Goal: Information Seeking & Learning: Learn about a topic

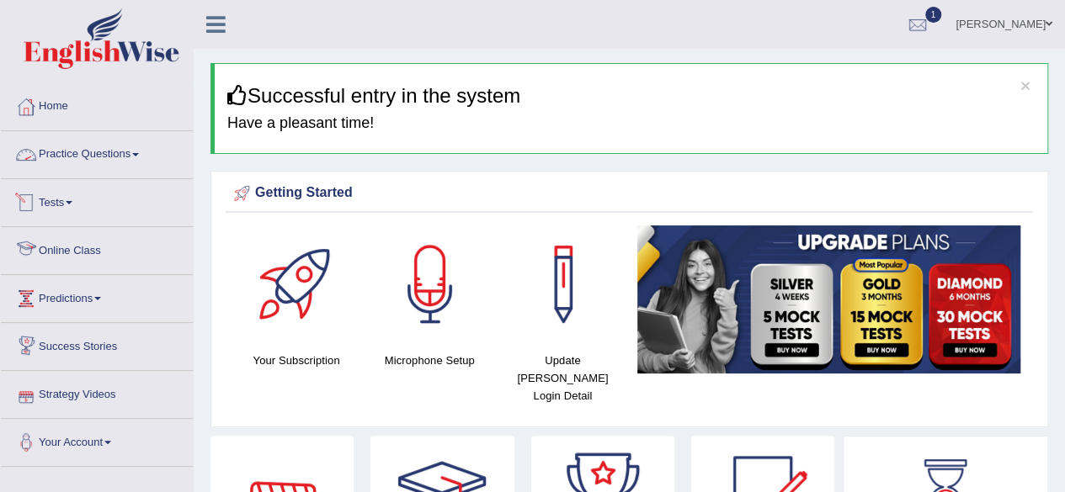
click at [133, 149] on link "Practice Questions" at bounding box center [97, 152] width 192 height 42
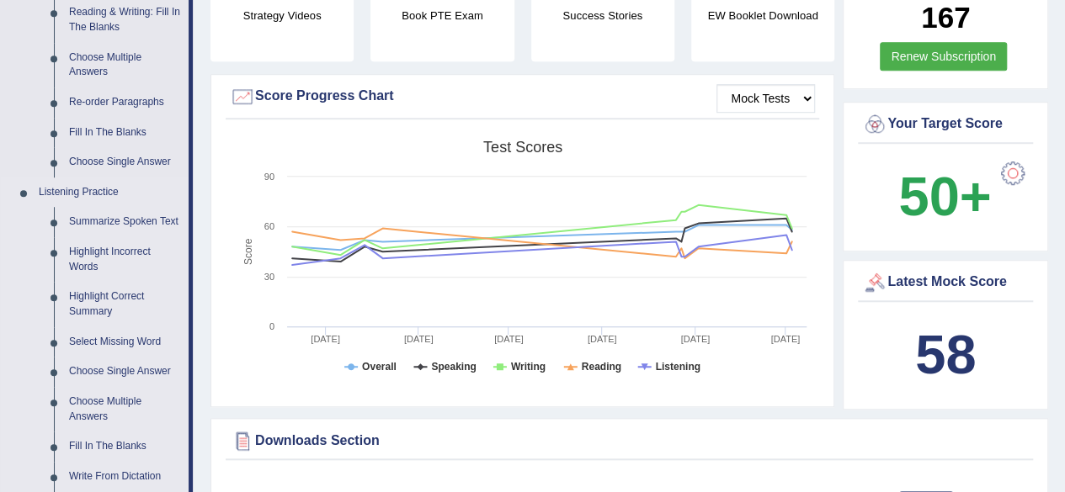
scroll to position [572, 0]
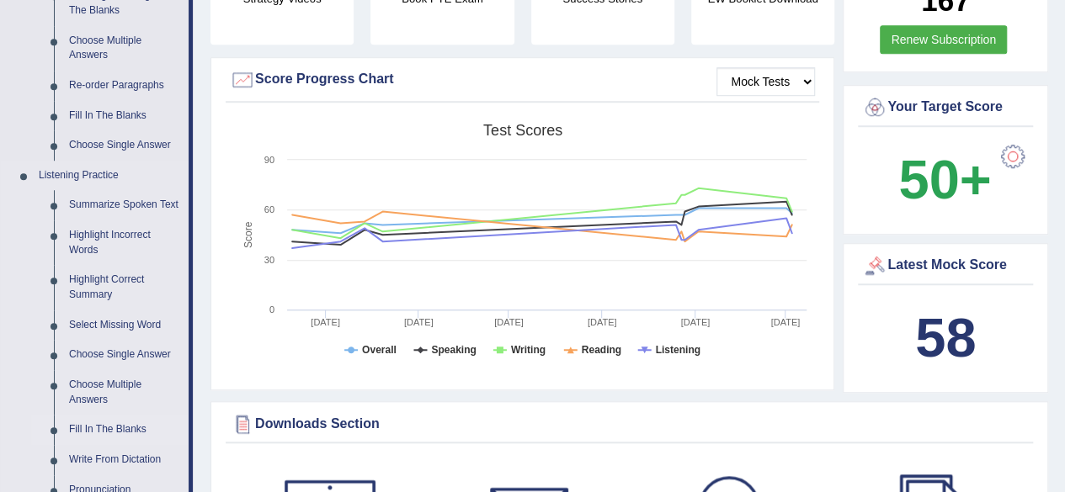
click at [109, 422] on link "Fill In The Blanks" at bounding box center [124, 430] width 127 height 30
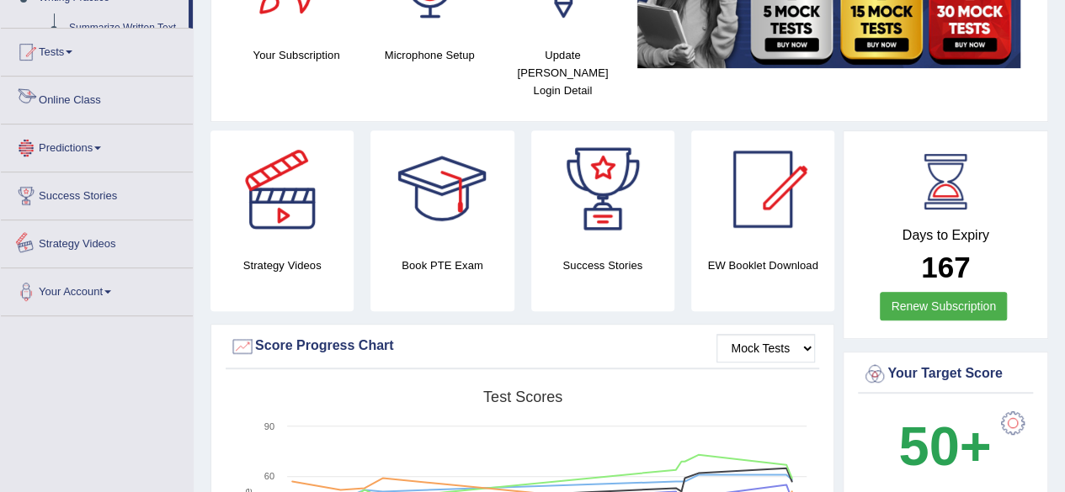
scroll to position [662, 0]
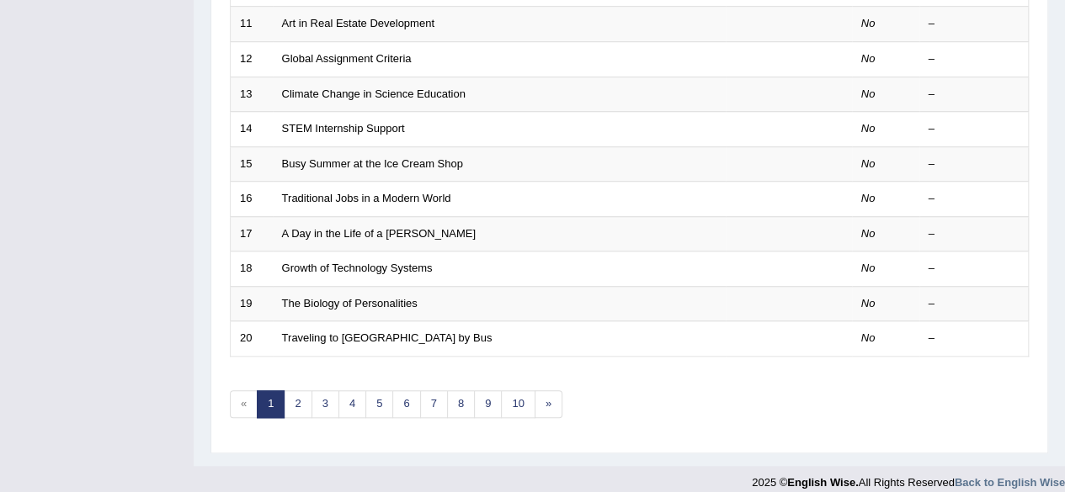
scroll to position [614, 0]
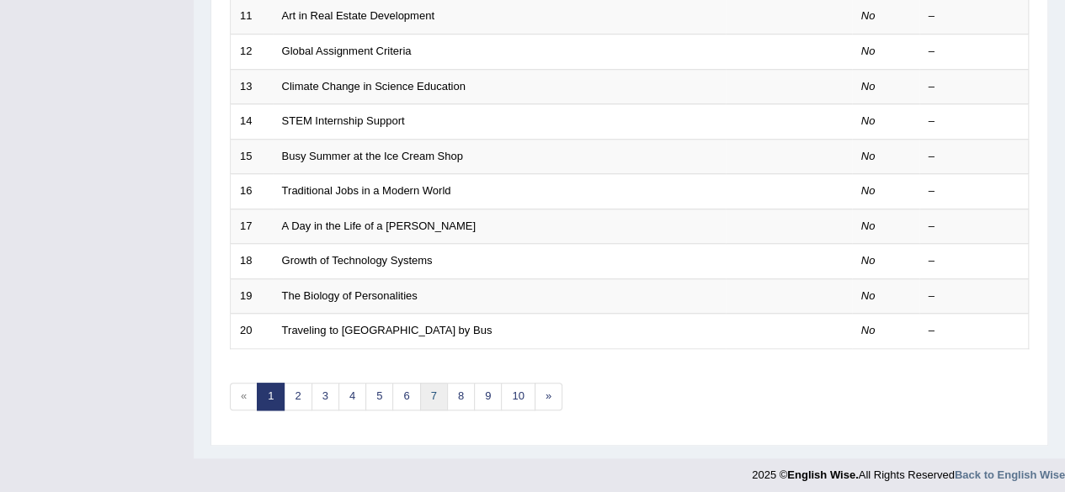
click at [424, 396] on link "7" at bounding box center [434, 397] width 28 height 28
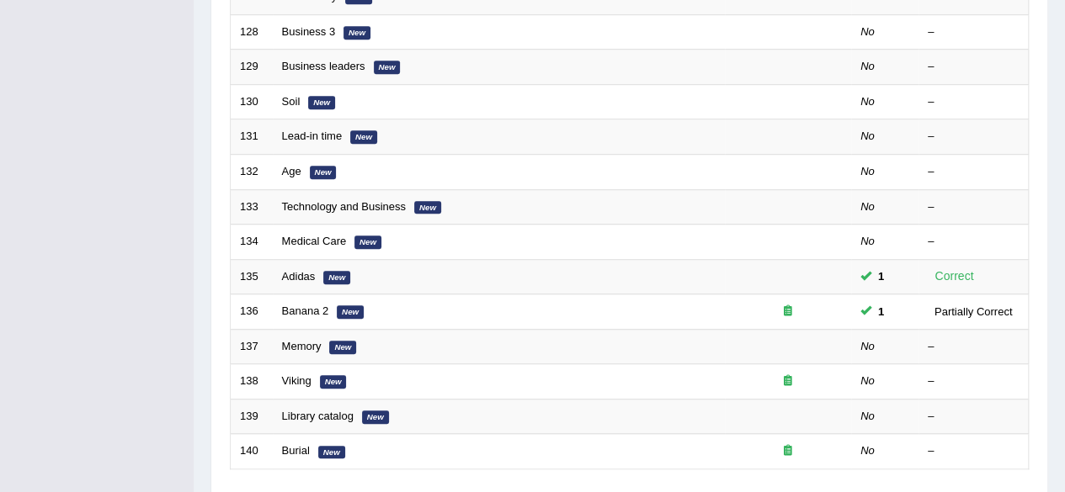
scroll to position [614, 0]
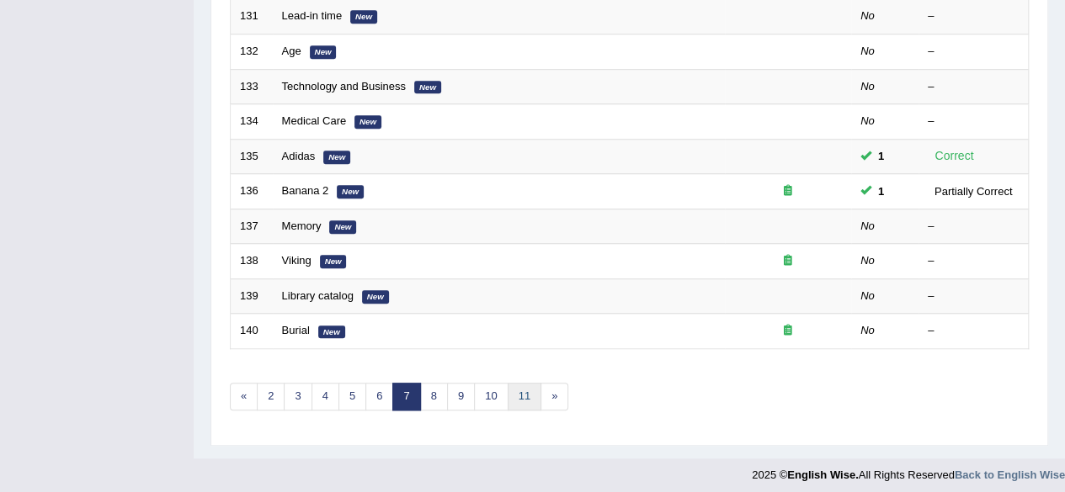
click at [528, 386] on link "11" at bounding box center [525, 397] width 34 height 28
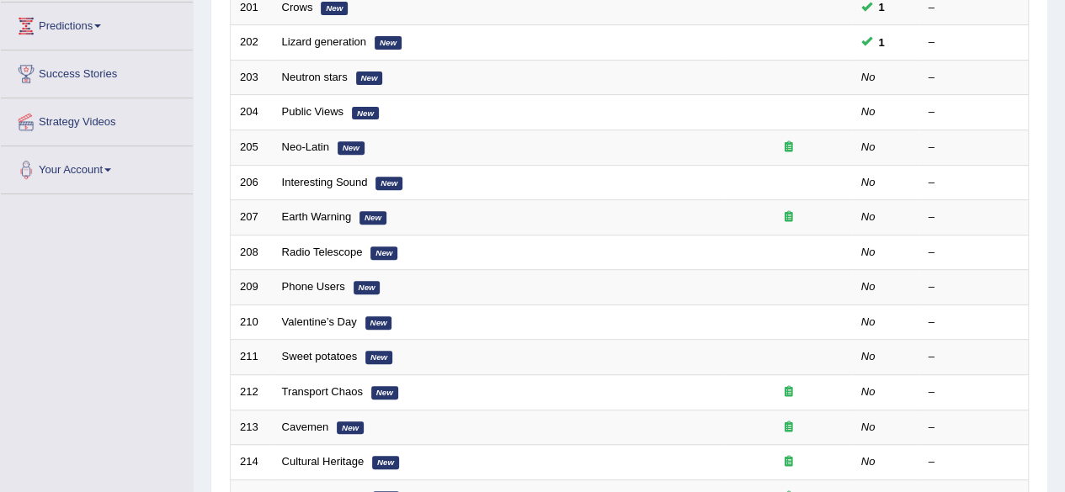
scroll to position [303, 0]
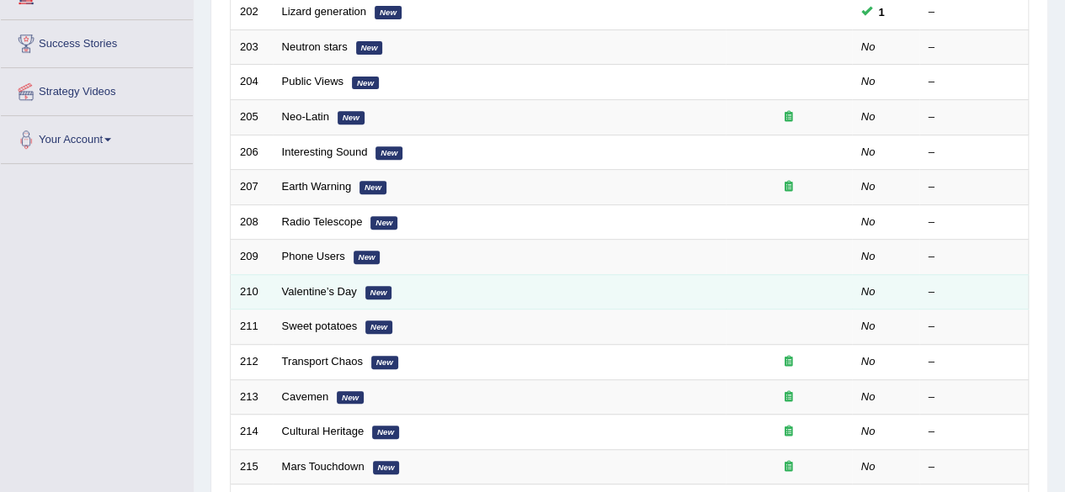
click at [329, 294] on td "Valentine’s Day New" at bounding box center [499, 291] width 453 height 35
click at [326, 289] on link "Valentine’s Day" at bounding box center [319, 291] width 75 height 13
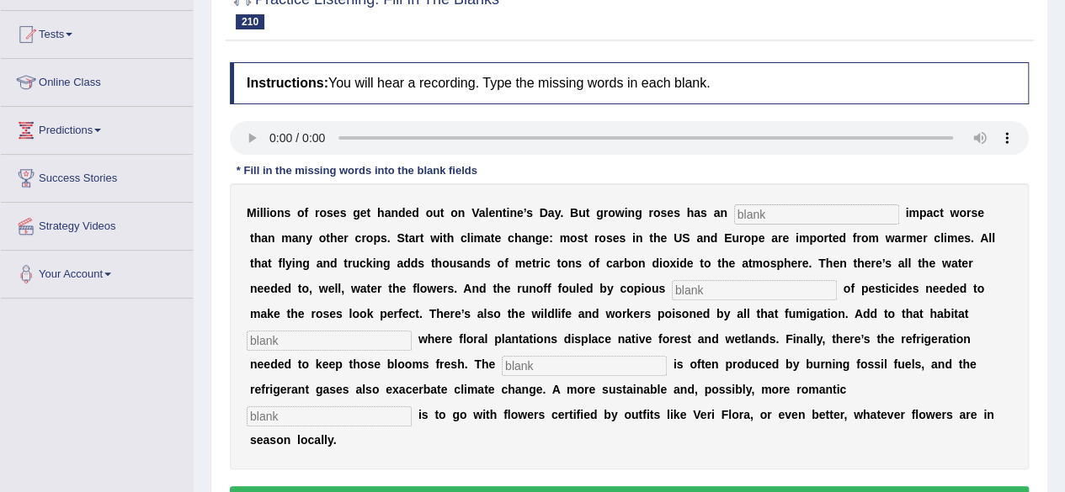
scroll to position [202, 0]
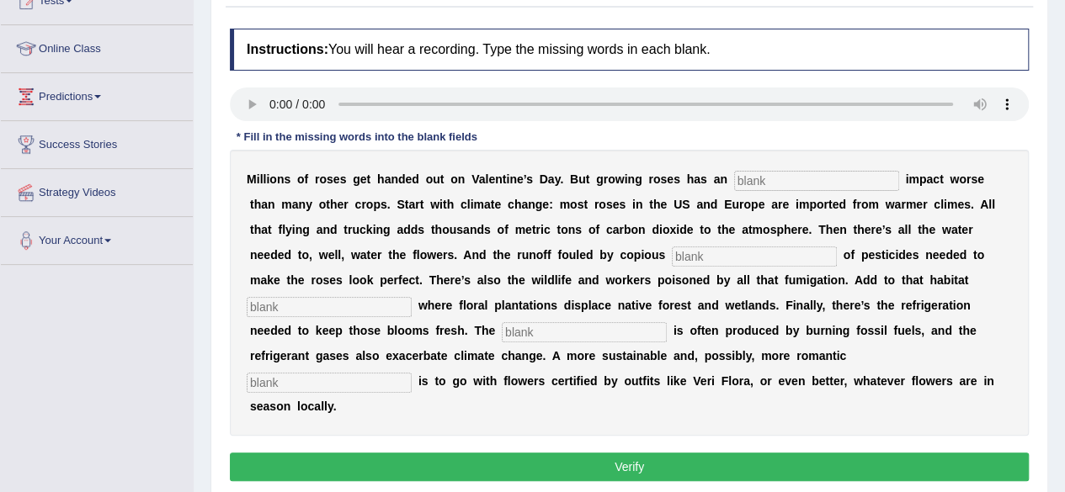
click at [755, 181] on input "text" at bounding box center [816, 181] width 165 height 20
type input "environmental"
click at [744, 253] on input "text" at bounding box center [754, 257] width 165 height 20
type input "quantities"
click at [367, 298] on input "text" at bounding box center [329, 307] width 165 height 20
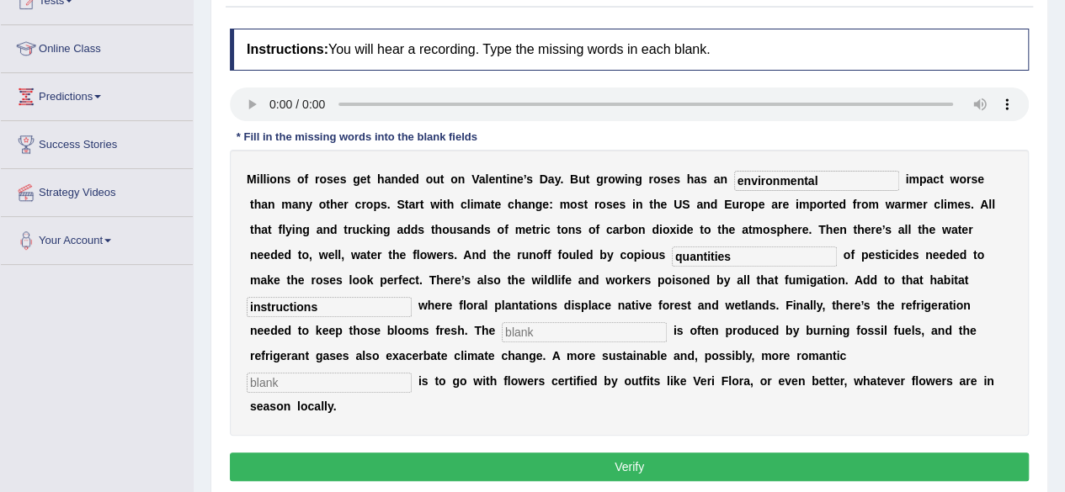
type input "instructions"
click at [562, 330] on input "text" at bounding box center [584, 332] width 165 height 20
type input "electricity"
click at [328, 380] on input "text" at bounding box center [329, 383] width 165 height 20
type input "approach"
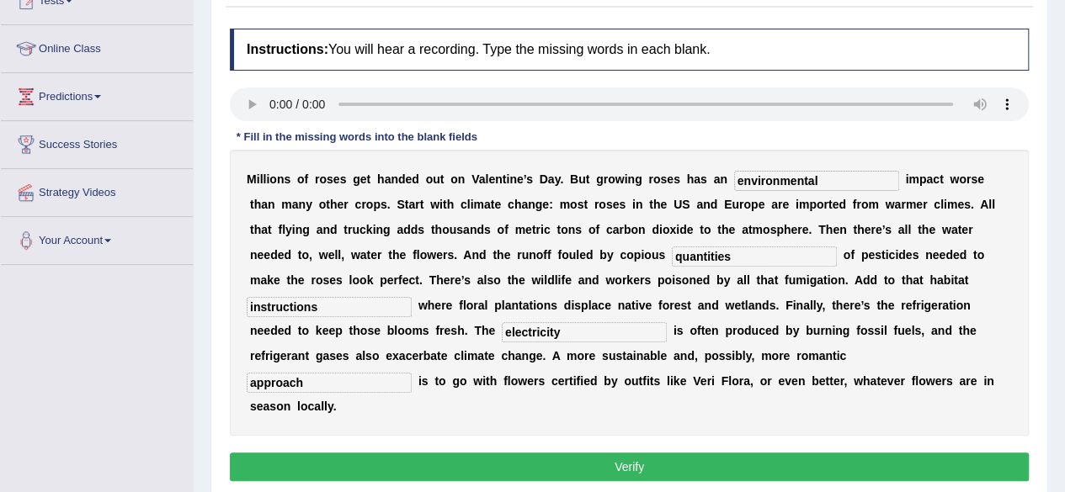
click at [536, 465] on button "Verify" at bounding box center [629, 467] width 799 height 29
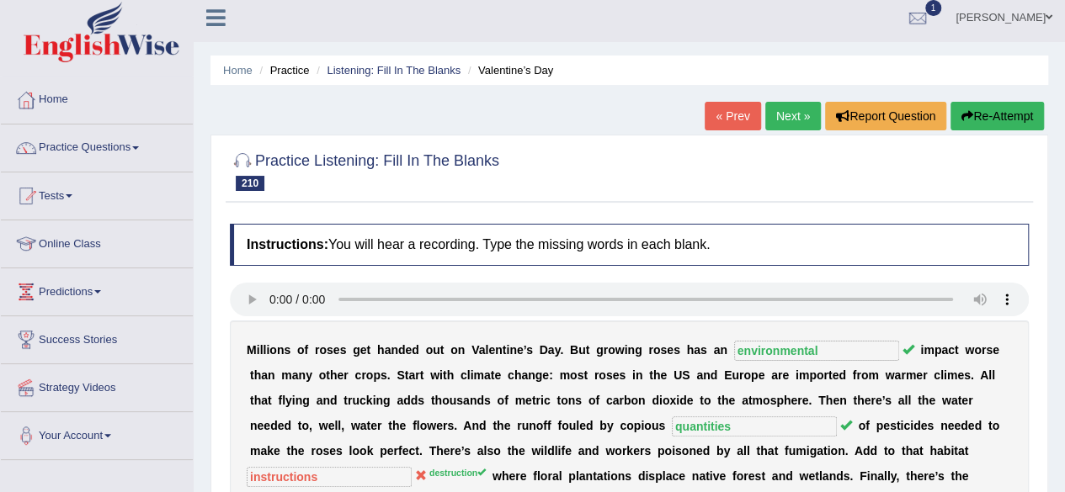
scroll to position [0, 0]
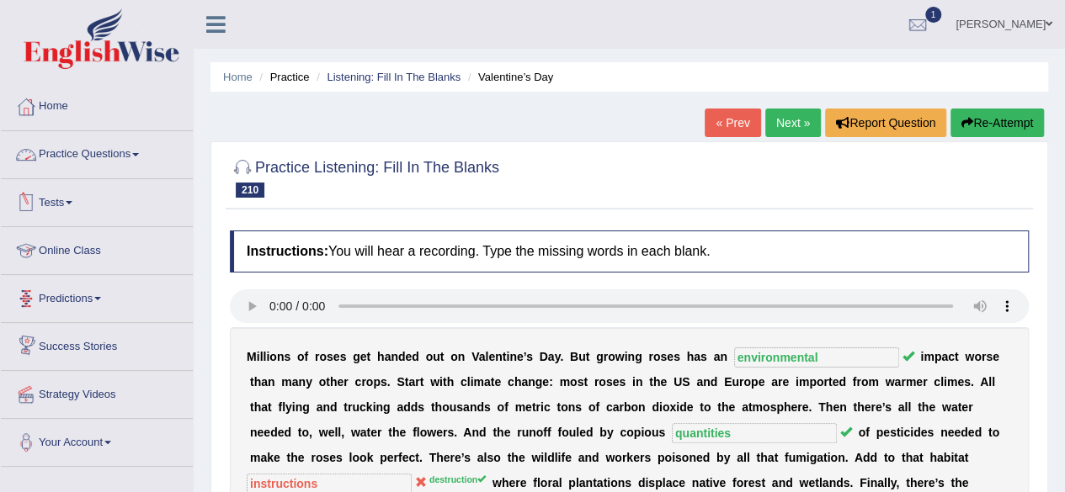
click at [136, 158] on link "Practice Questions" at bounding box center [97, 152] width 192 height 42
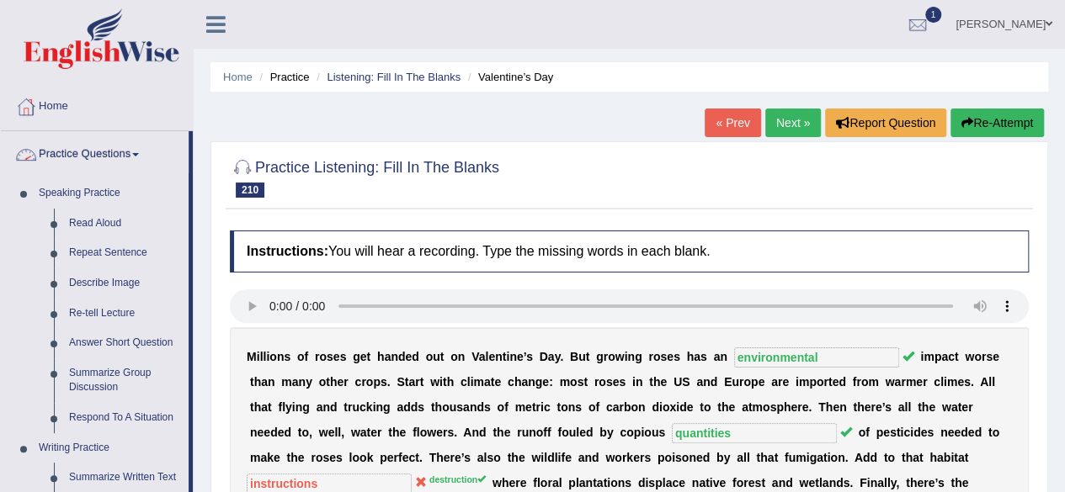
click at [99, 155] on link "Practice Questions" at bounding box center [95, 152] width 188 height 42
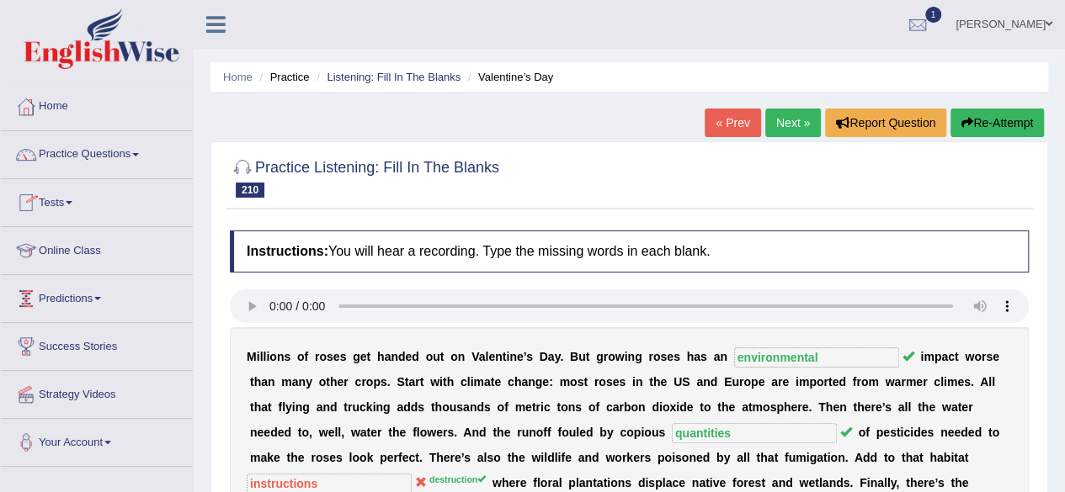
click at [85, 203] on link "Tests" at bounding box center [97, 200] width 192 height 42
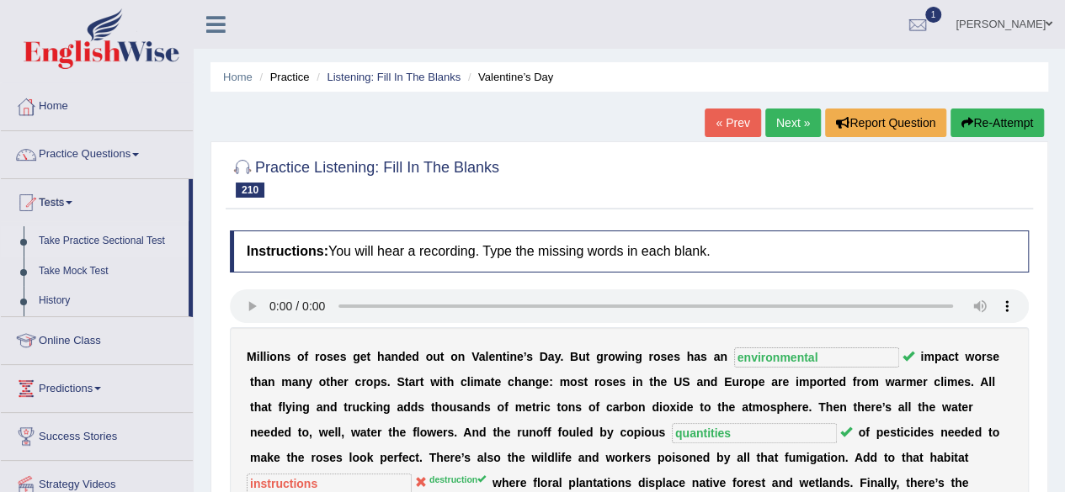
click at [95, 240] on link "Take Practice Sectional Test" at bounding box center [109, 241] width 157 height 30
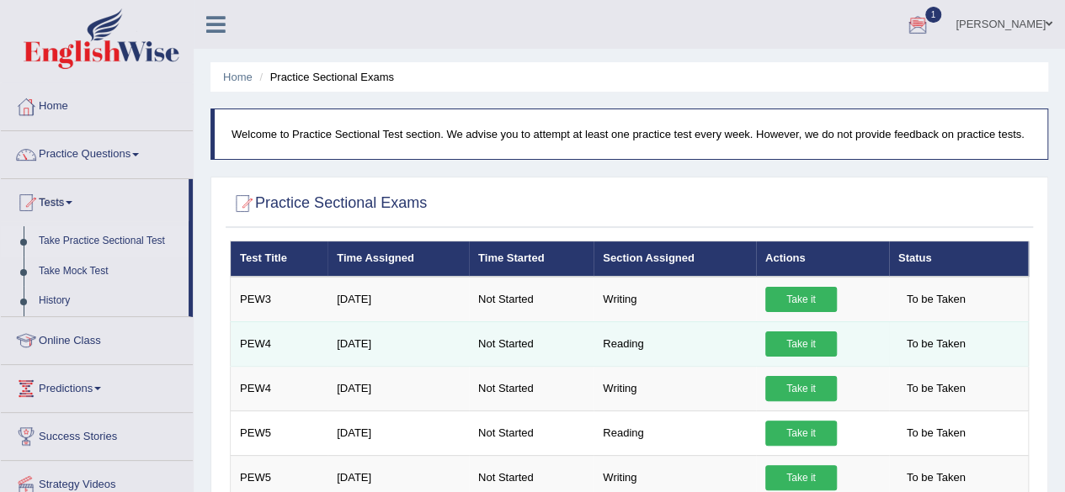
click at [780, 339] on link "Take it" at bounding box center [801, 344] width 72 height 25
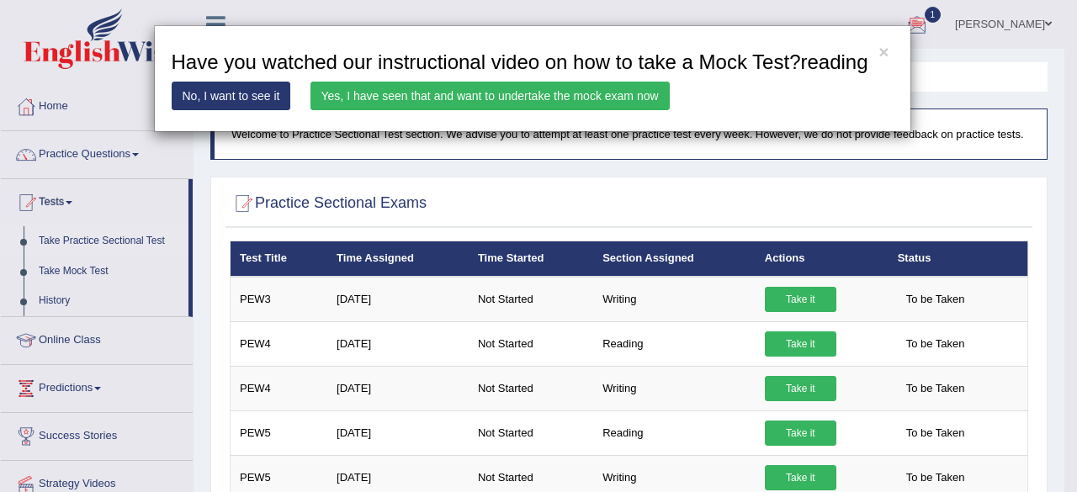
click at [540, 105] on link "Yes, I have seen that and want to undertake the mock exam now" at bounding box center [490, 96] width 359 height 29
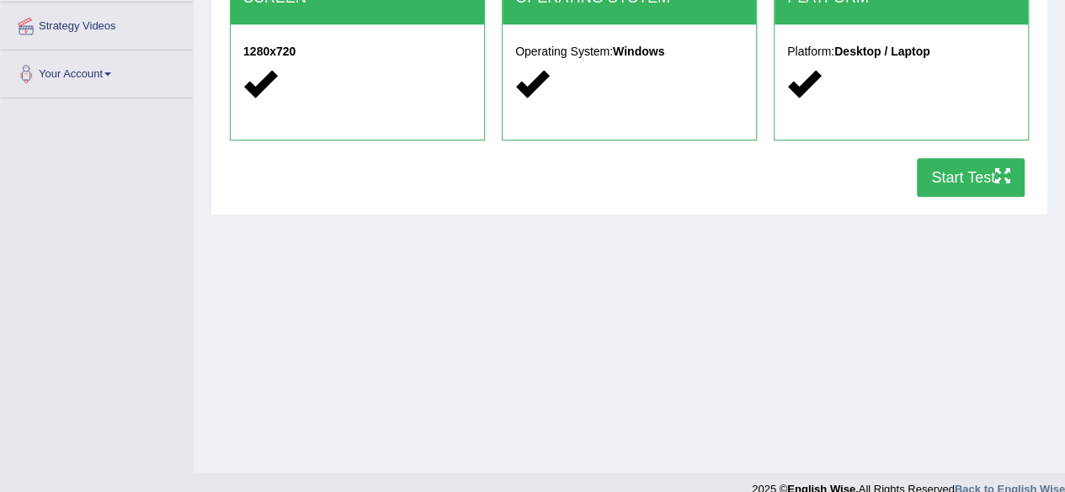
scroll to position [370, 0]
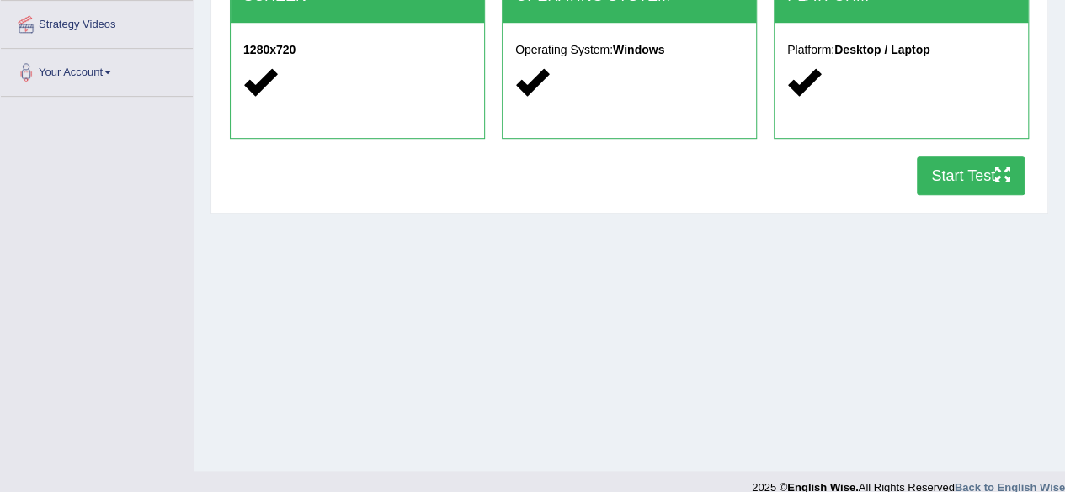
click at [962, 184] on button "Start Test" at bounding box center [971, 176] width 108 height 39
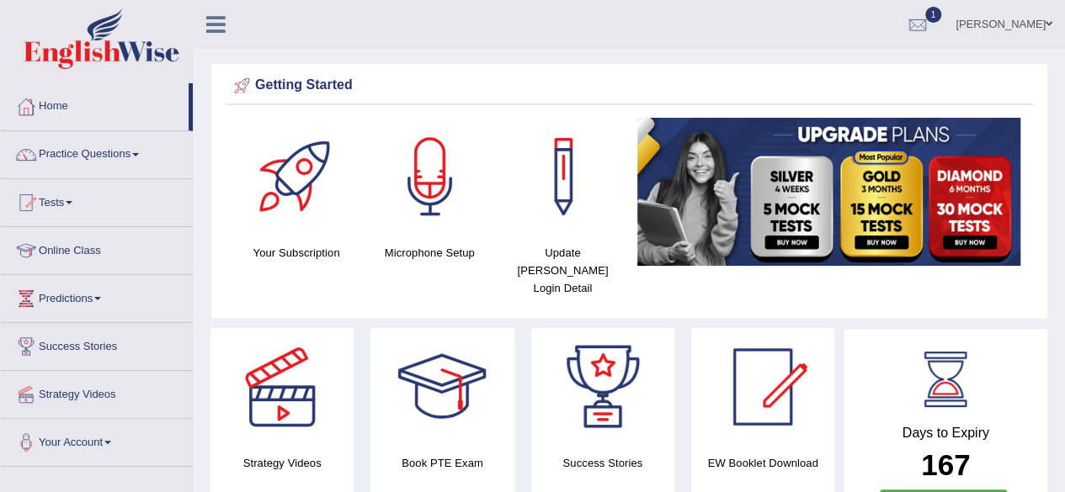
click at [60, 115] on link "Home" at bounding box center [95, 104] width 188 height 42
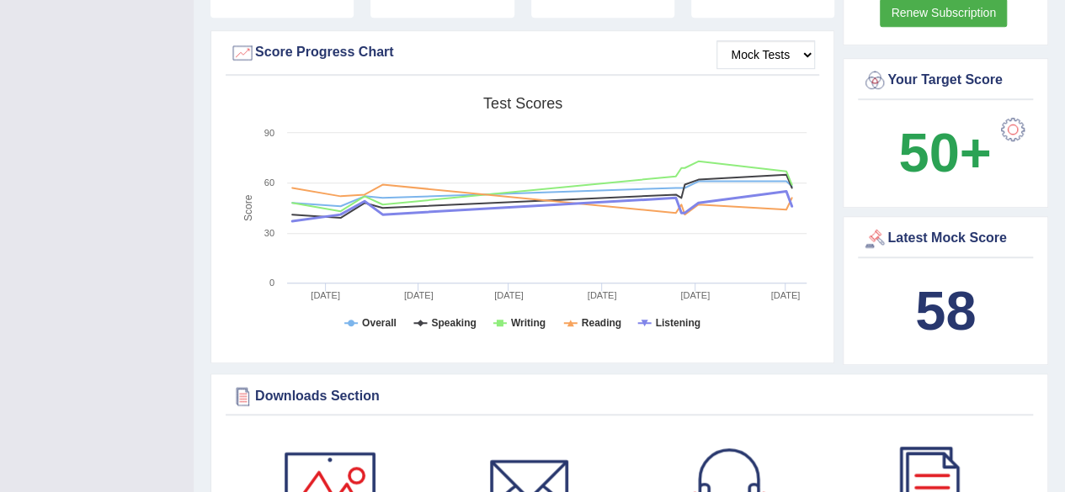
scroll to position [61, 0]
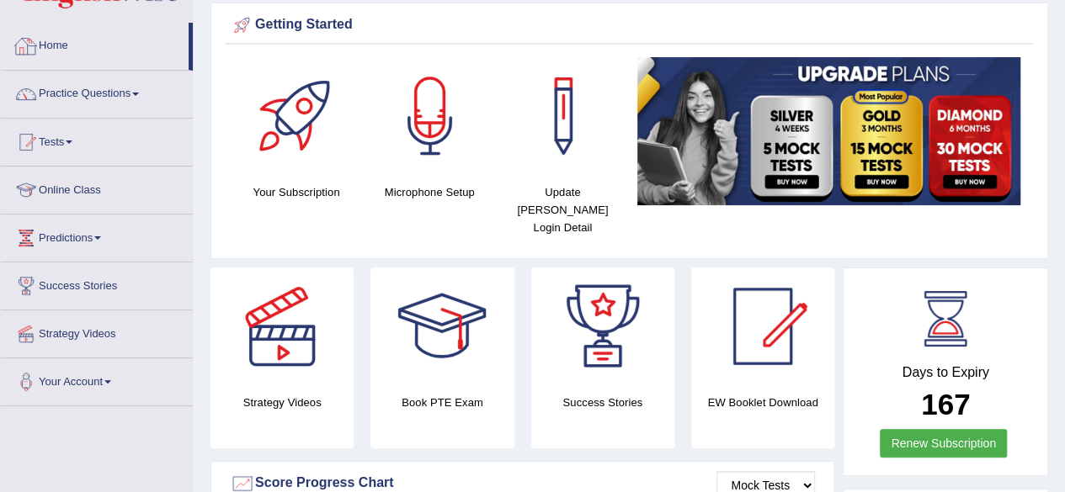
click at [64, 48] on link "Home" at bounding box center [95, 44] width 188 height 42
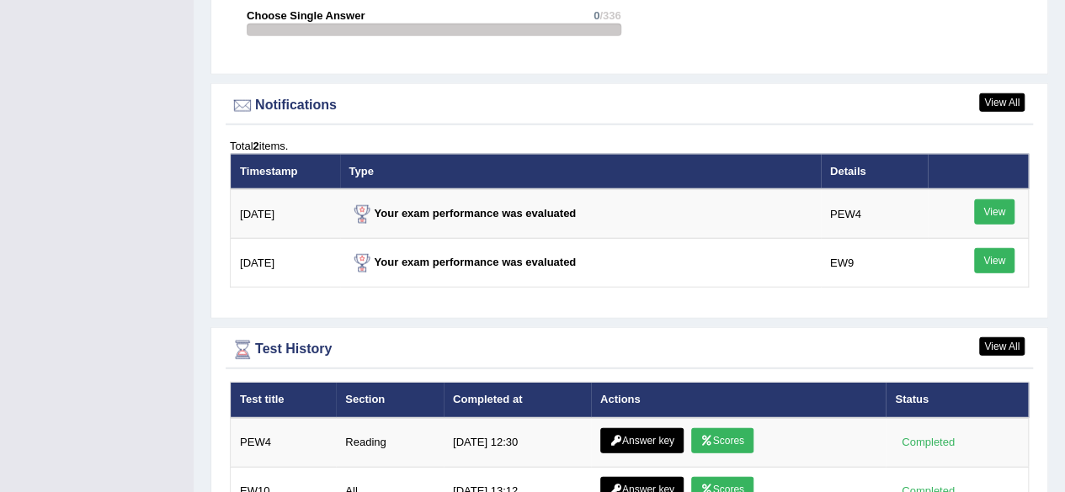
scroll to position [1986, 0]
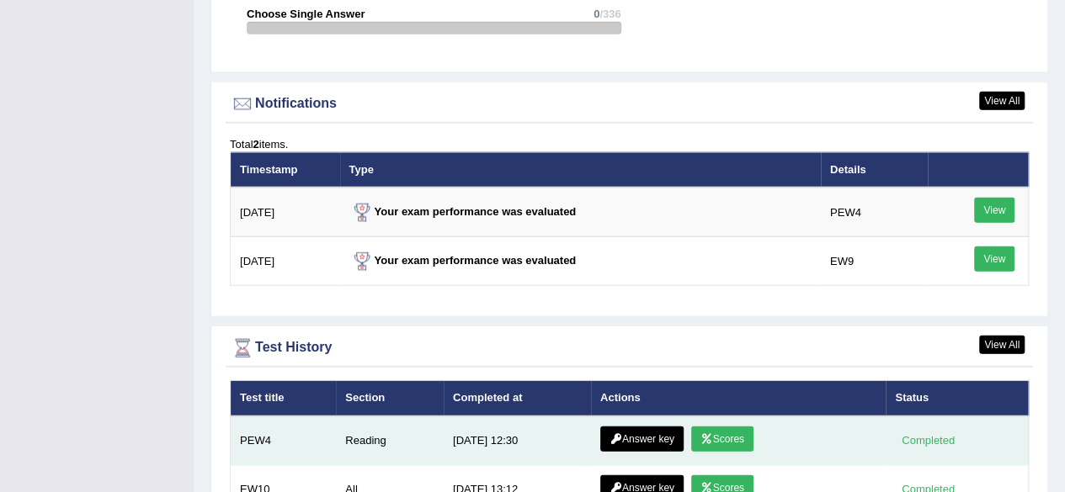
click at [719, 427] on link "Scores" at bounding box center [722, 439] width 62 height 25
click at [622, 427] on link "Answer key" at bounding box center [641, 439] width 83 height 25
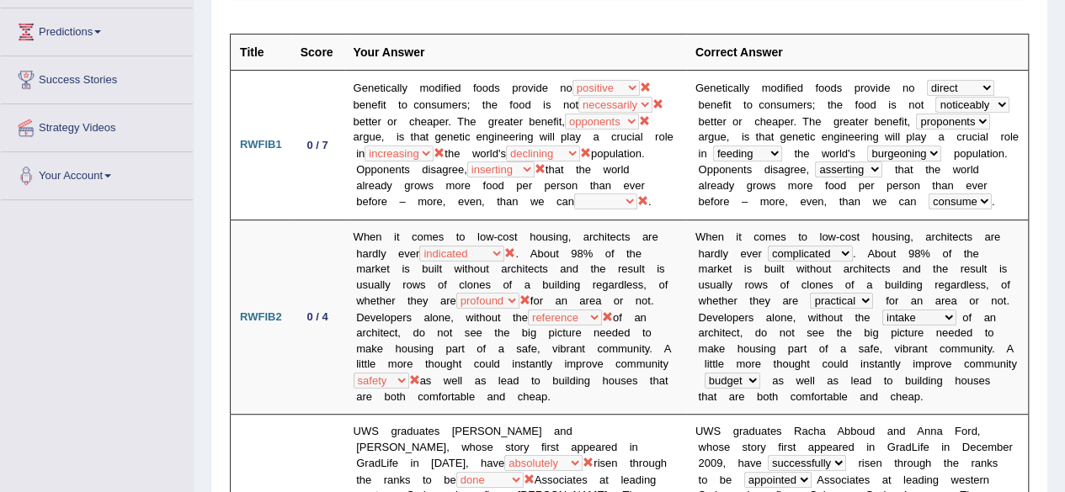
scroll to position [123, 0]
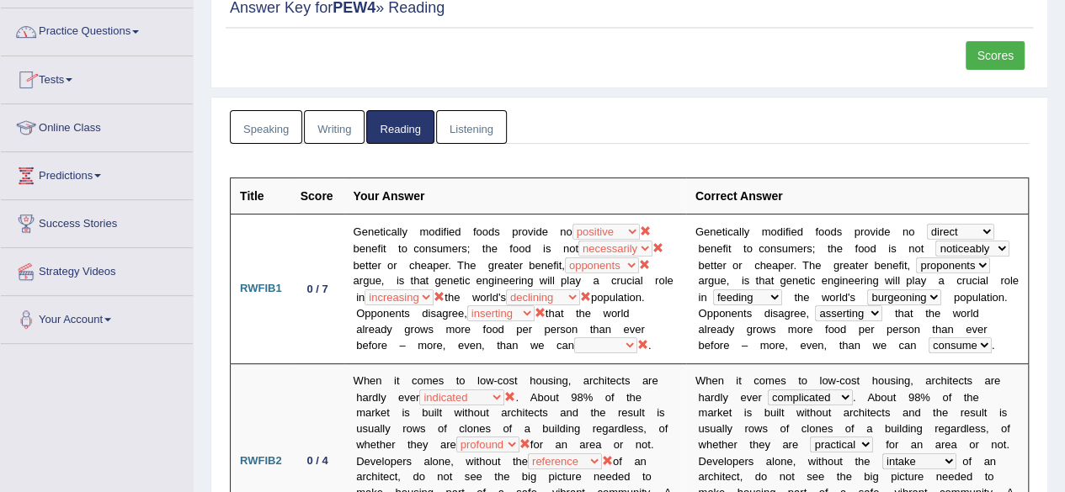
click at [72, 30] on link "Practice Questions" at bounding box center [97, 29] width 192 height 42
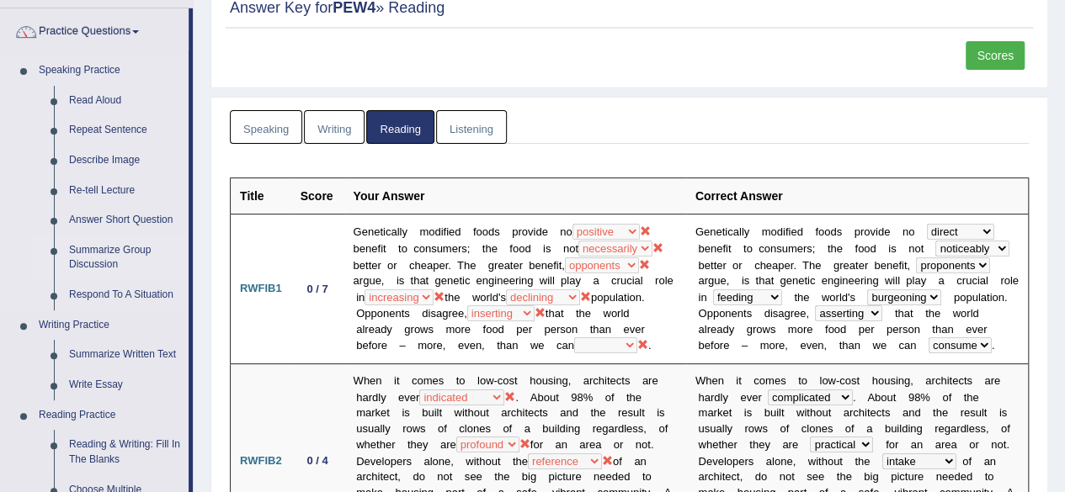
click at [115, 243] on link "Summarize Group Discussion" at bounding box center [124, 258] width 127 height 45
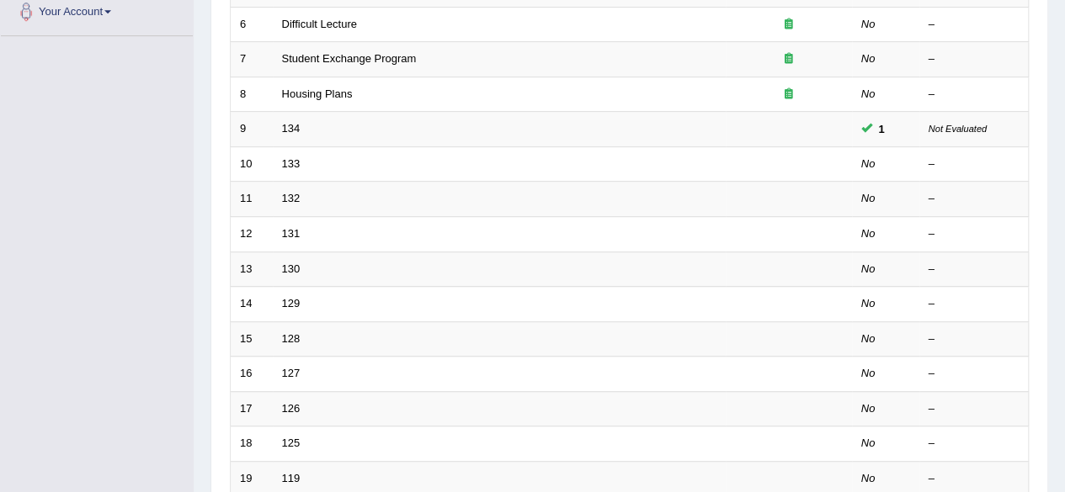
scroll to position [614, 0]
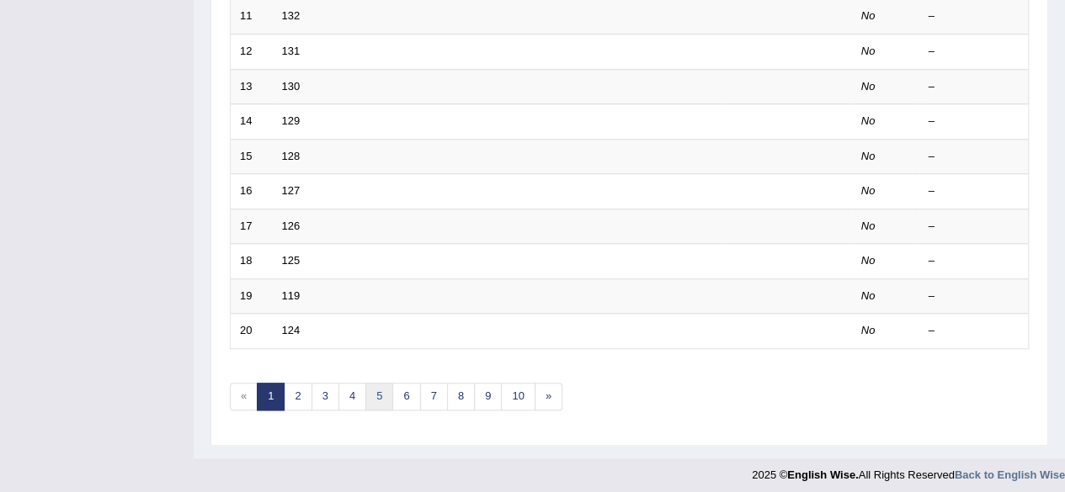
click at [384, 386] on link "5" at bounding box center [379, 397] width 28 height 28
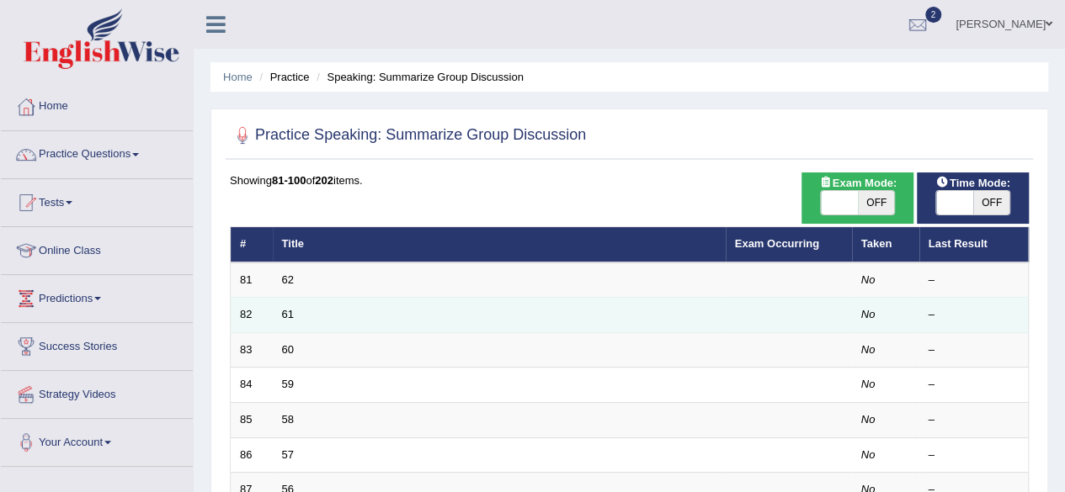
click at [280, 316] on td "61" at bounding box center [499, 315] width 453 height 35
click at [286, 317] on link "61" at bounding box center [288, 314] width 12 height 13
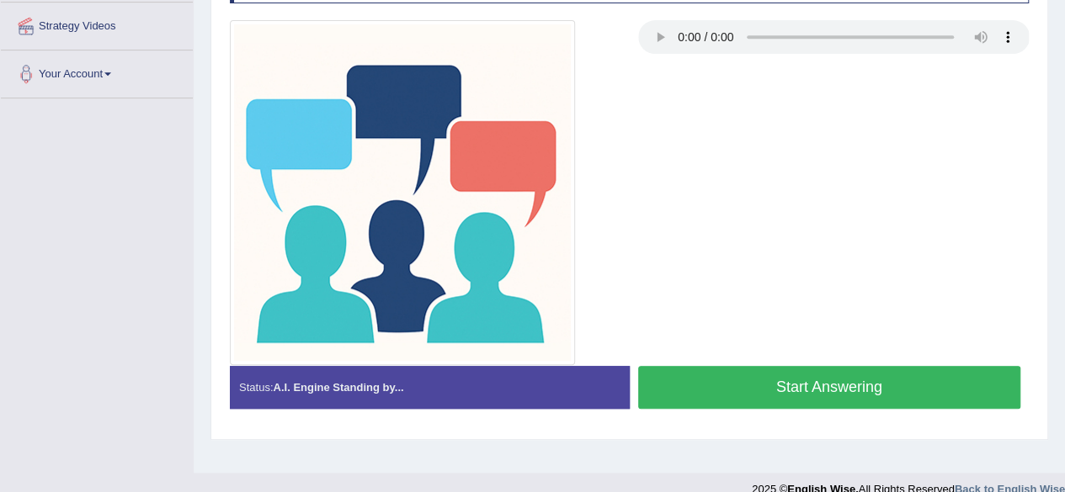
scroll to position [370, 0]
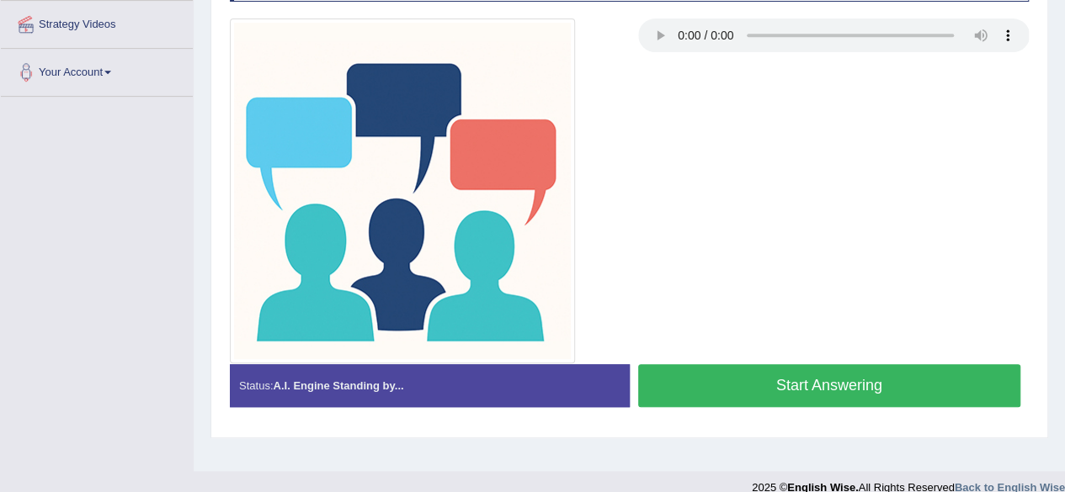
click at [658, 134] on div at bounding box center [629, 191] width 816 height 345
click at [896, 386] on button "Start Answering" at bounding box center [829, 385] width 383 height 43
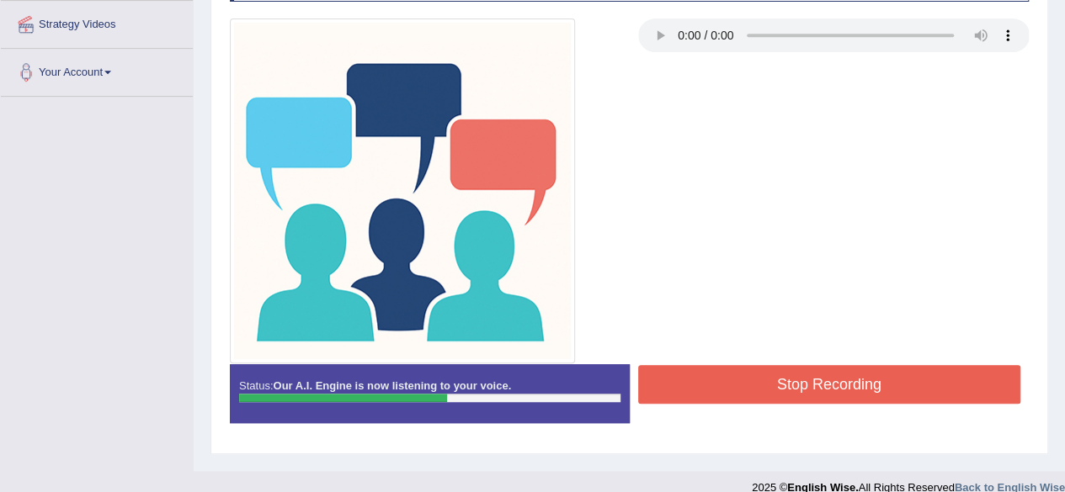
click at [896, 386] on button "Stop Recording" at bounding box center [829, 384] width 383 height 39
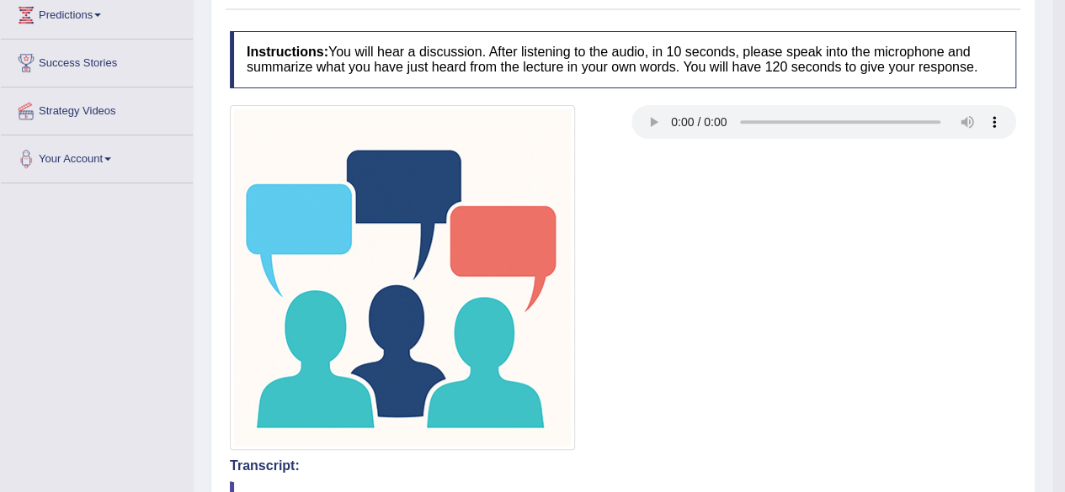
scroll to position [188, 0]
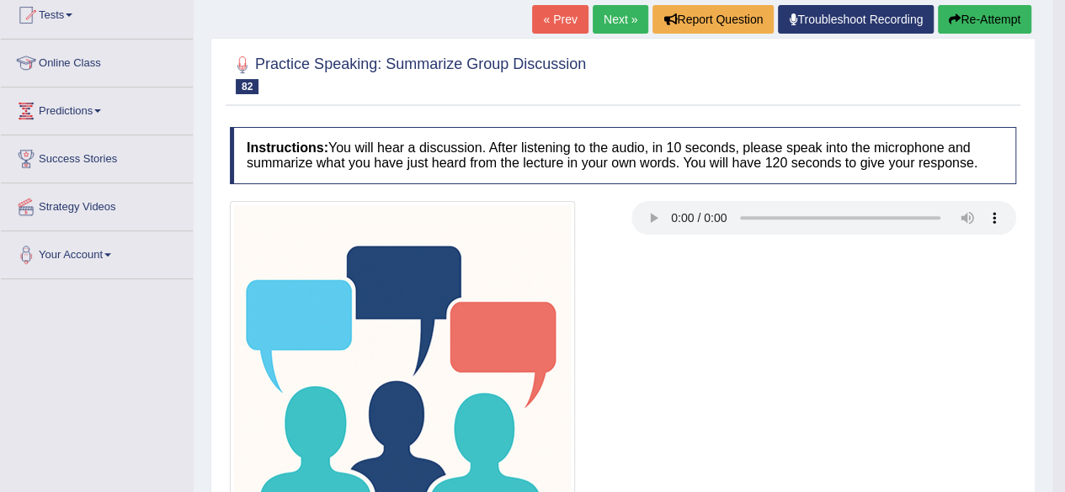
click at [988, 24] on button "Re-Attempt" at bounding box center [984, 19] width 93 height 29
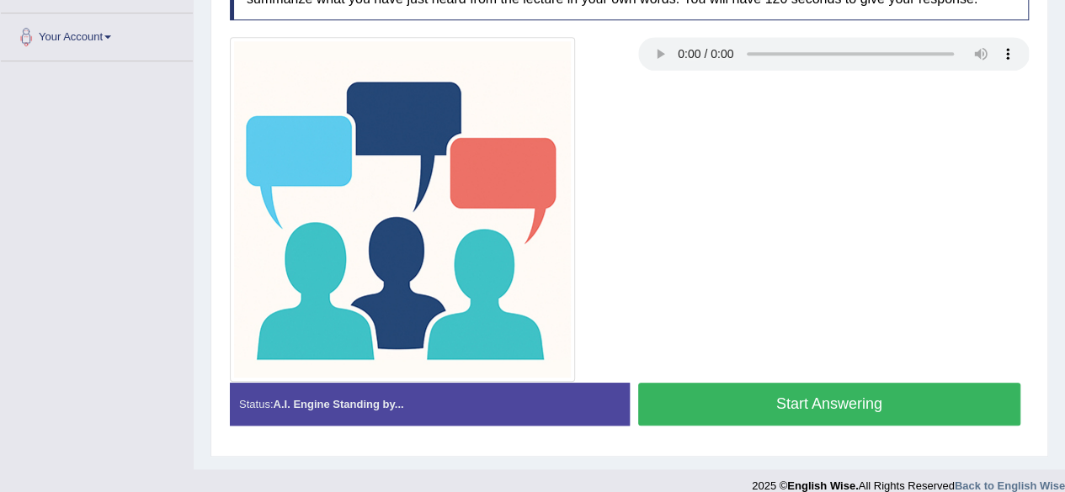
scroll to position [420, 0]
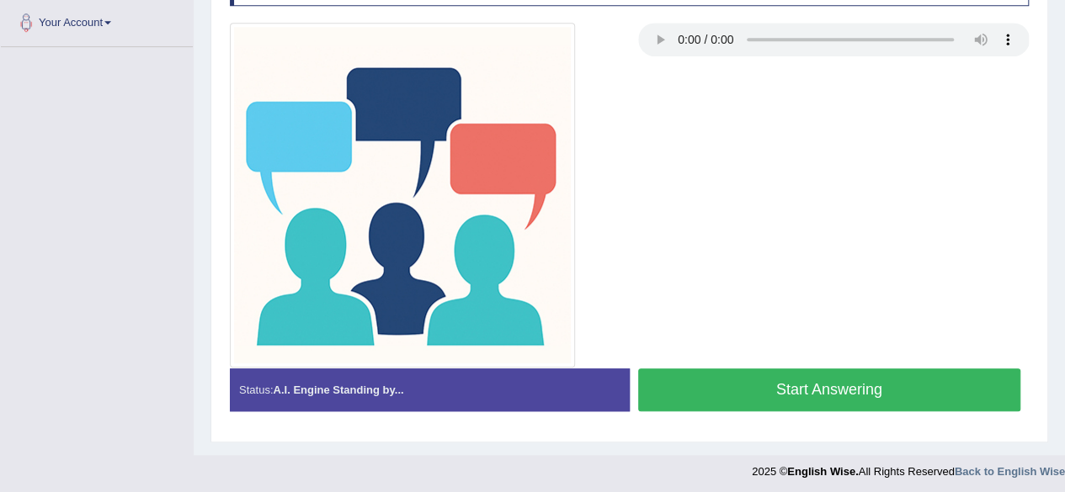
click at [904, 387] on button "Start Answering" at bounding box center [829, 390] width 383 height 43
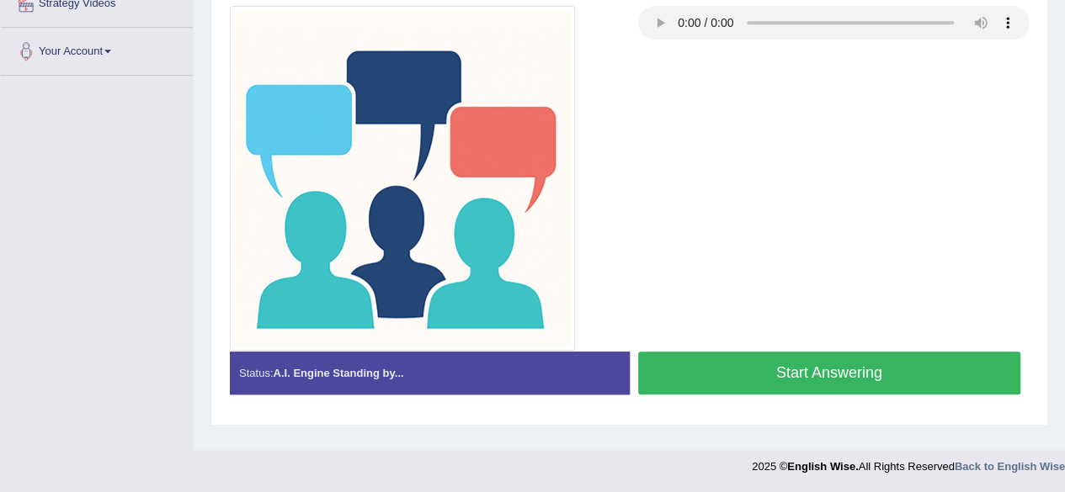
scroll to position [391, 0]
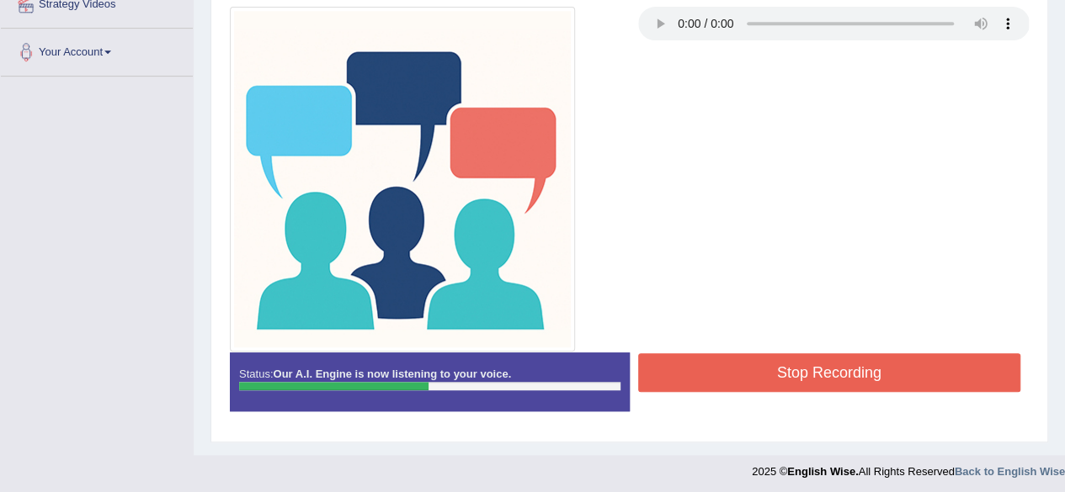
click at [884, 360] on button "Stop Recording" at bounding box center [829, 373] width 383 height 39
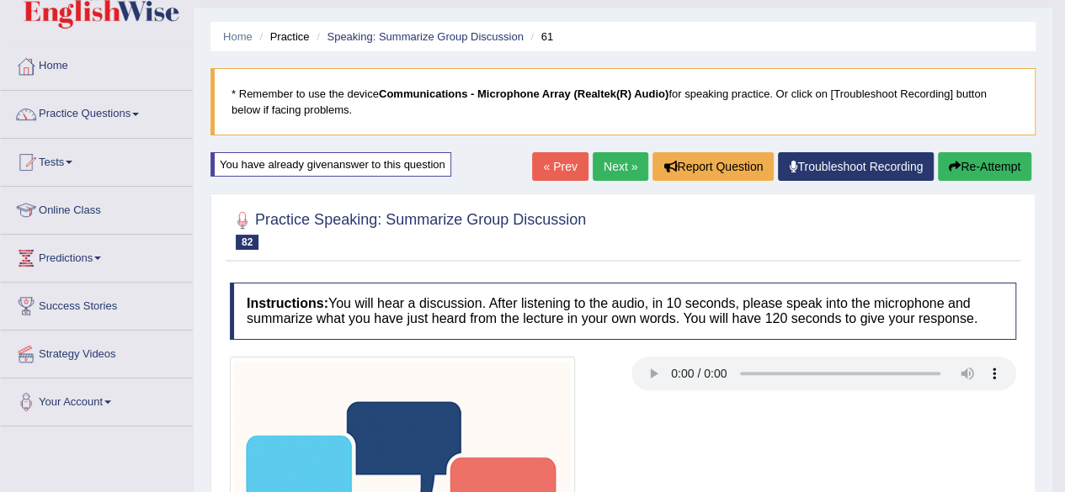
scroll to position [0, 0]
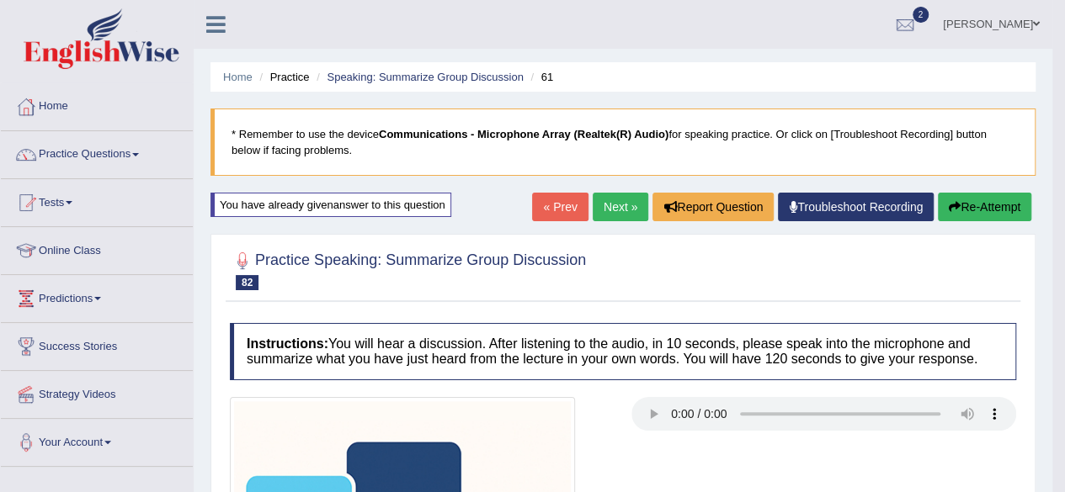
click at [611, 210] on link "Next »" at bounding box center [621, 207] width 56 height 29
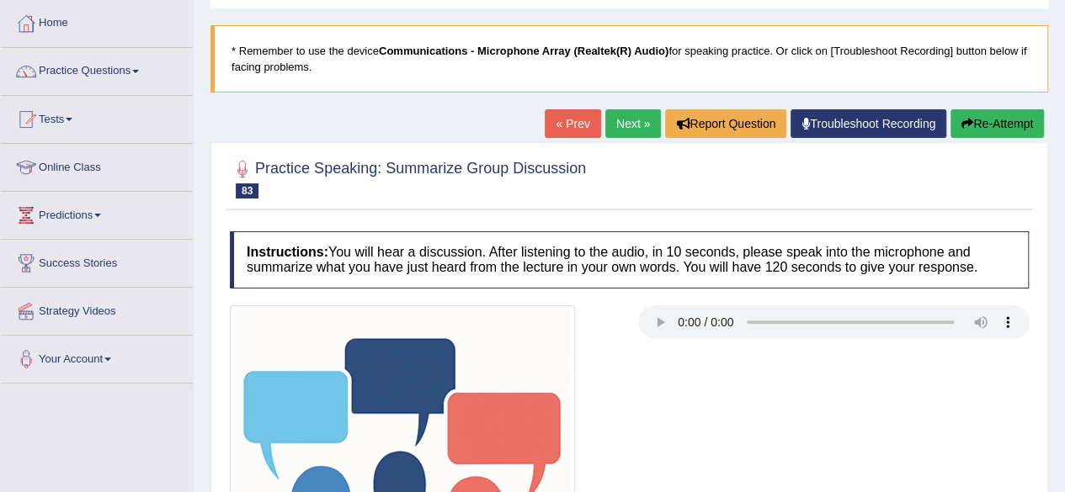
scroll to position [67, 0]
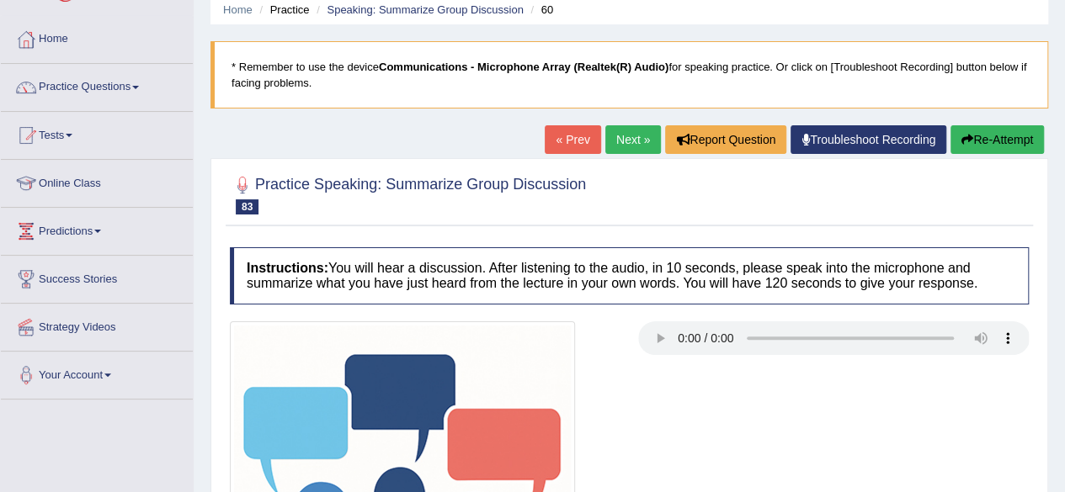
click at [633, 133] on link "Next »" at bounding box center [633, 139] width 56 height 29
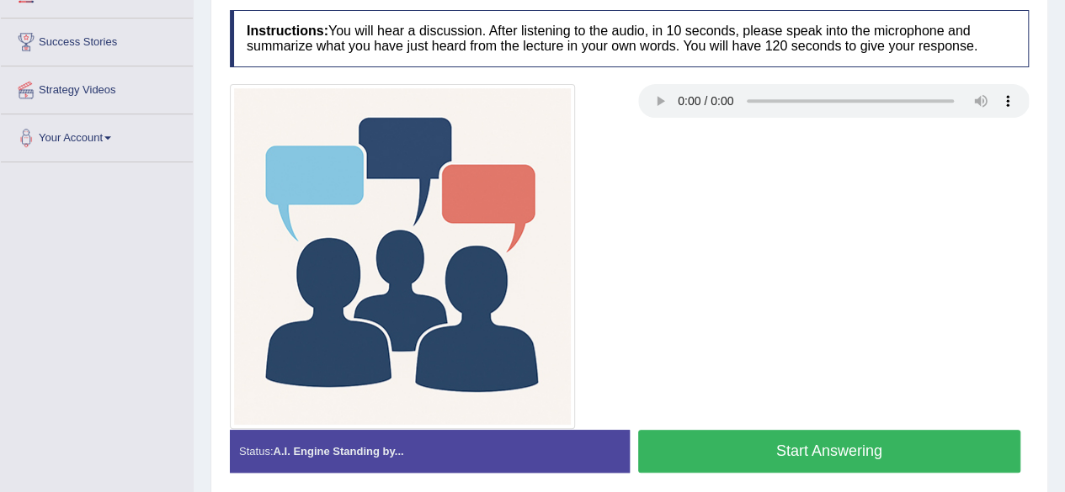
scroll to position [303, 0]
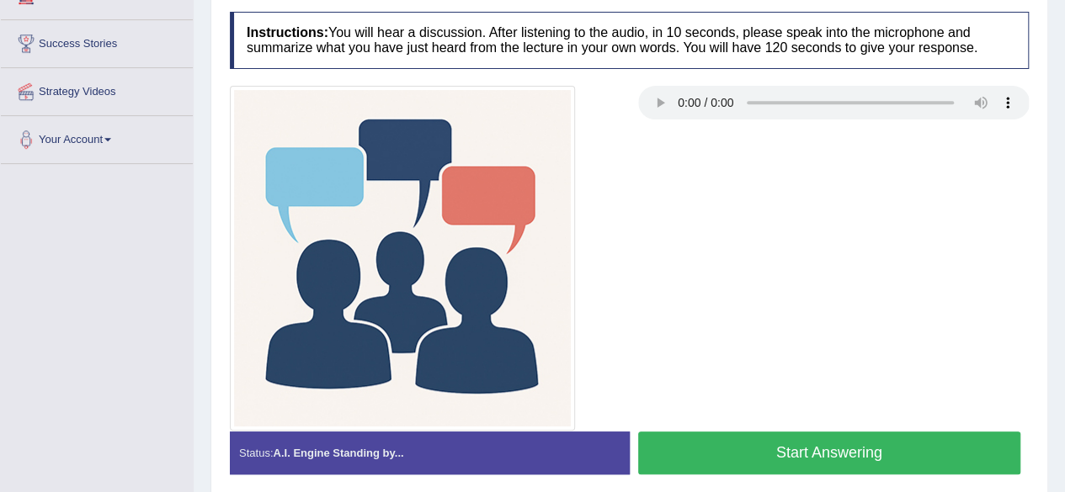
click at [855, 442] on button "Start Answering" at bounding box center [829, 453] width 383 height 43
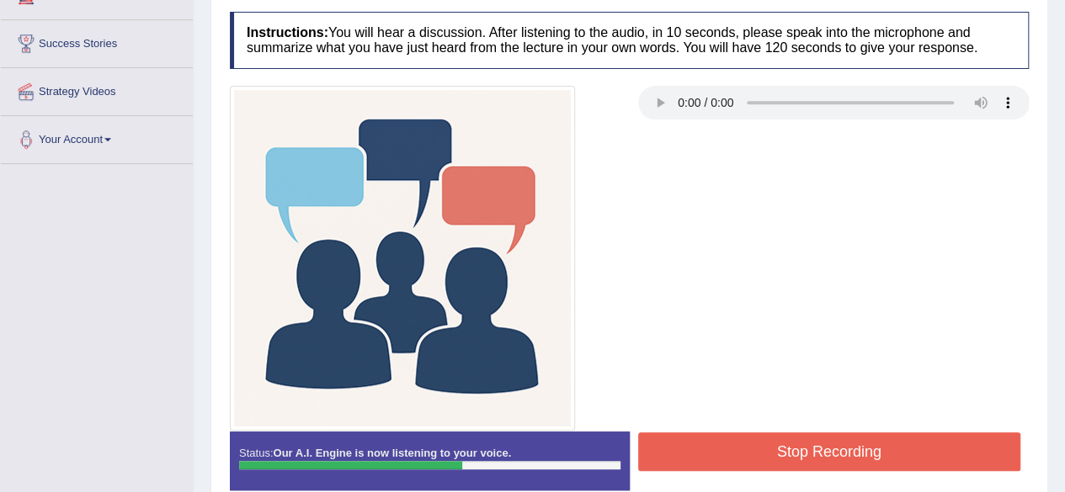
click at [855, 442] on button "Stop Recording" at bounding box center [829, 452] width 383 height 39
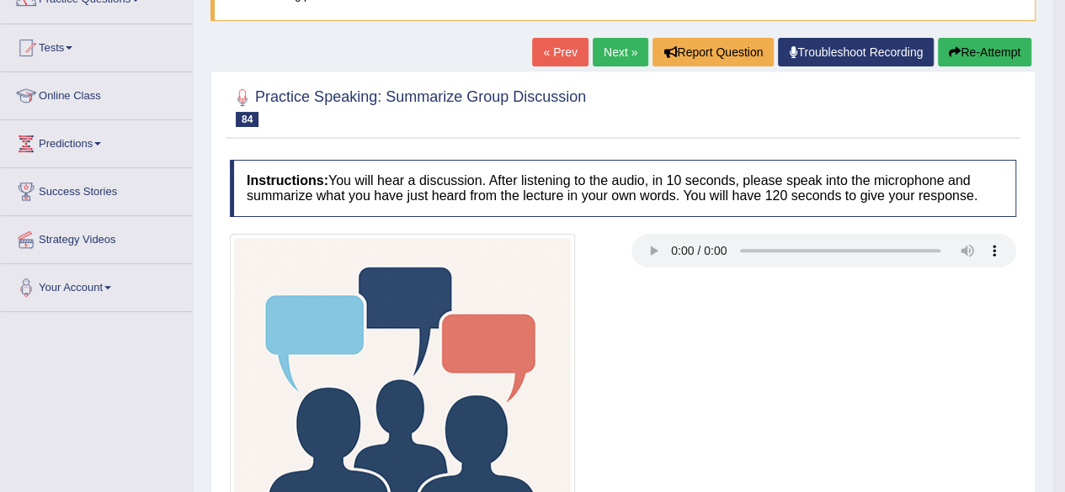
scroll to position [141, 0]
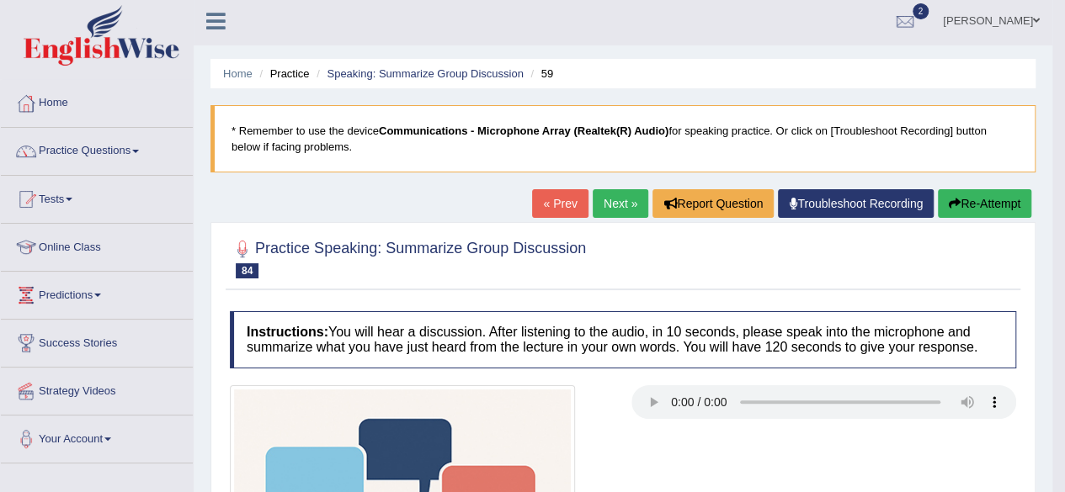
scroll to position [0, 0]
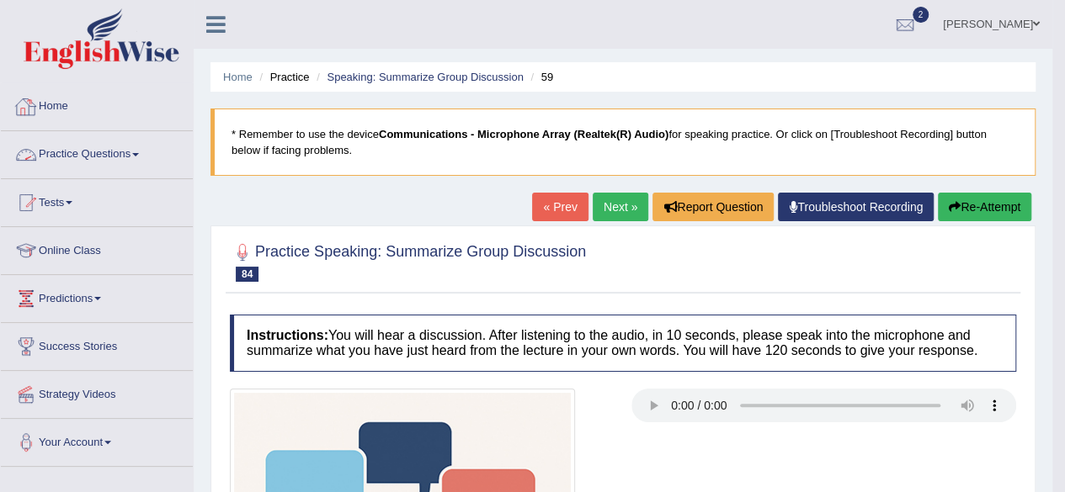
click at [99, 143] on link "Practice Questions" at bounding box center [97, 152] width 192 height 42
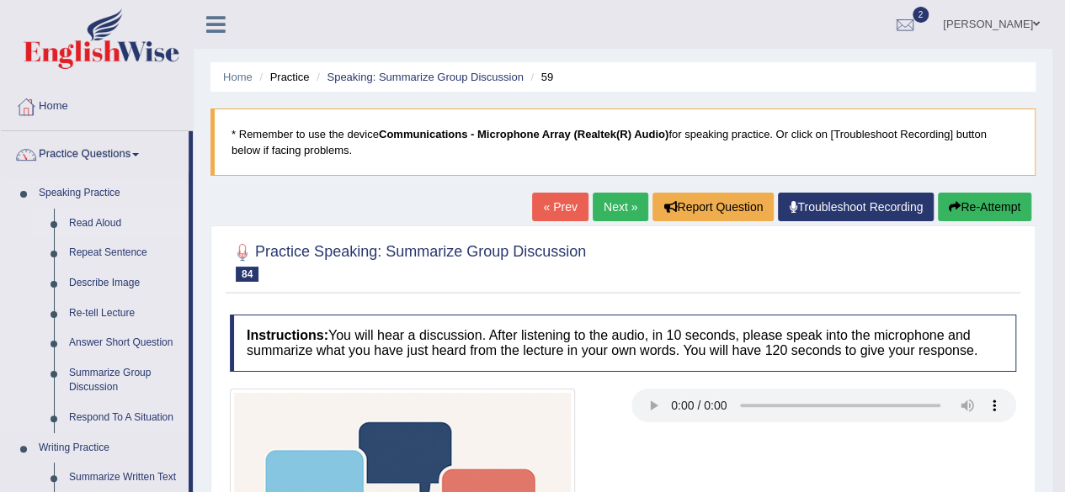
click at [94, 220] on link "Read Aloud" at bounding box center [124, 224] width 127 height 30
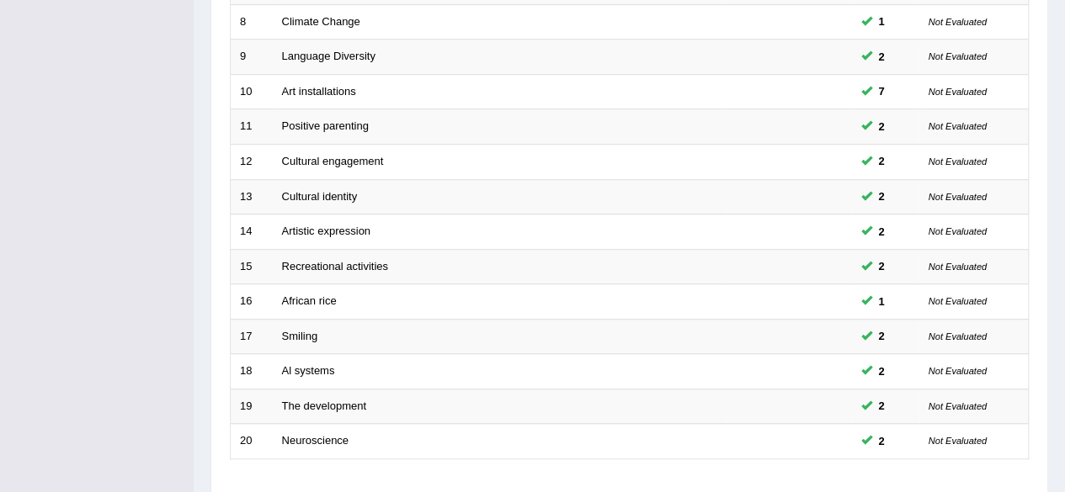
scroll to position [614, 0]
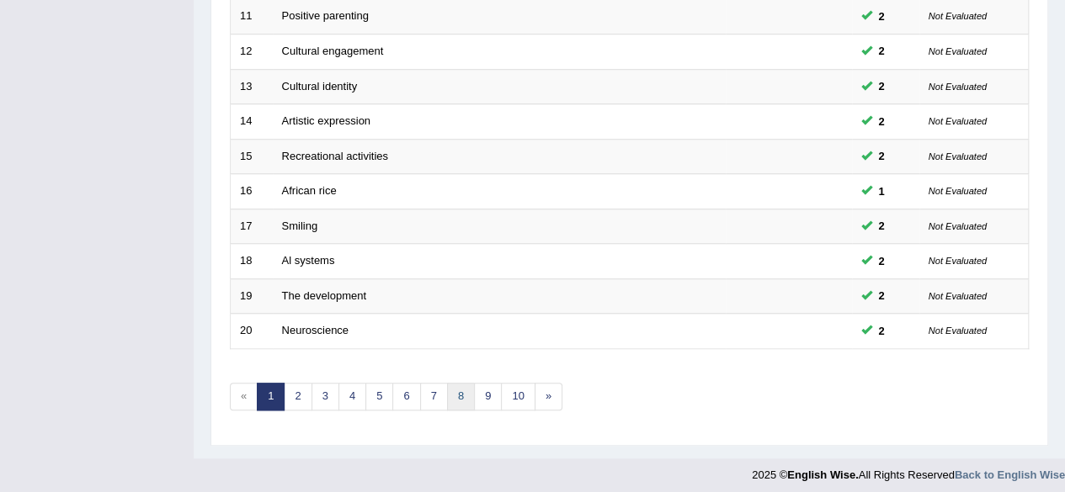
click at [451, 391] on link "8" at bounding box center [461, 397] width 28 height 28
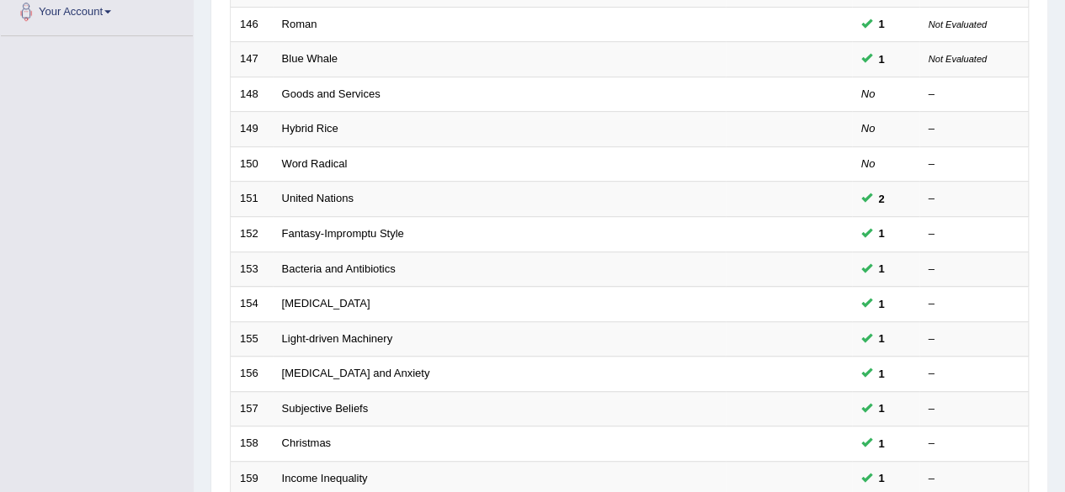
scroll to position [614, 0]
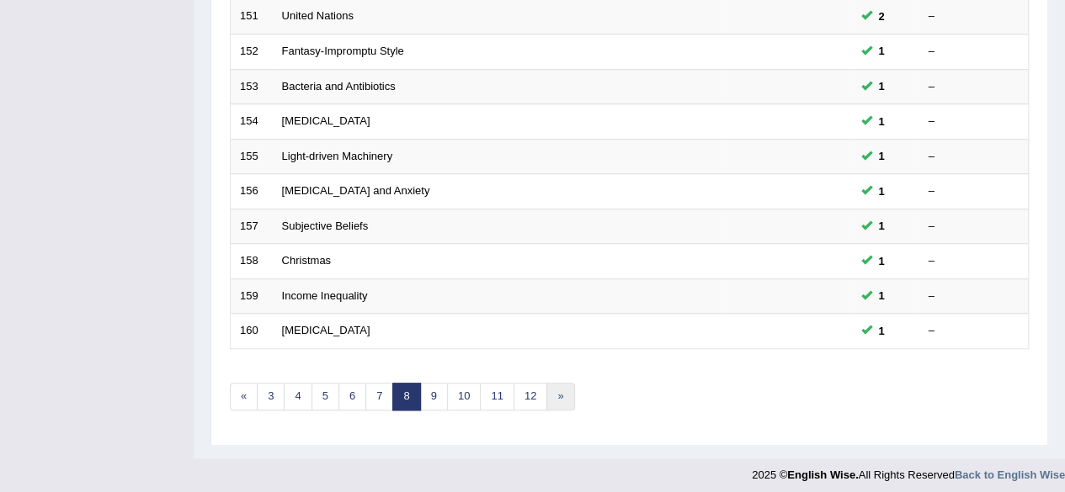
click at [556, 394] on link "»" at bounding box center [560, 397] width 28 height 28
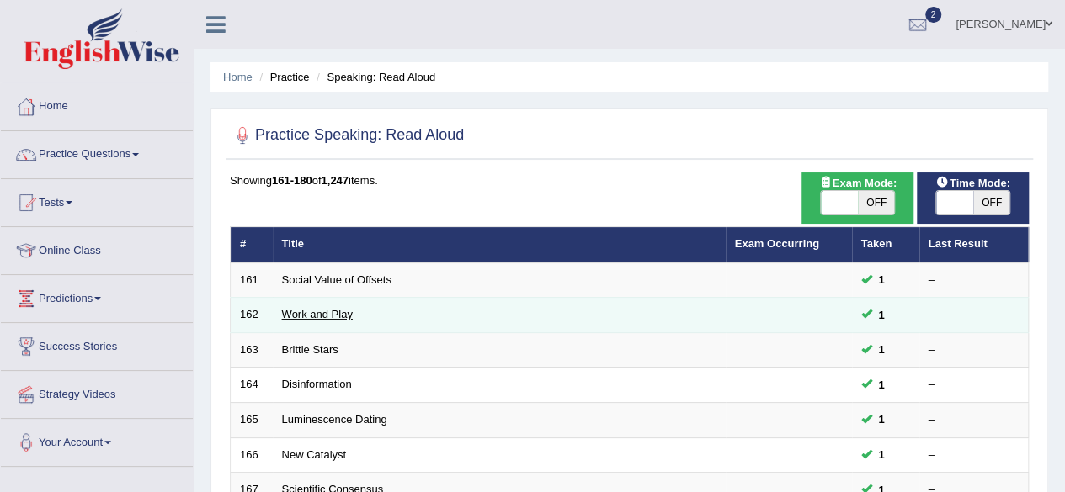
click at [337, 310] on link "Work and Play" at bounding box center [317, 314] width 71 height 13
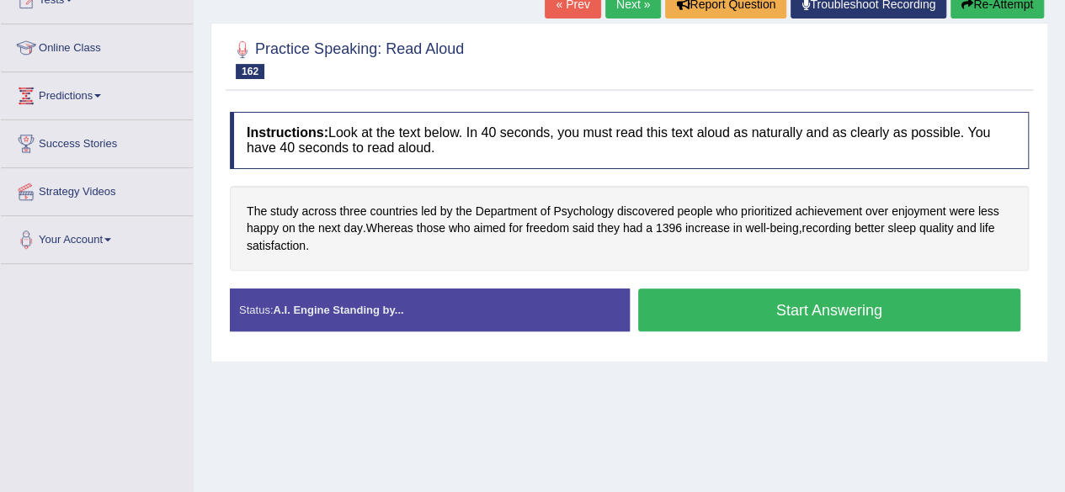
scroll to position [237, 0]
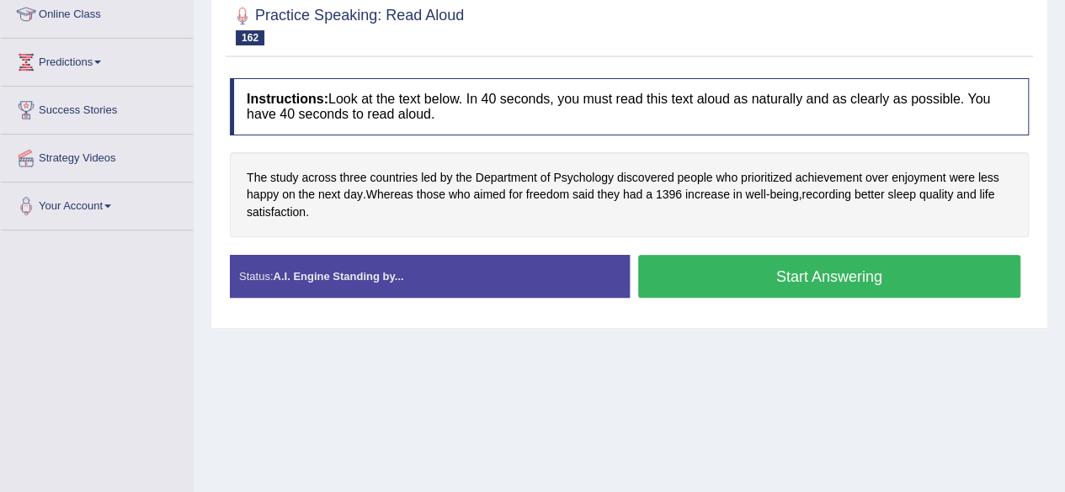
click at [751, 274] on button "Start Answering" at bounding box center [829, 276] width 383 height 43
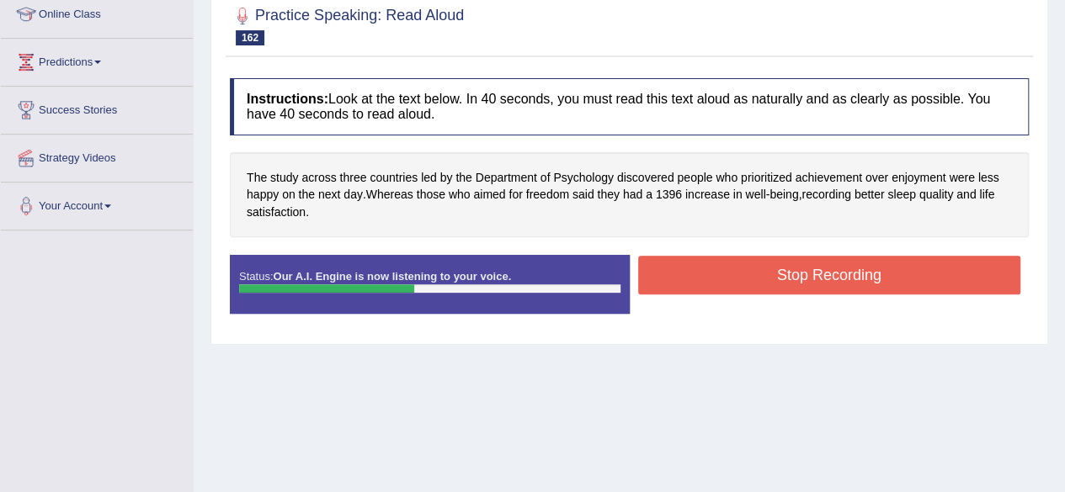
click at [751, 274] on button "Stop Recording" at bounding box center [829, 275] width 383 height 39
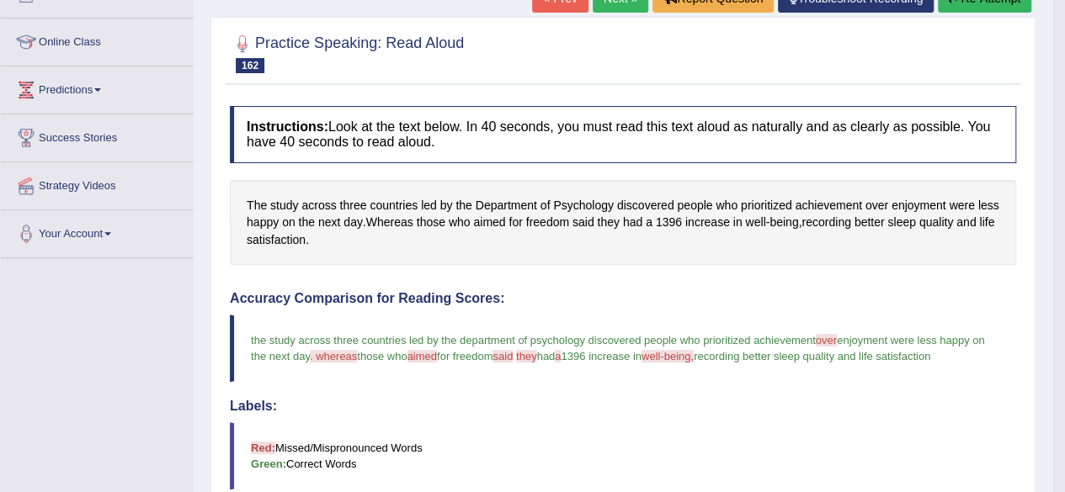
scroll to position [203, 0]
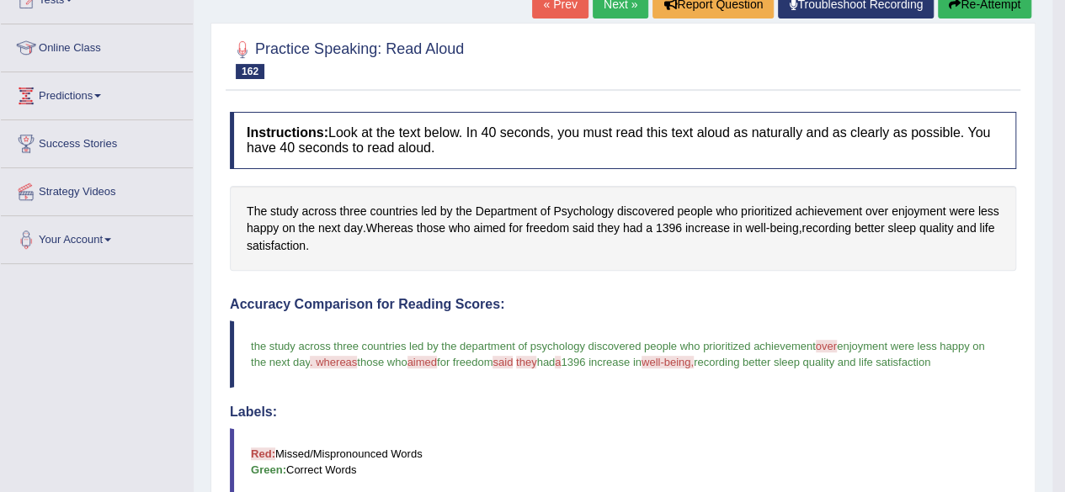
click at [620, 5] on link "Next »" at bounding box center [621, 4] width 56 height 29
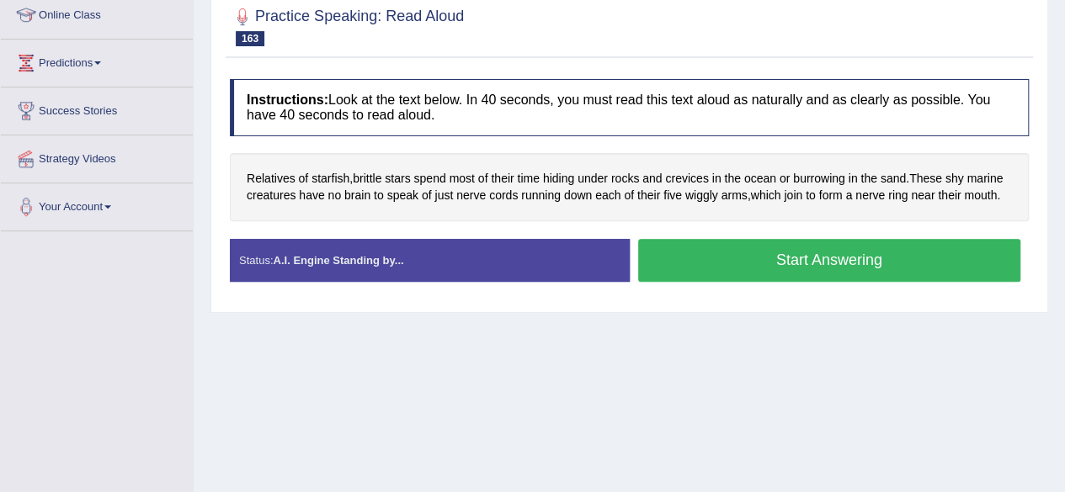
click at [798, 244] on button "Start Answering" at bounding box center [829, 260] width 383 height 43
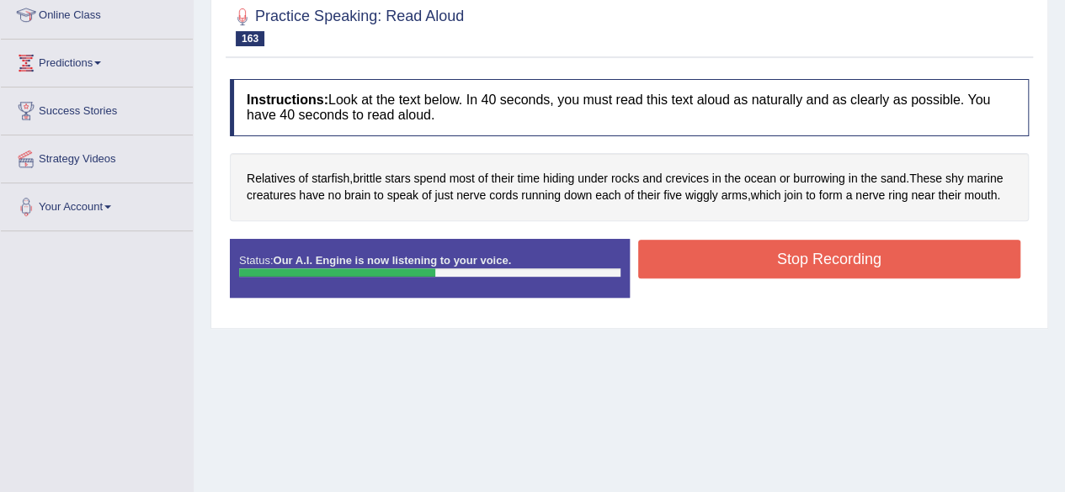
click at [798, 244] on button "Stop Recording" at bounding box center [829, 259] width 383 height 39
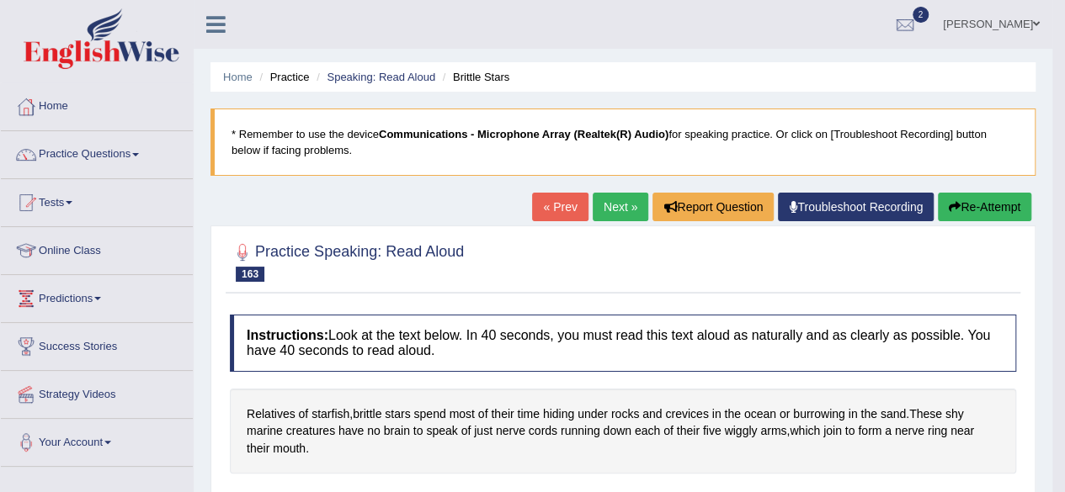
click at [620, 213] on link "Next »" at bounding box center [621, 207] width 56 height 29
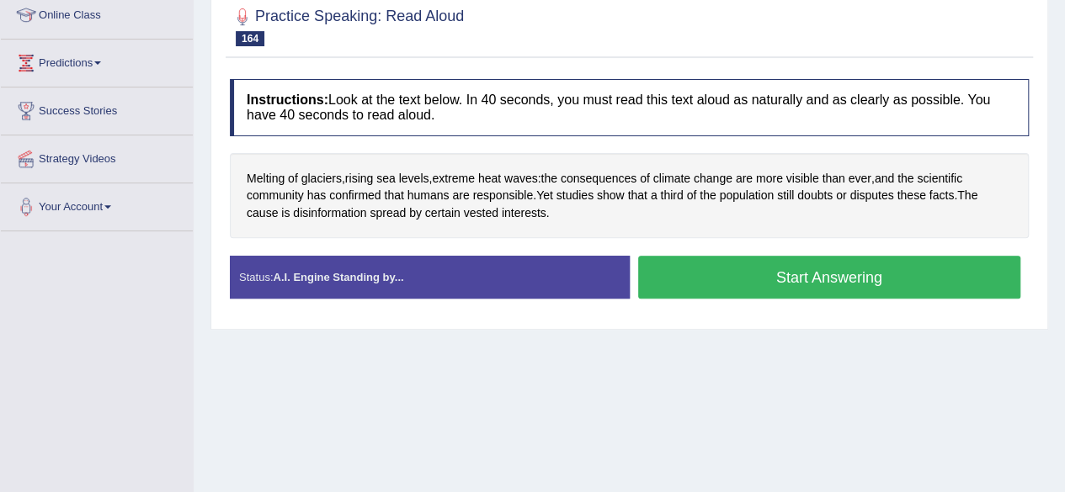
click at [719, 269] on button "Start Answering" at bounding box center [829, 277] width 383 height 43
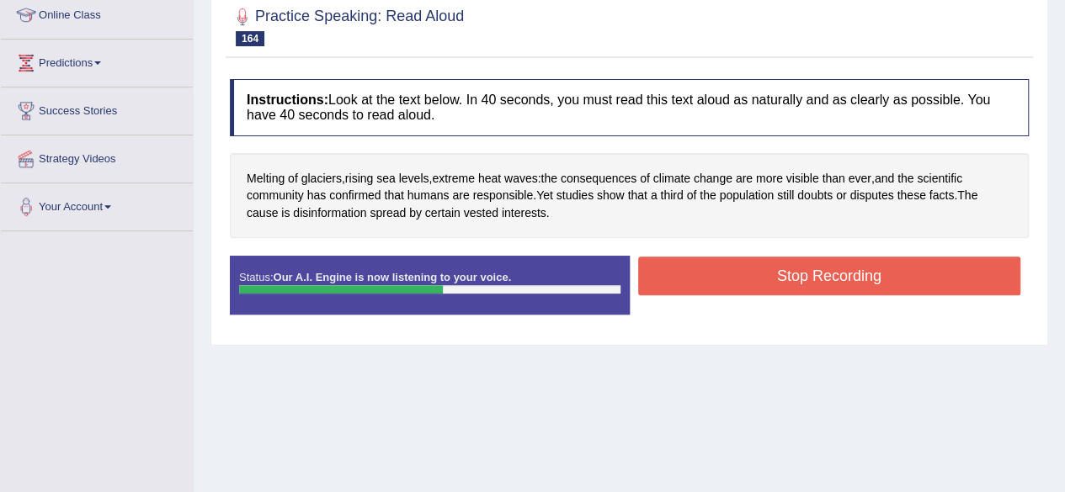
click at [719, 269] on button "Stop Recording" at bounding box center [829, 276] width 383 height 39
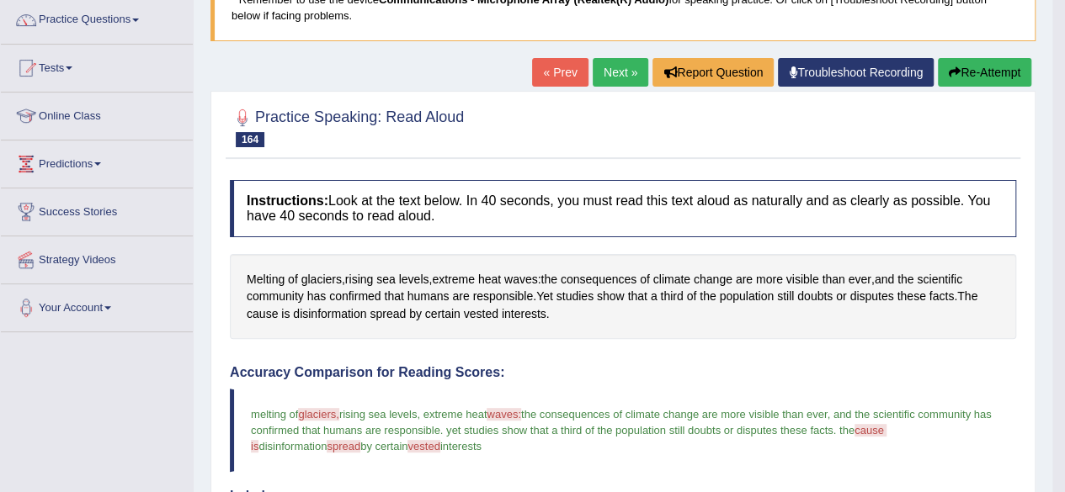
scroll to position [135, 0]
click at [624, 77] on link "Next »" at bounding box center [621, 72] width 56 height 29
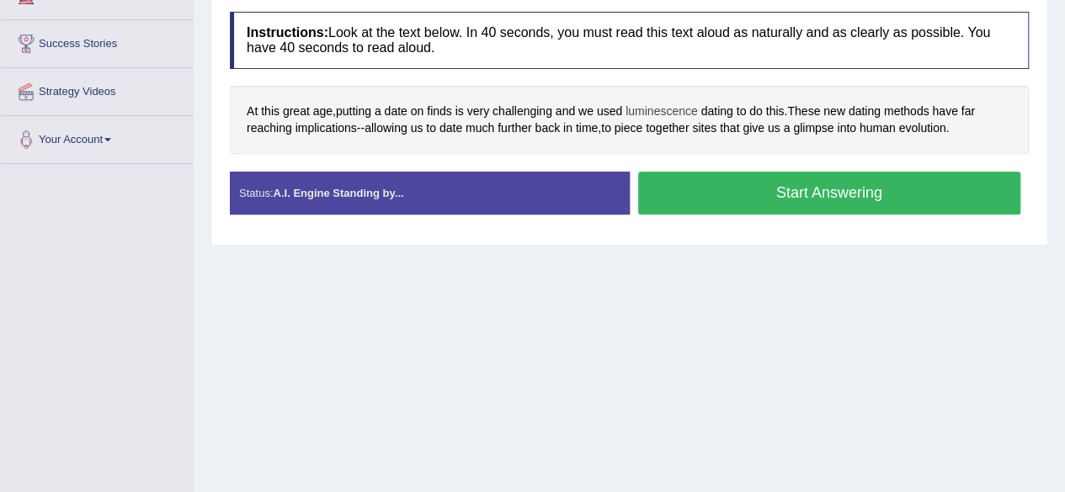
click at [668, 109] on span "luminescence" at bounding box center [661, 112] width 72 height 18
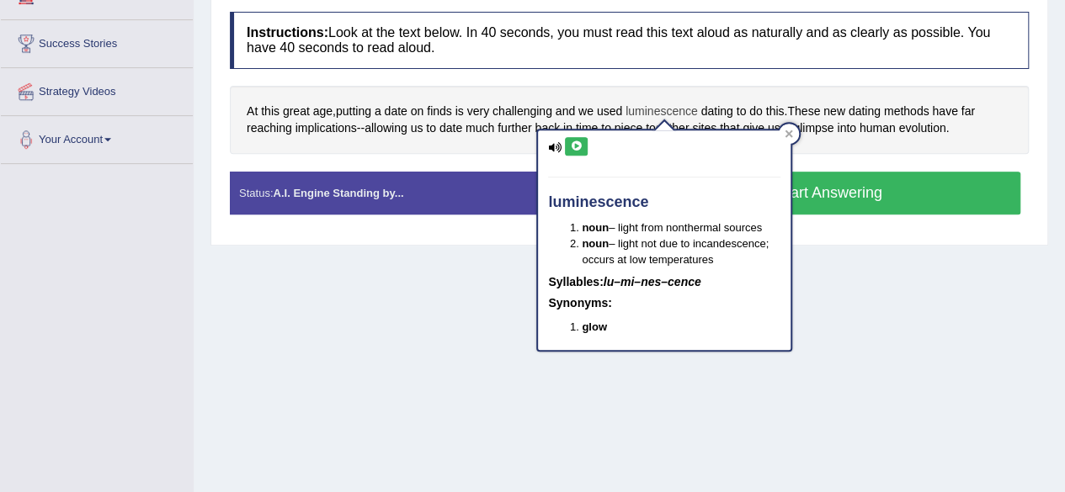
click at [668, 109] on span "luminescence" at bounding box center [661, 112] width 72 height 18
click at [788, 130] on icon at bounding box center [788, 134] width 8 height 8
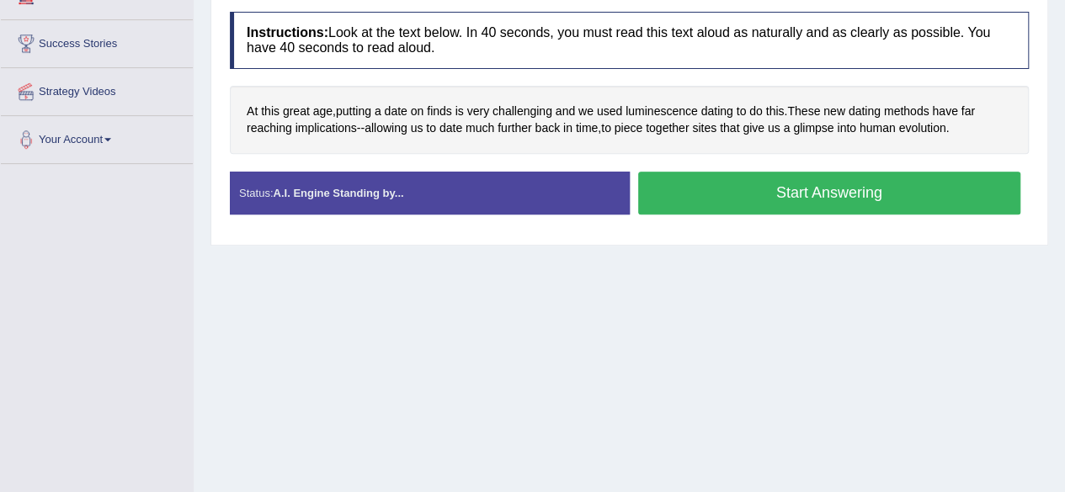
click at [801, 183] on button "Start Answering" at bounding box center [829, 193] width 383 height 43
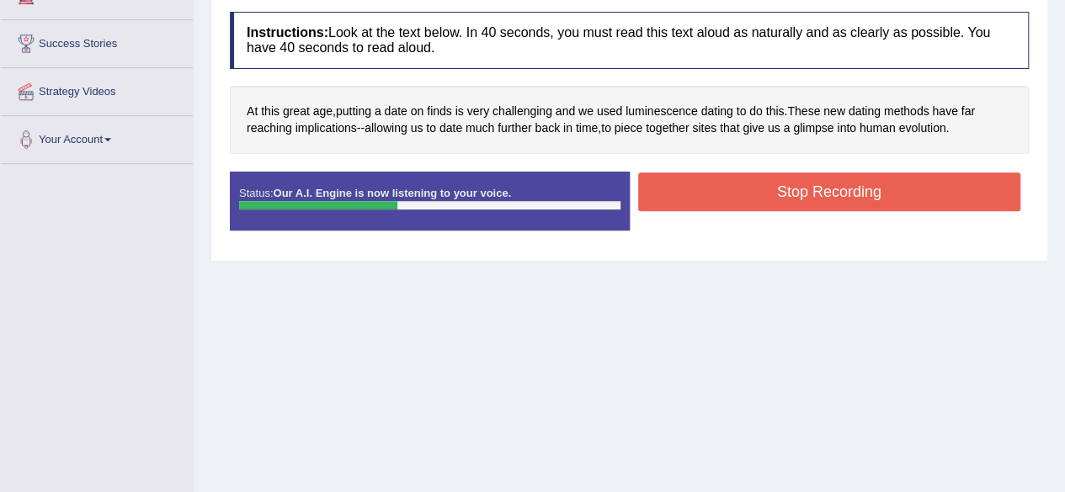
click at [801, 183] on button "Stop Recording" at bounding box center [829, 192] width 383 height 39
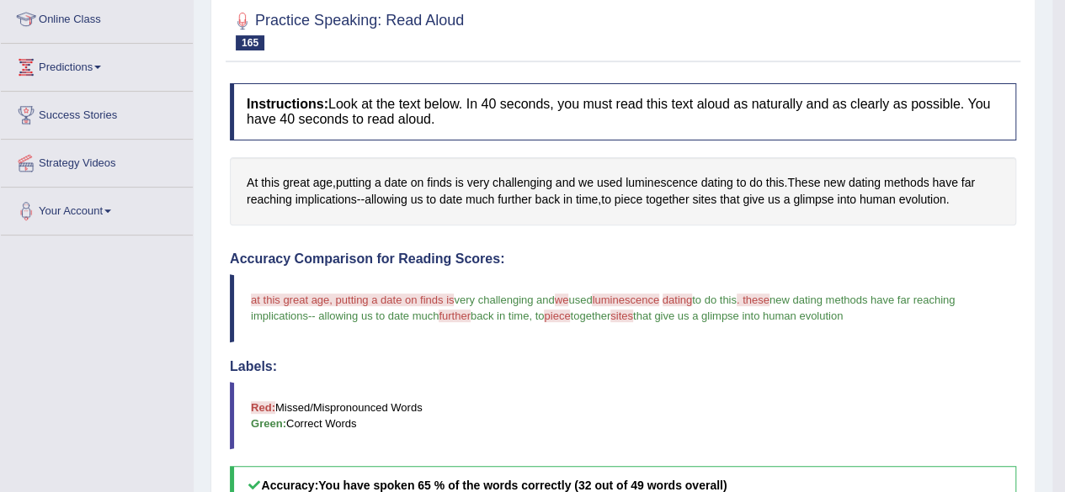
scroll to position [231, 0]
click at [940, 48] on div at bounding box center [623, 30] width 786 height 51
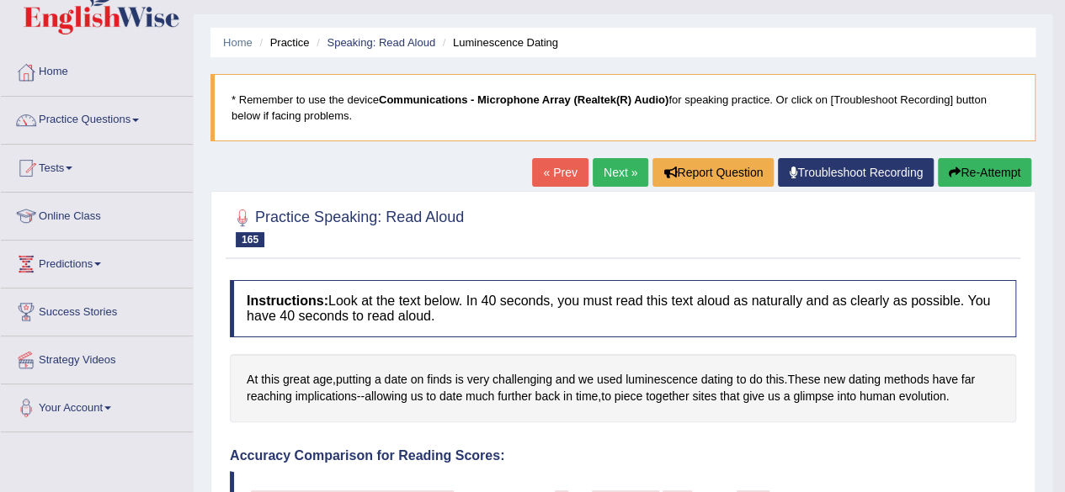
scroll to position [0, 0]
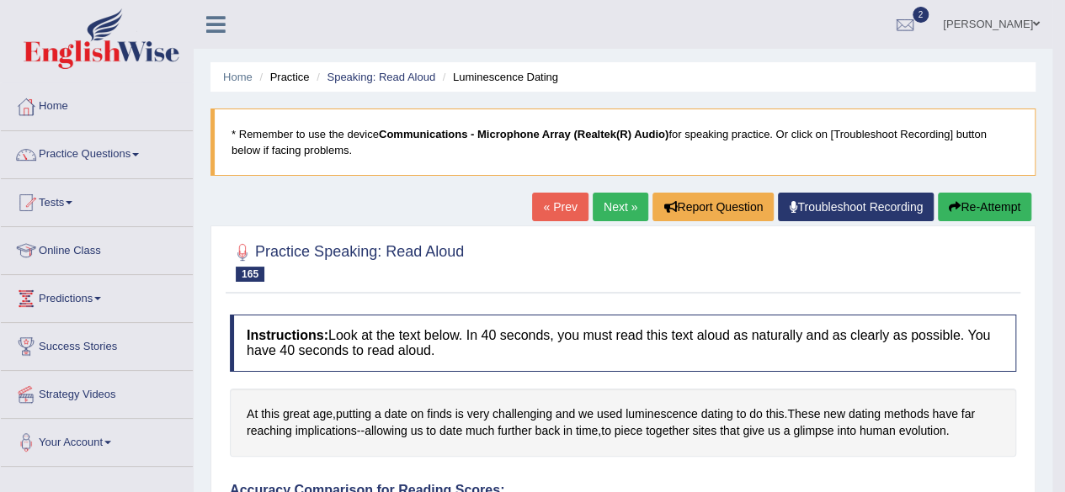
click at [622, 214] on link "Next »" at bounding box center [621, 207] width 56 height 29
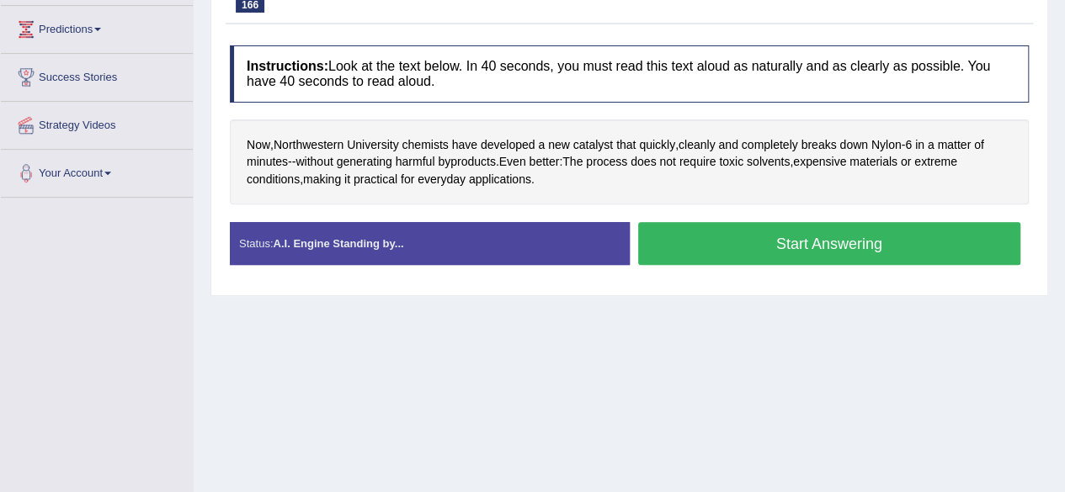
click at [703, 242] on button "Start Answering" at bounding box center [829, 243] width 383 height 43
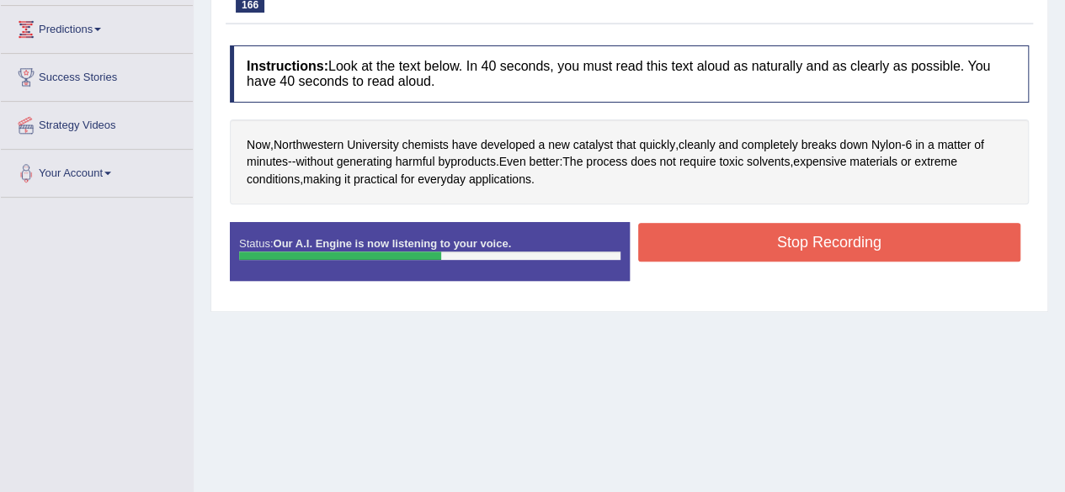
click at [703, 242] on button "Stop Recording" at bounding box center [829, 242] width 383 height 39
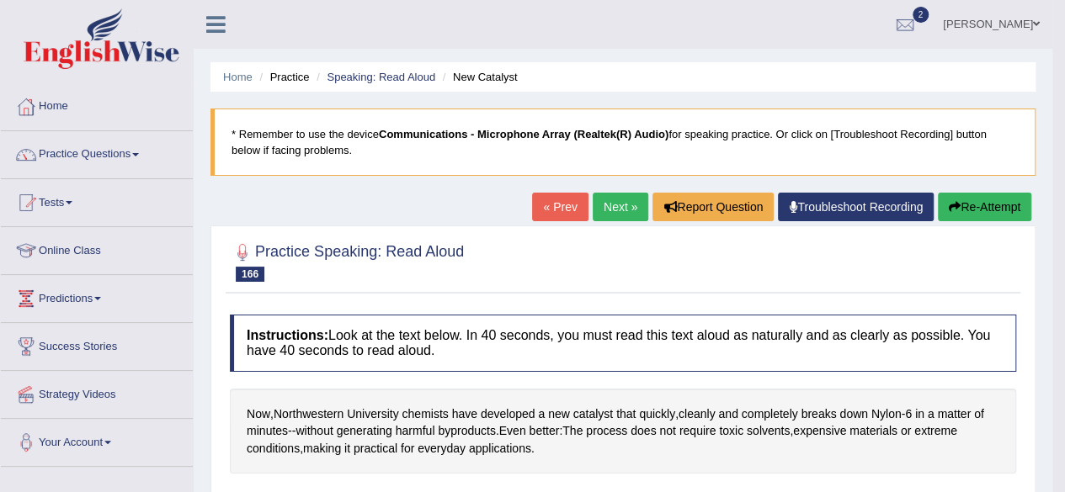
click at [611, 204] on link "Next »" at bounding box center [621, 207] width 56 height 29
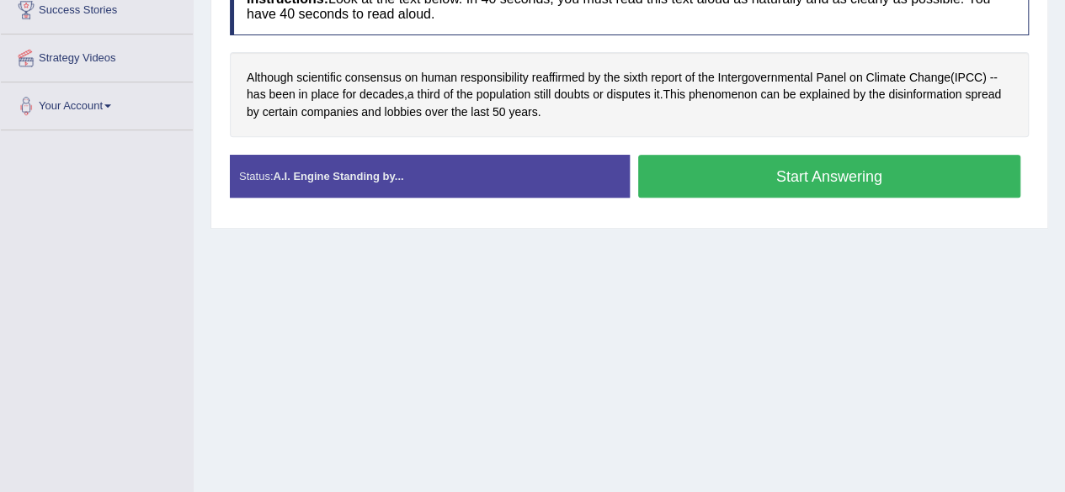
click at [719, 173] on button "Start Answering" at bounding box center [829, 176] width 383 height 43
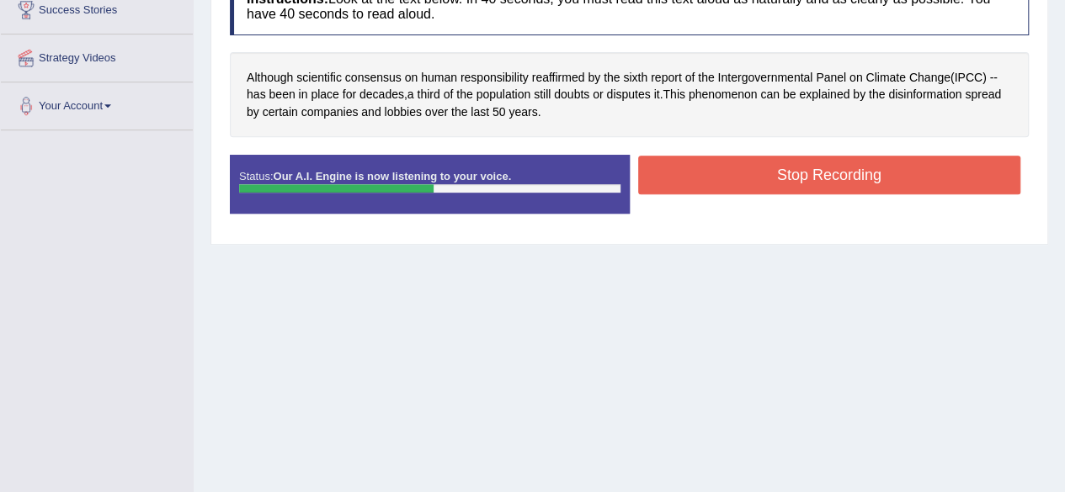
click at [719, 173] on button "Stop Recording" at bounding box center [829, 175] width 383 height 39
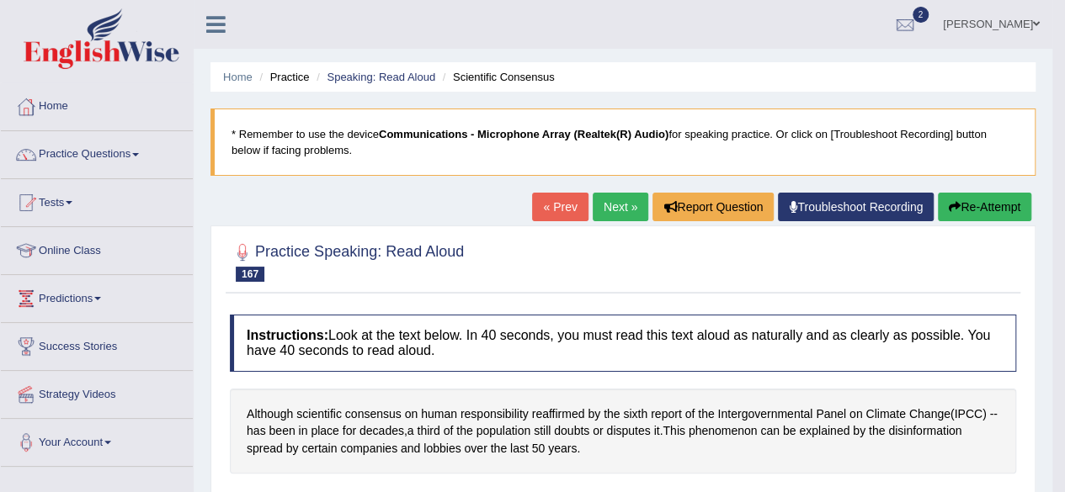
click at [619, 205] on link "Next »" at bounding box center [621, 207] width 56 height 29
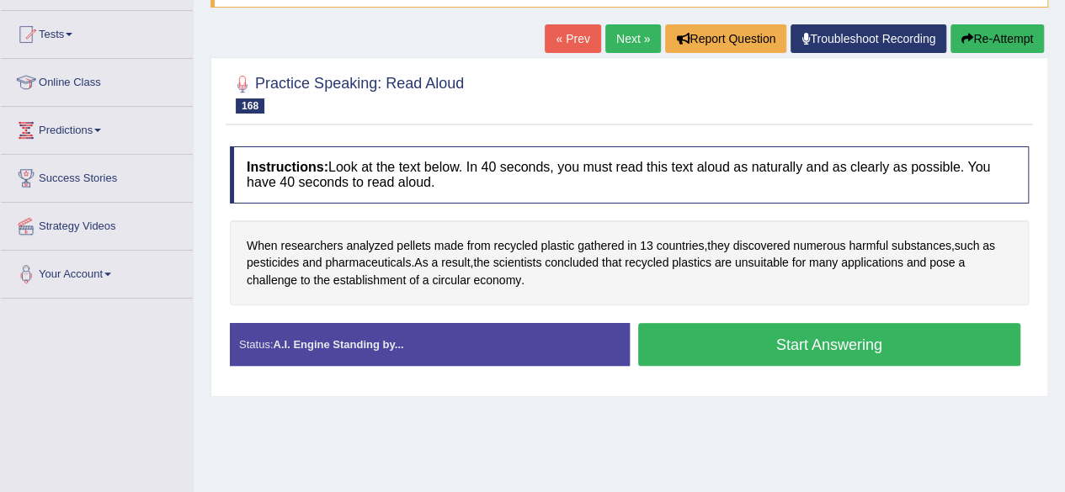
scroll to position [202, 0]
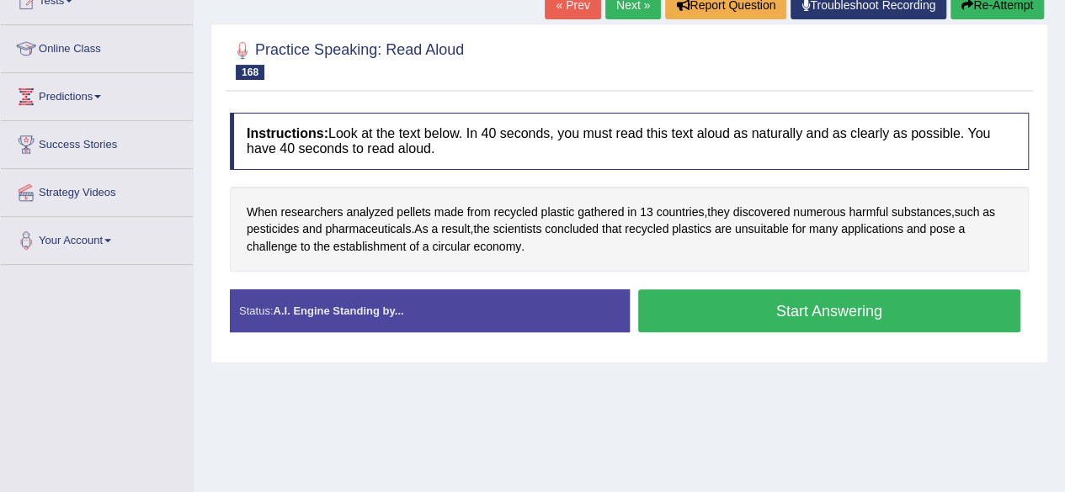
click at [729, 306] on button "Start Answering" at bounding box center [829, 311] width 383 height 43
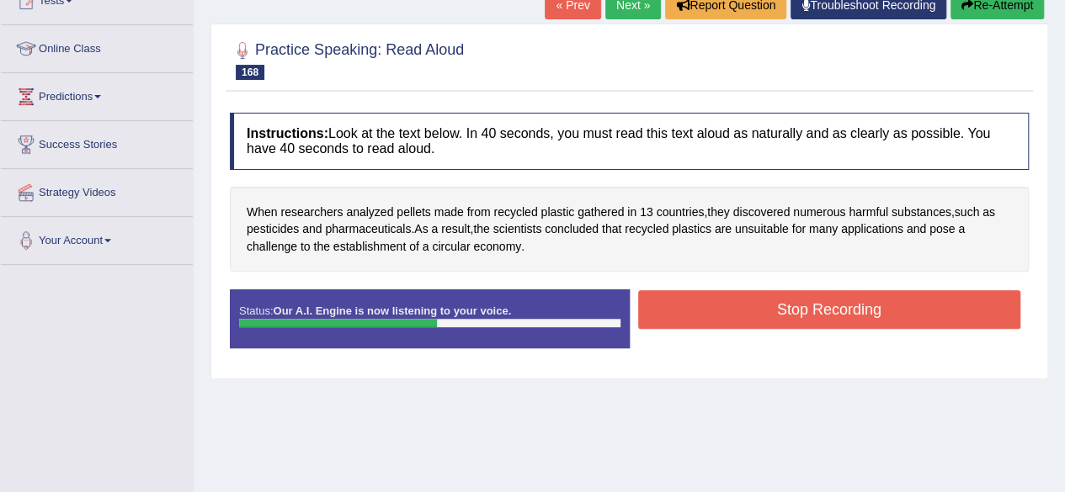
click at [729, 306] on button "Stop Recording" at bounding box center [829, 309] width 383 height 39
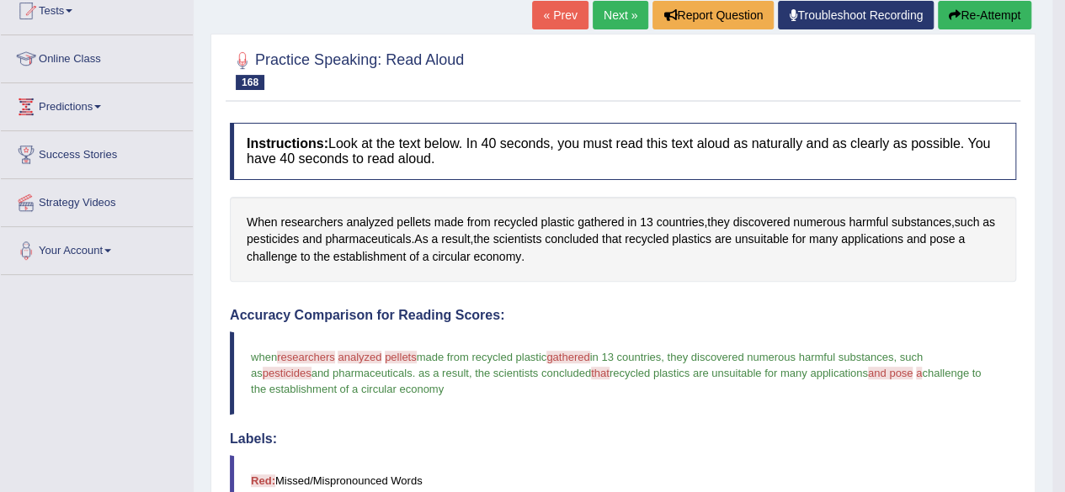
scroll to position [95, 0]
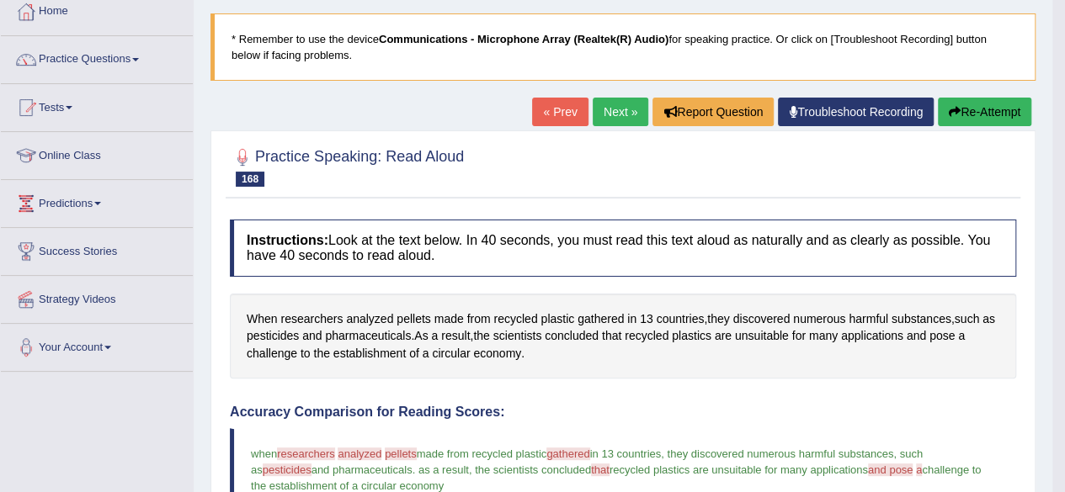
click at [610, 107] on link "Next »" at bounding box center [621, 112] width 56 height 29
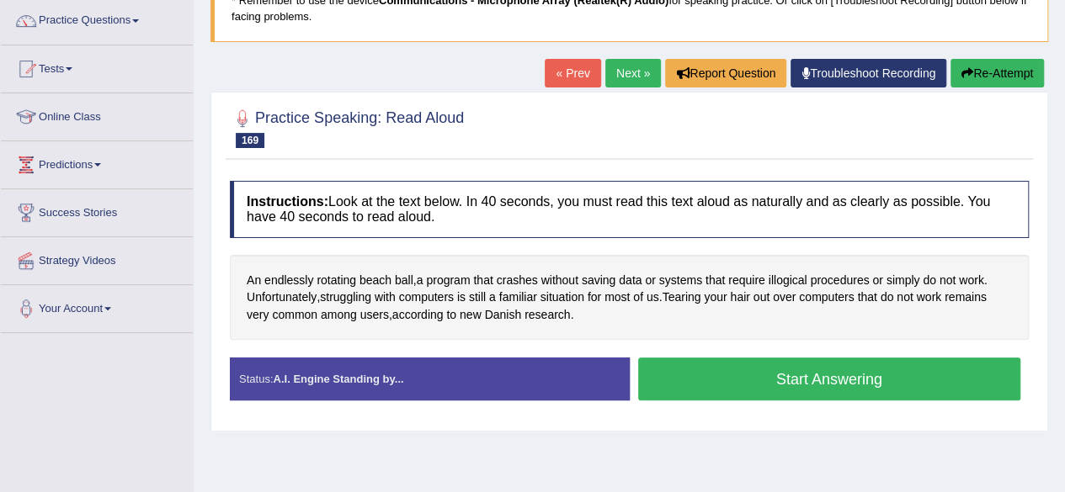
scroll to position [135, 0]
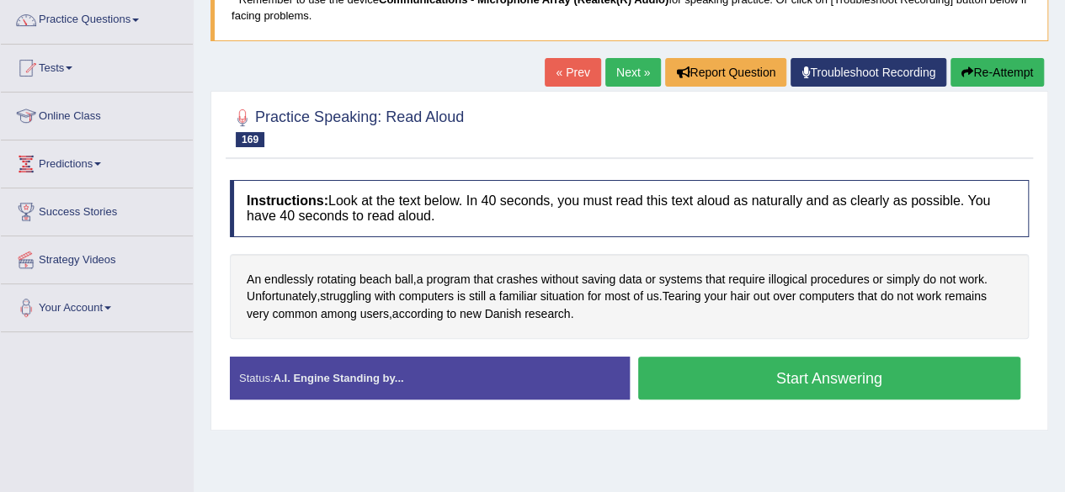
click at [791, 378] on button "Start Answering" at bounding box center [829, 378] width 383 height 43
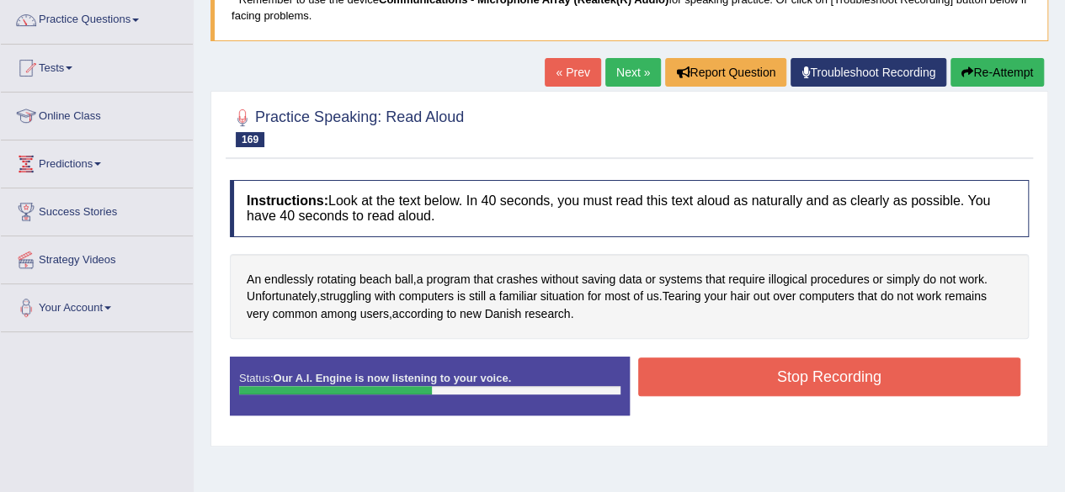
click at [791, 378] on button "Stop Recording" at bounding box center [829, 377] width 383 height 39
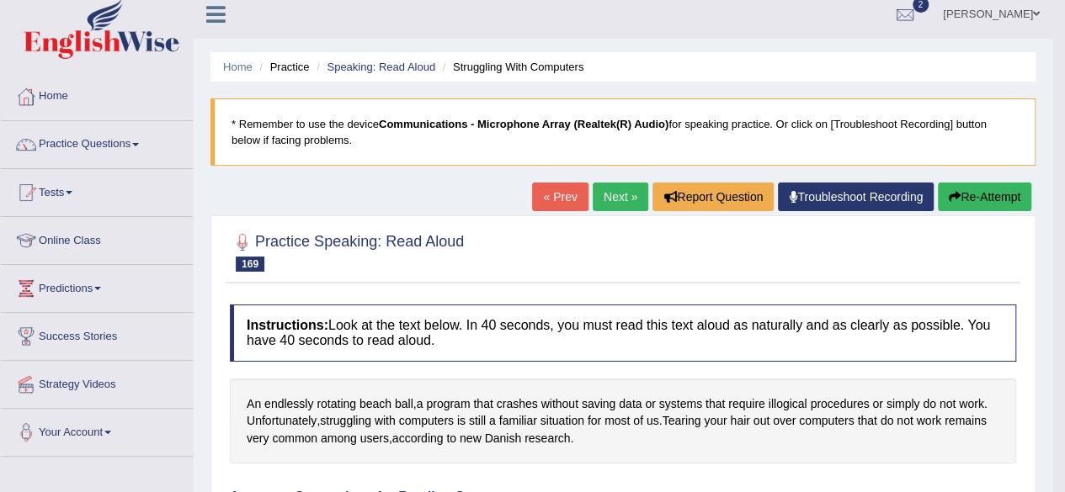
scroll to position [0, 0]
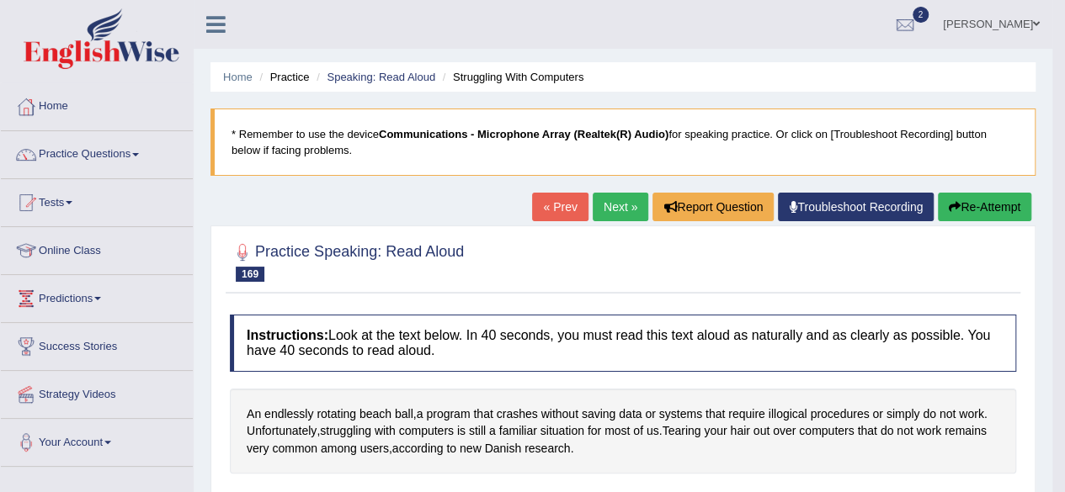
click at [619, 205] on link "Next »" at bounding box center [621, 207] width 56 height 29
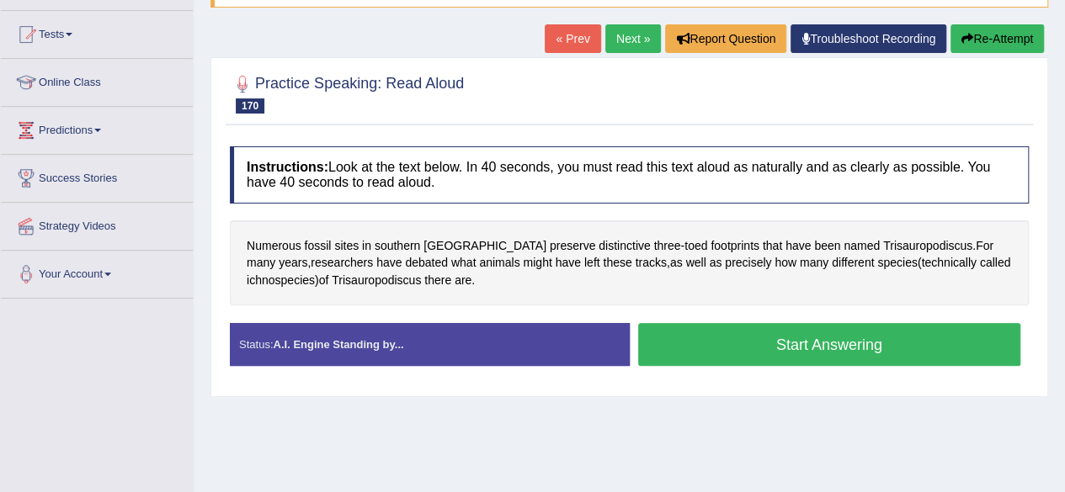
click at [611, 35] on link "Next »" at bounding box center [633, 38] width 56 height 29
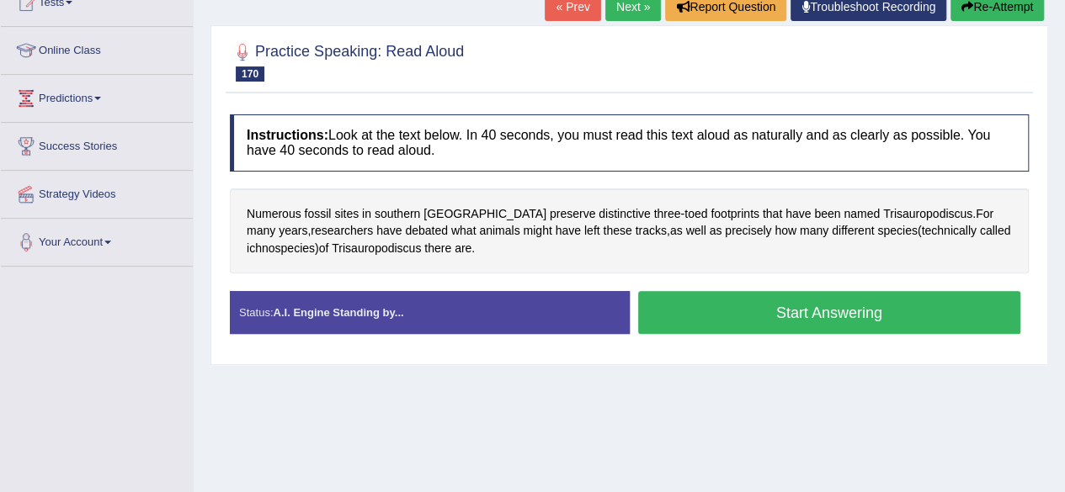
scroll to position [202, 0]
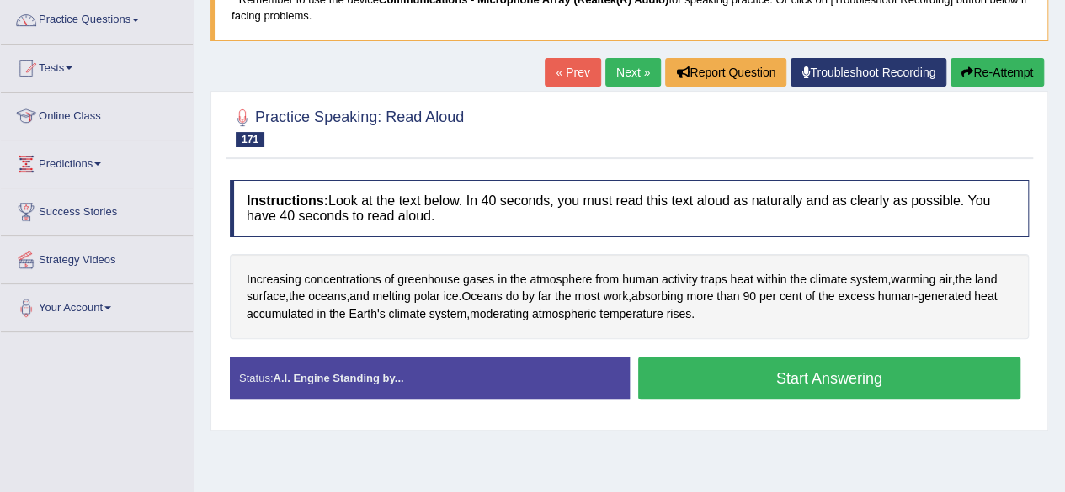
scroll to position [168, 0]
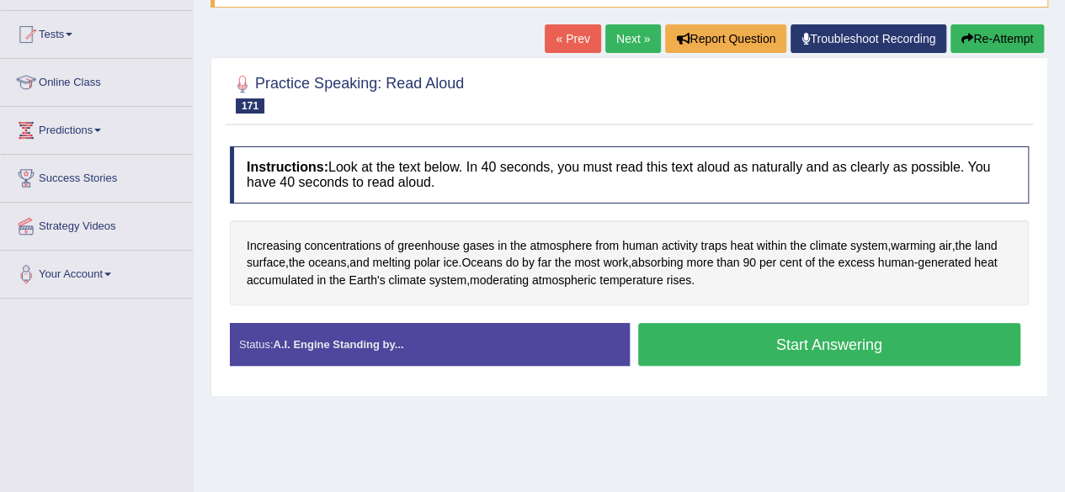
click at [823, 343] on button "Start Answering" at bounding box center [829, 344] width 383 height 43
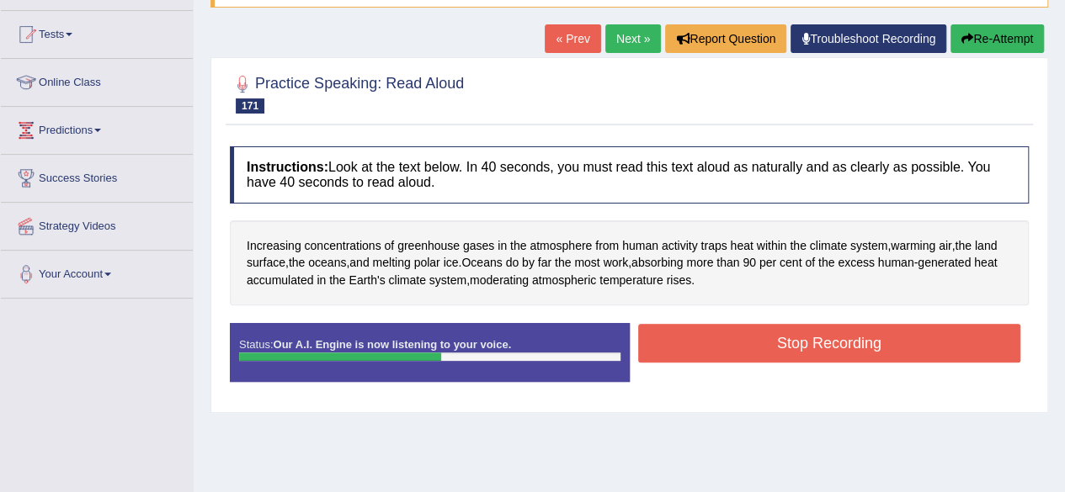
click at [823, 343] on button "Stop Recording" at bounding box center [829, 343] width 383 height 39
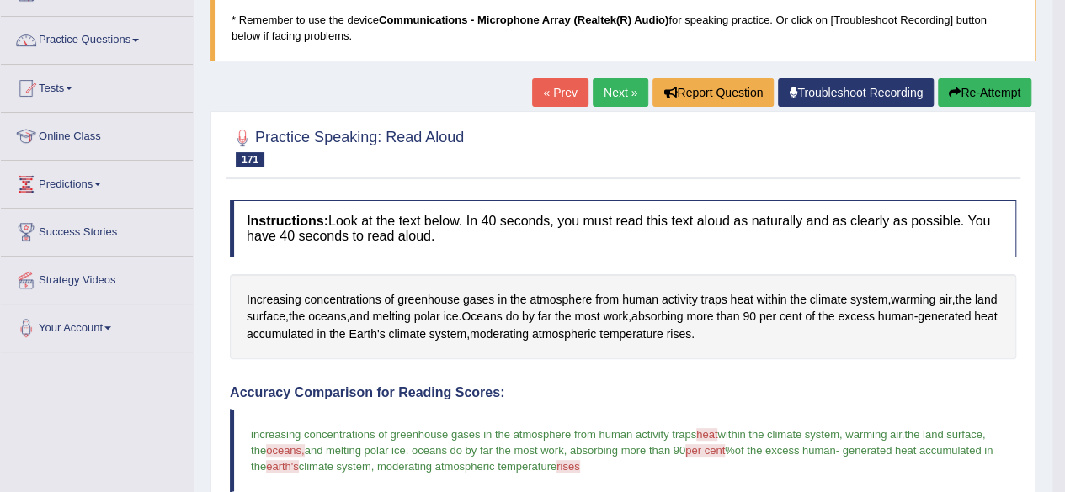
scroll to position [95, 0]
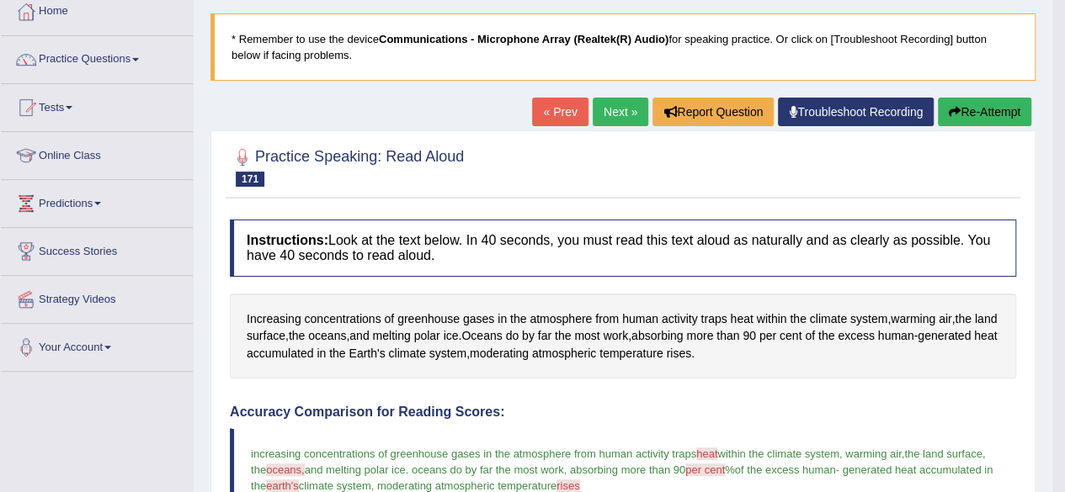
click at [612, 115] on link "Next »" at bounding box center [621, 112] width 56 height 29
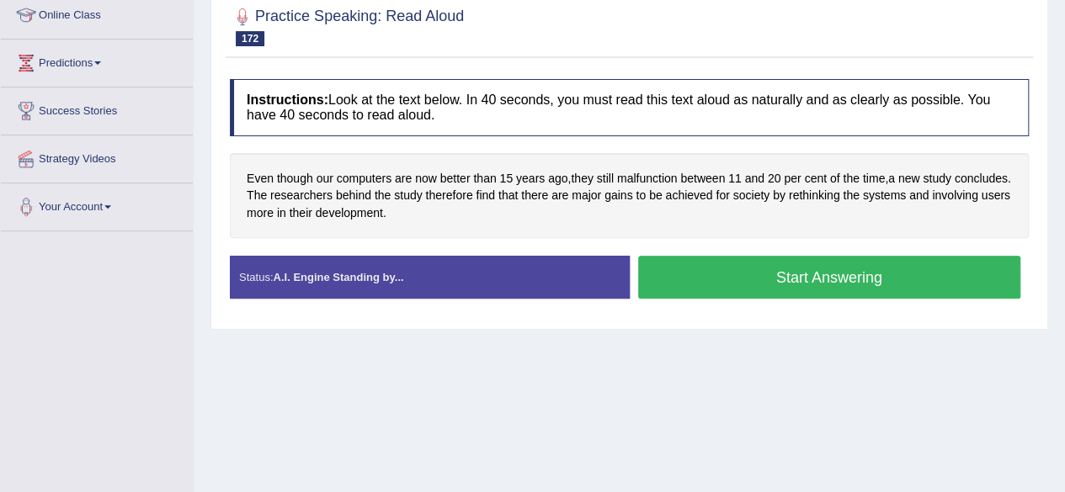
click at [749, 273] on button "Start Answering" at bounding box center [829, 277] width 383 height 43
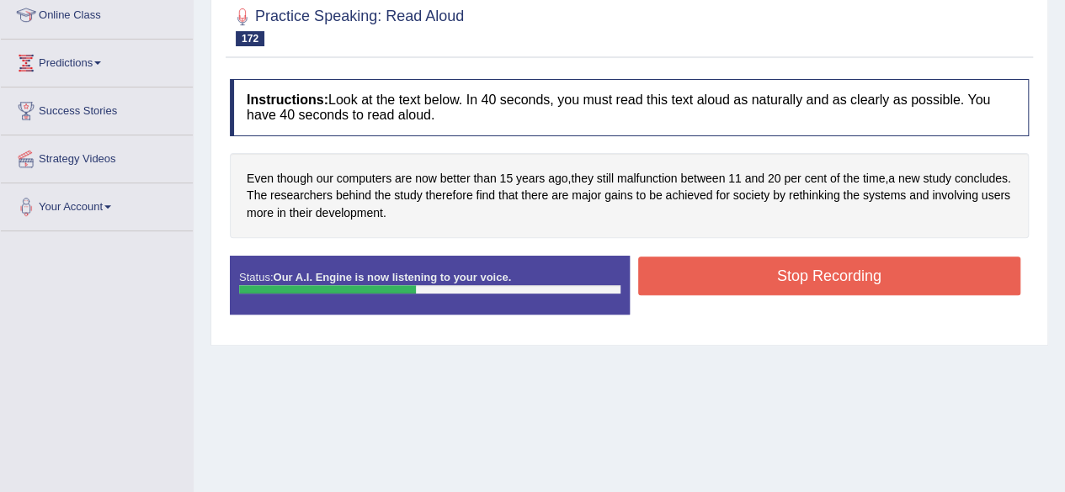
click at [749, 273] on button "Stop Recording" at bounding box center [829, 276] width 383 height 39
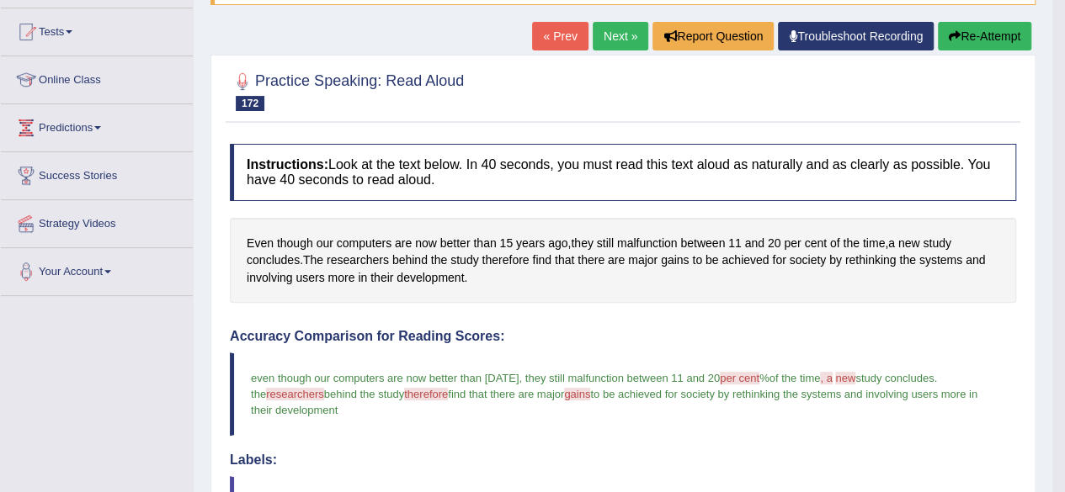
scroll to position [135, 0]
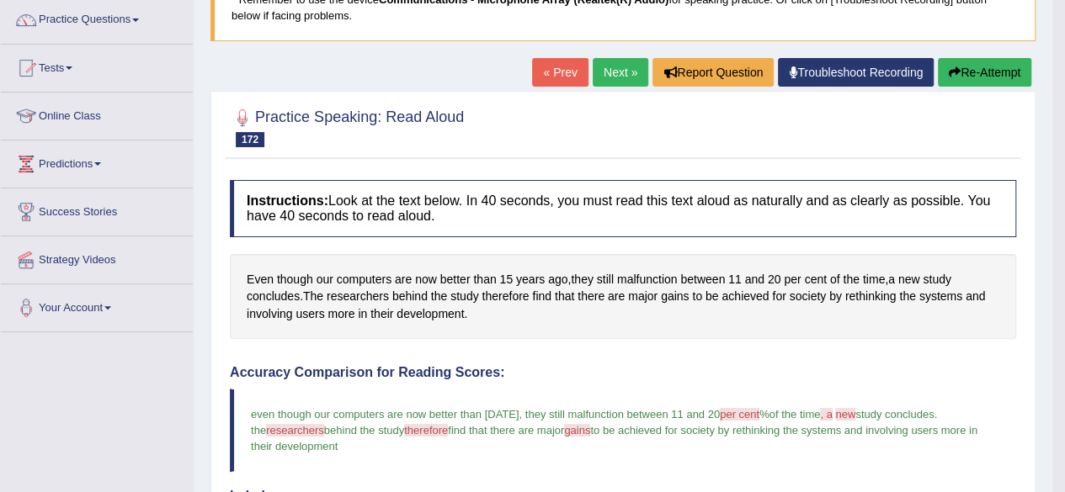
click at [609, 66] on link "Next »" at bounding box center [621, 72] width 56 height 29
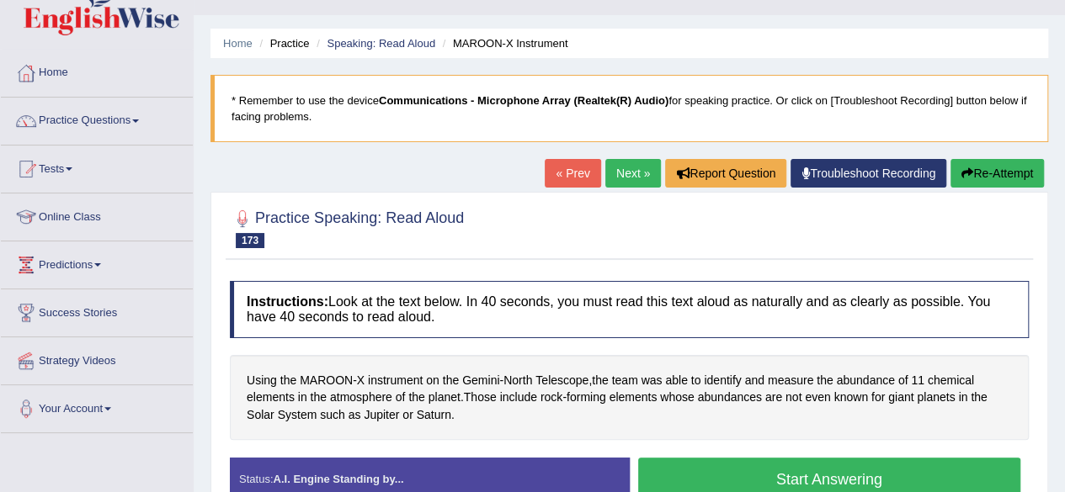
scroll to position [135, 0]
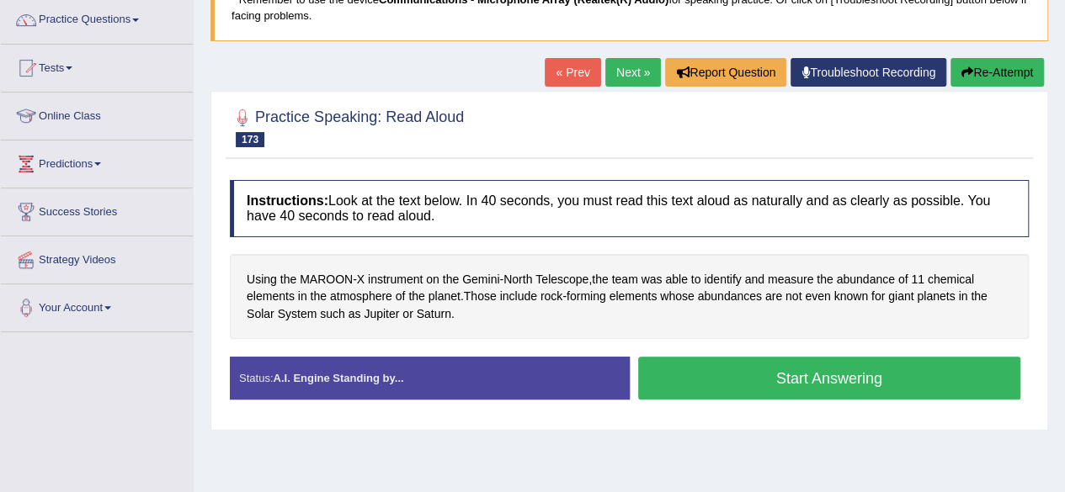
click at [835, 371] on button "Start Answering" at bounding box center [829, 378] width 383 height 43
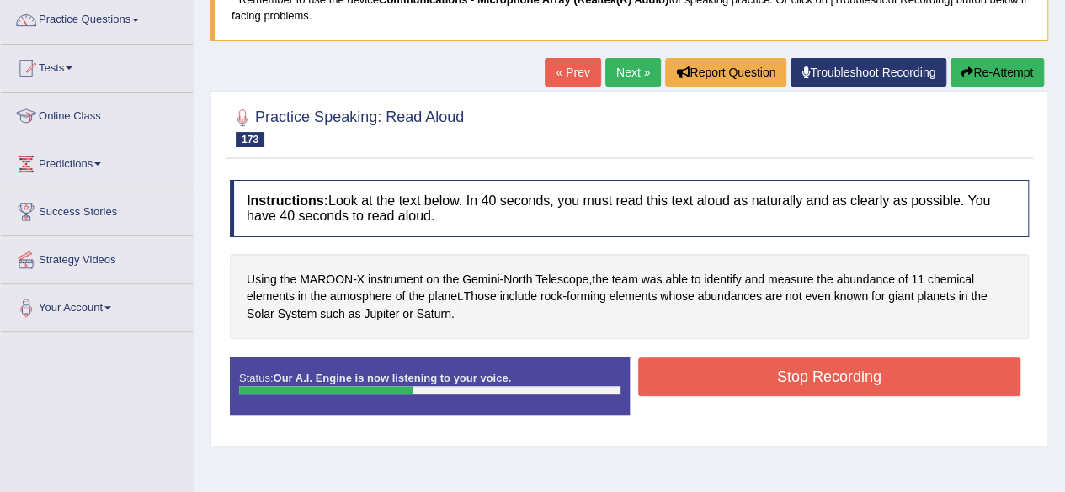
click at [835, 371] on button "Stop Recording" at bounding box center [829, 377] width 383 height 39
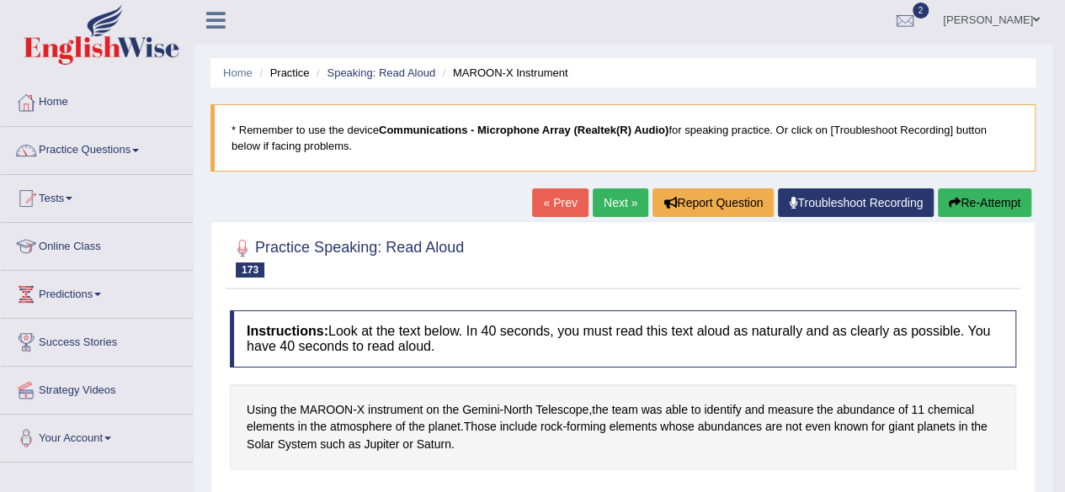
scroll to position [0, 0]
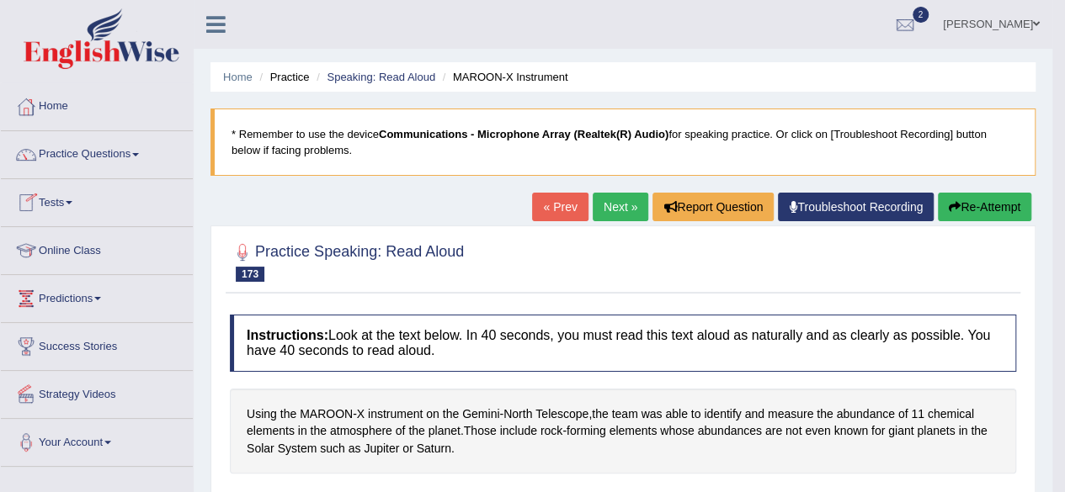
click at [91, 253] on link "Online Class" at bounding box center [97, 248] width 192 height 42
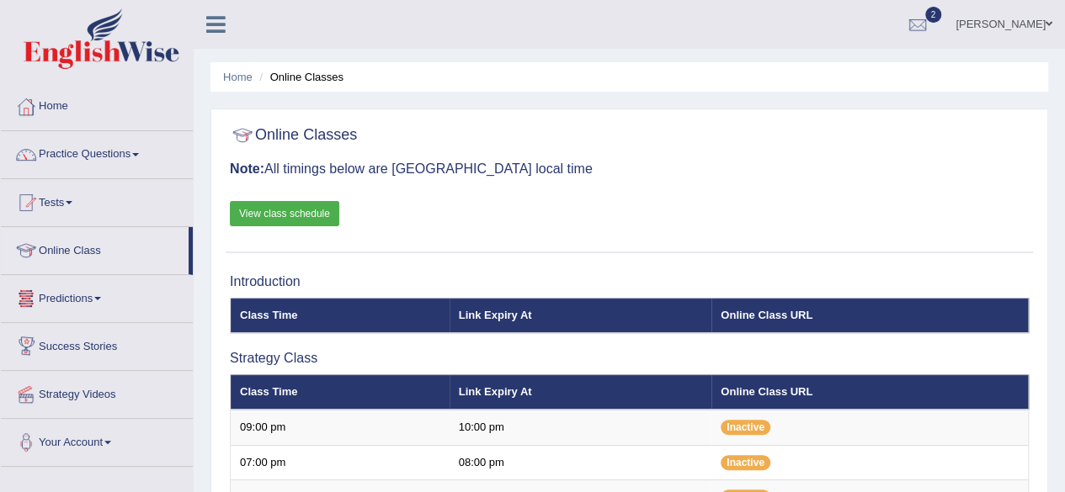
click at [87, 199] on link "Tests" at bounding box center [97, 200] width 192 height 42
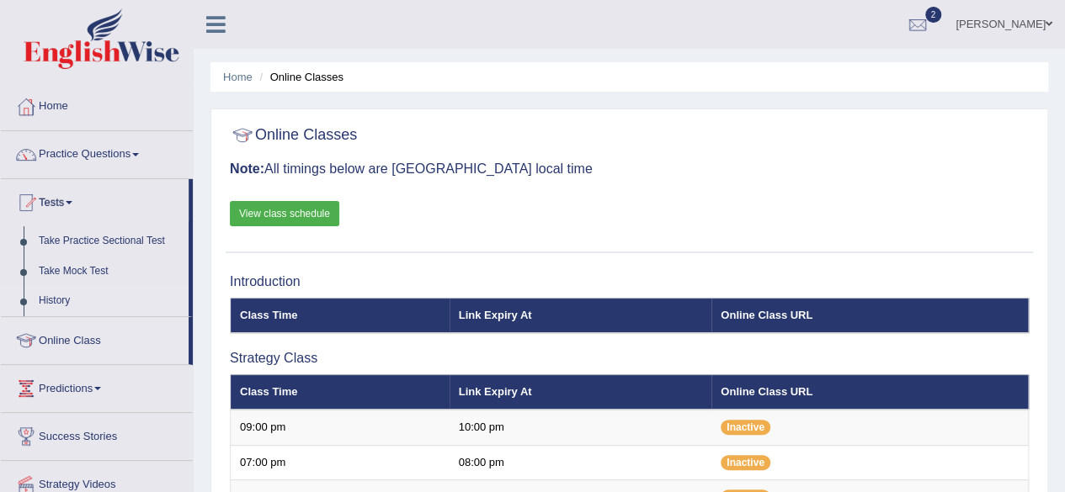
click at [58, 300] on link "History" at bounding box center [109, 301] width 157 height 30
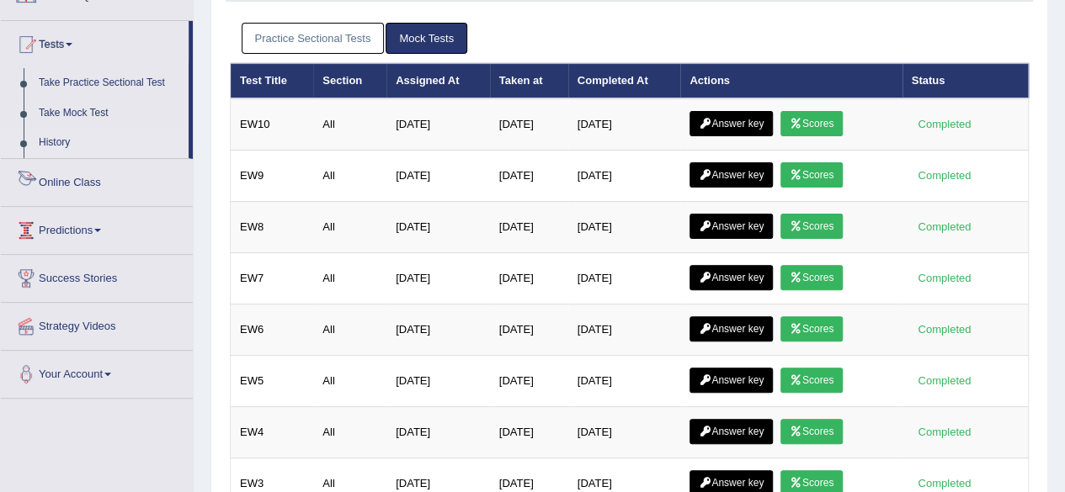
scroll to position [202, 0]
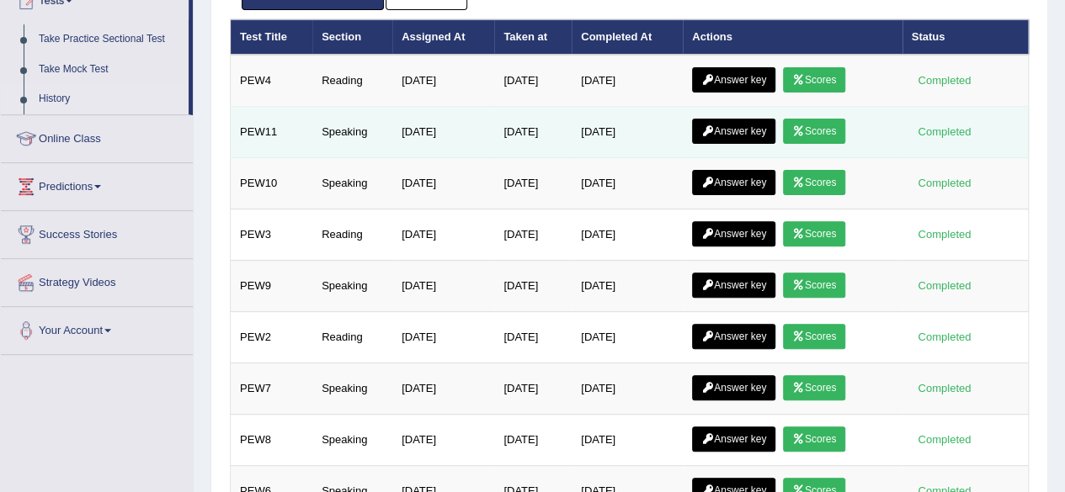
click at [830, 127] on link "Scores" at bounding box center [814, 131] width 62 height 25
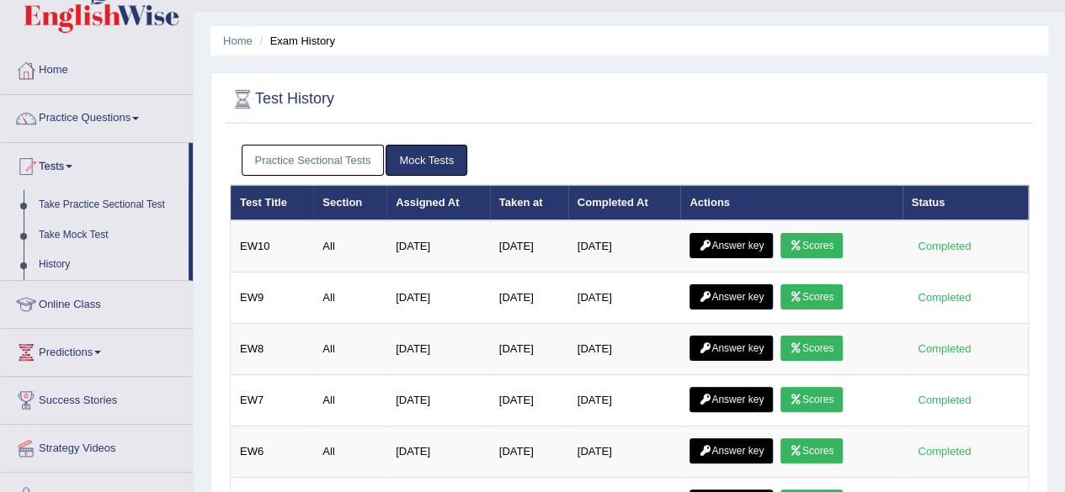
scroll to position [34, 0]
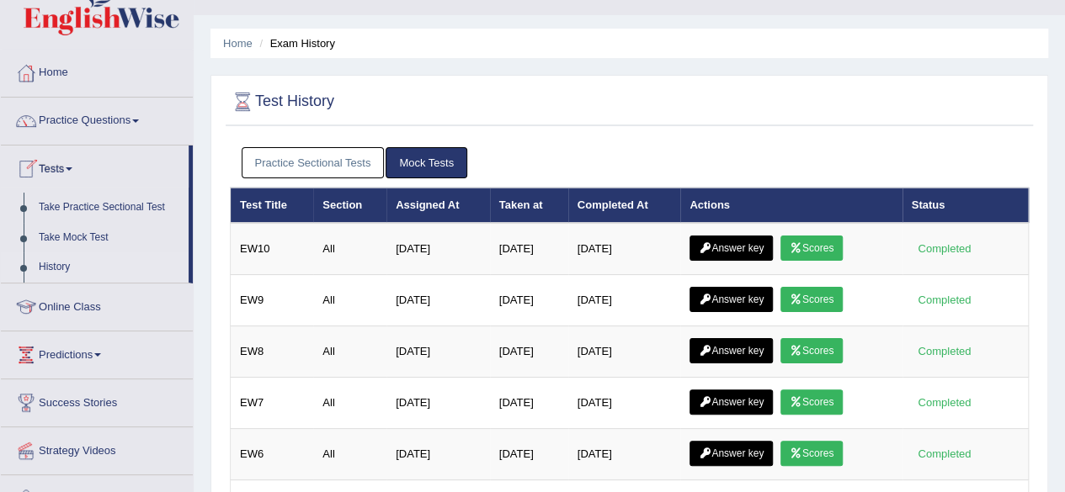
click at [337, 160] on link "Practice Sectional Tests" at bounding box center [313, 162] width 143 height 31
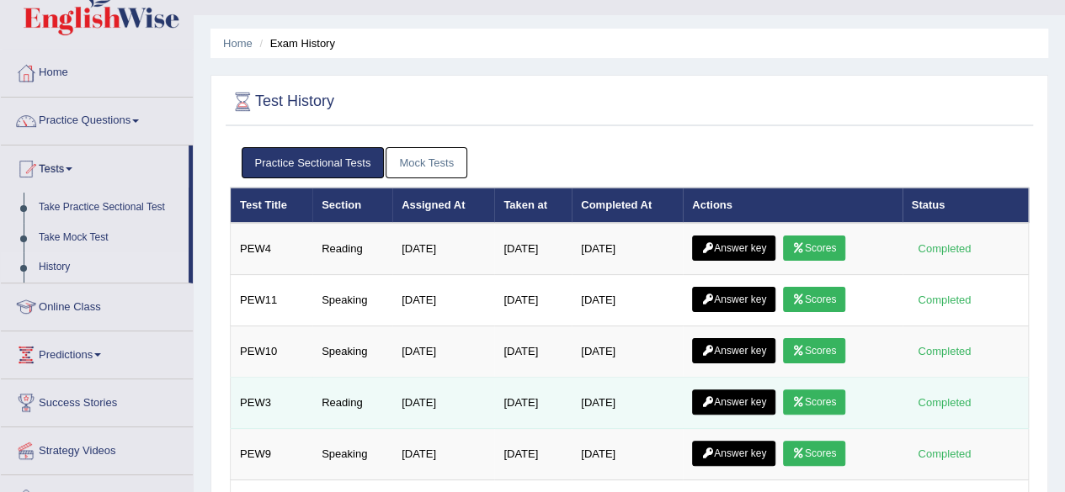
click at [830, 393] on link "Scores" at bounding box center [814, 402] width 62 height 25
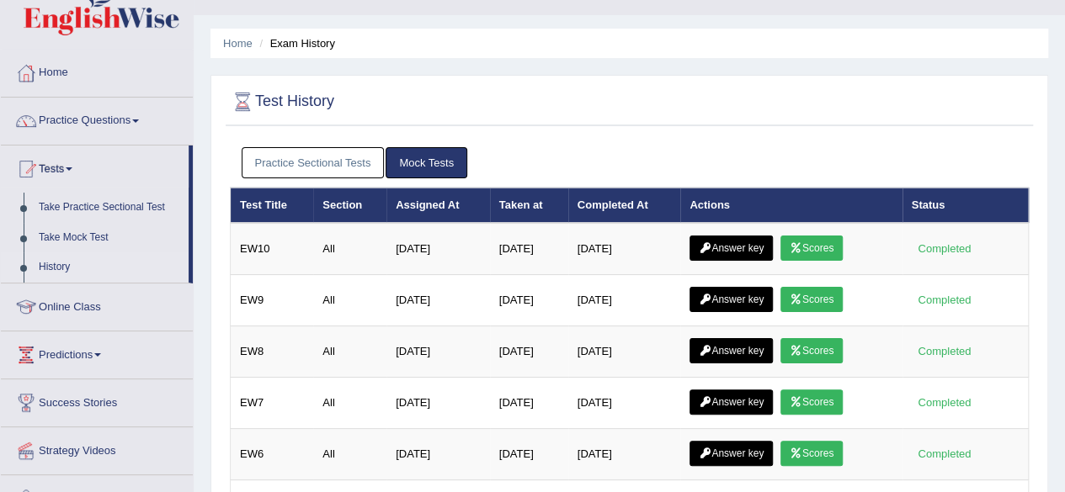
click at [333, 171] on link "Practice Sectional Tests" at bounding box center [313, 162] width 143 height 31
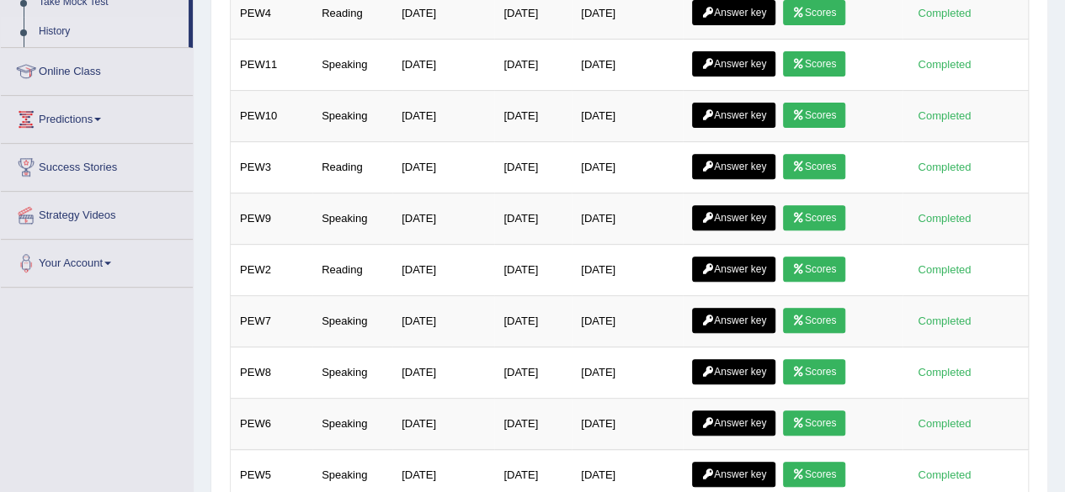
scroll to position [303, 0]
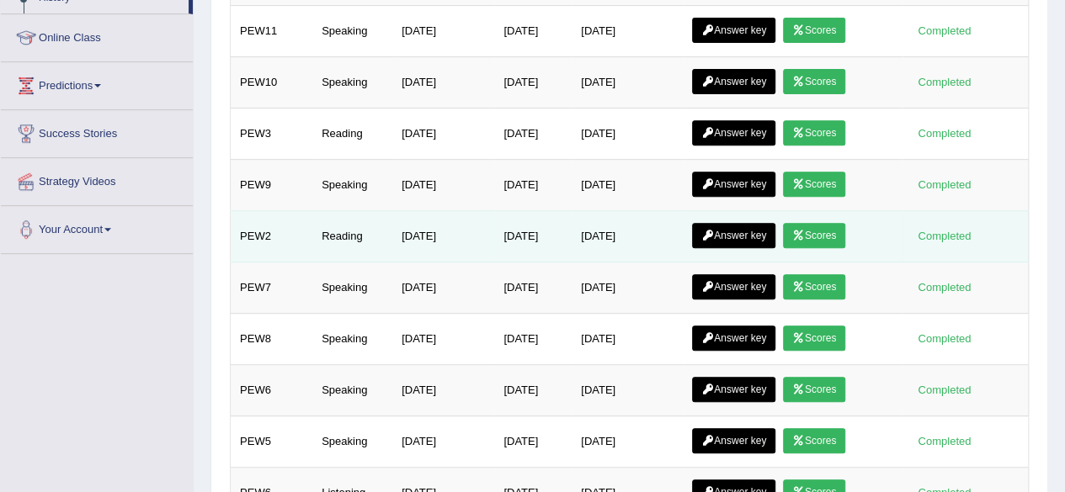
click at [805, 231] on icon at bounding box center [798, 236] width 13 height 10
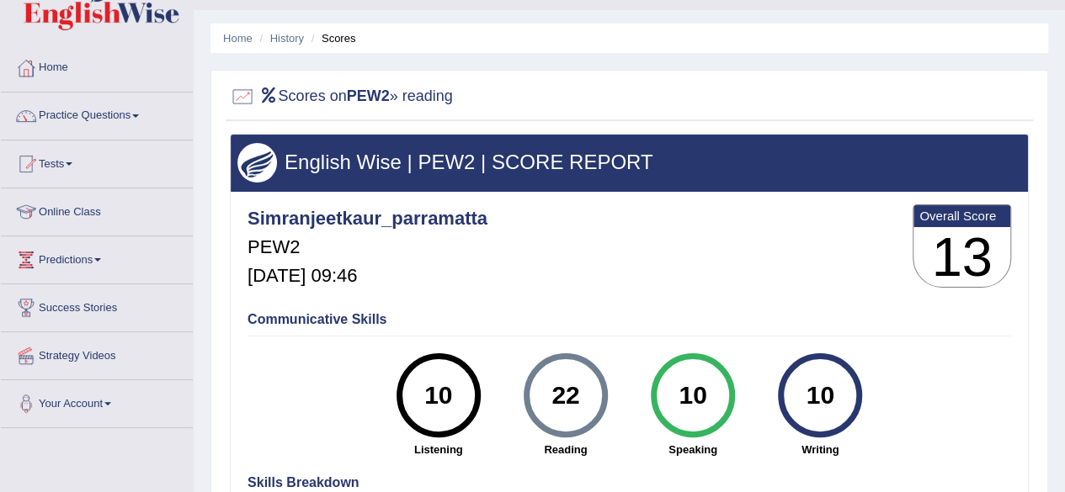
scroll to position [13, 0]
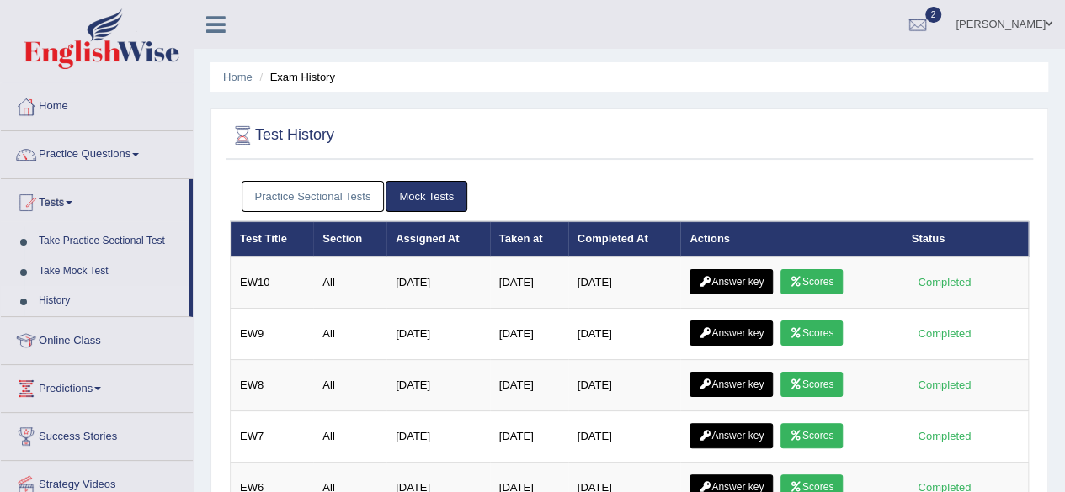
click at [284, 203] on link "Practice Sectional Tests" at bounding box center [313, 196] width 143 height 31
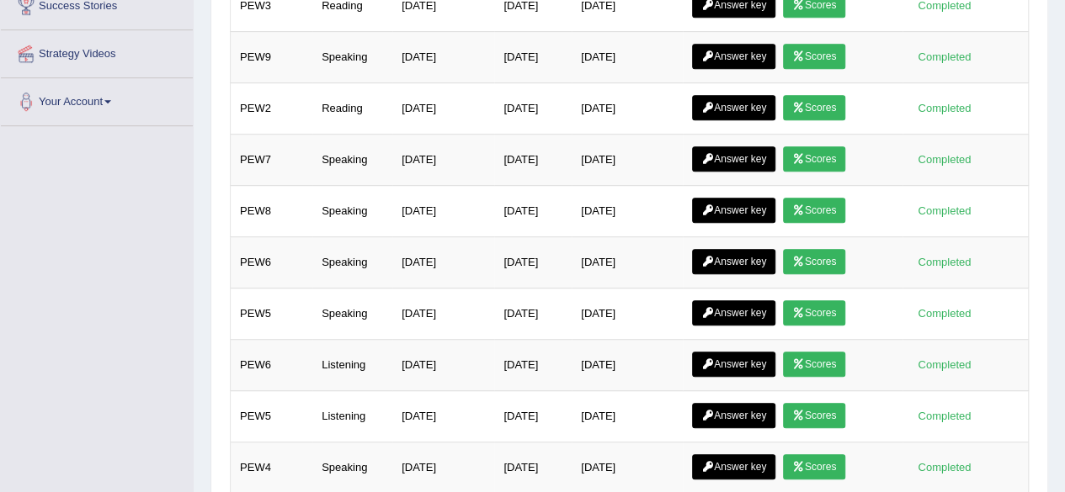
scroll to position [862, 0]
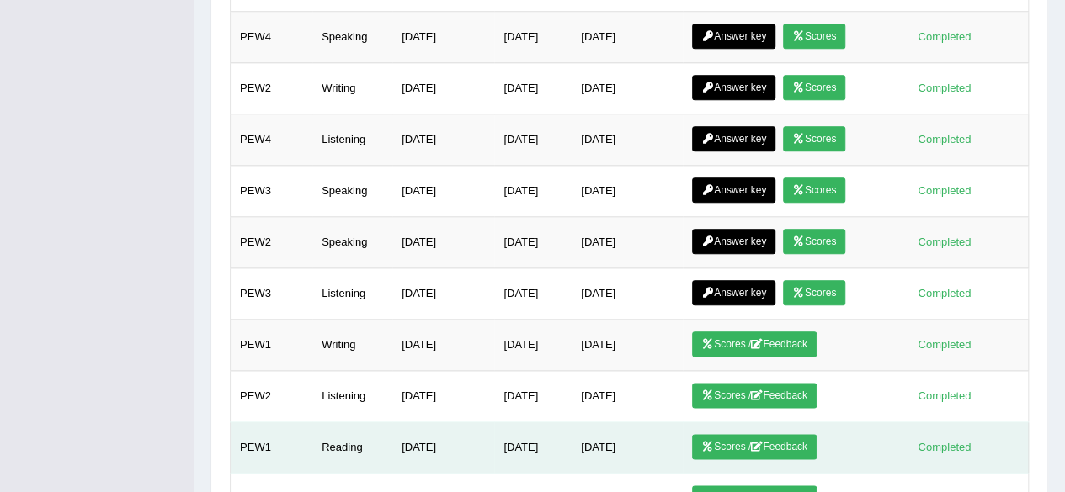
click at [802, 434] on link "Scores / Feedback" at bounding box center [754, 446] width 125 height 25
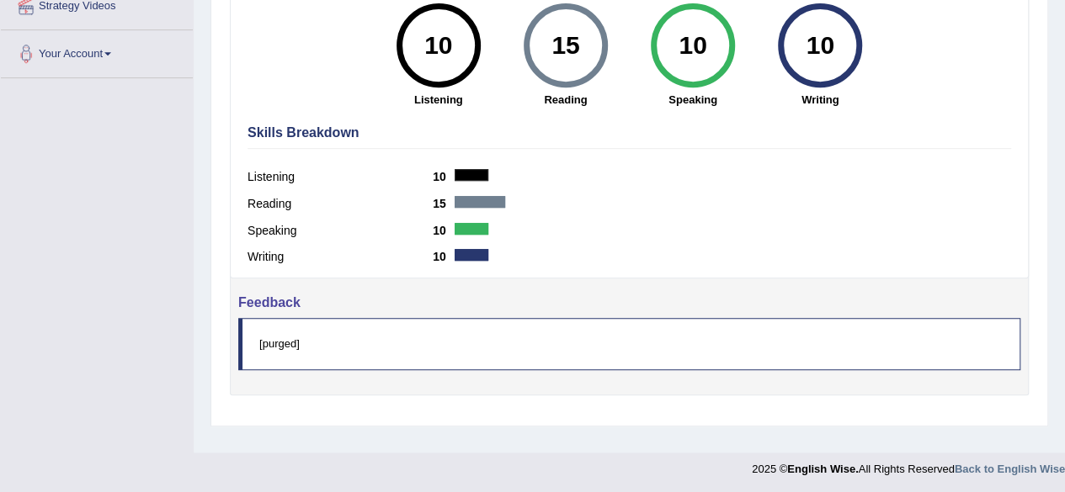
scroll to position [391, 0]
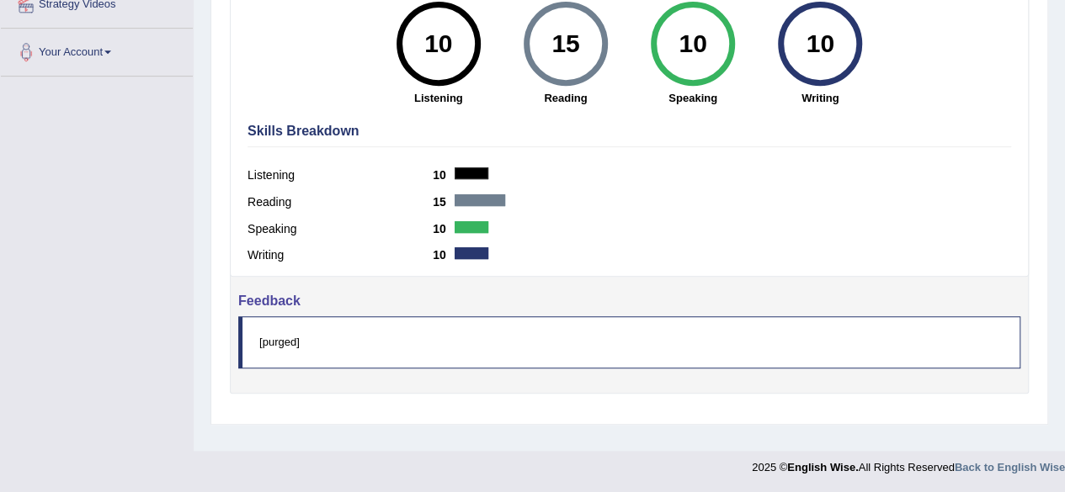
click at [274, 339] on blockquote "[purged]" at bounding box center [629, 341] width 782 height 51
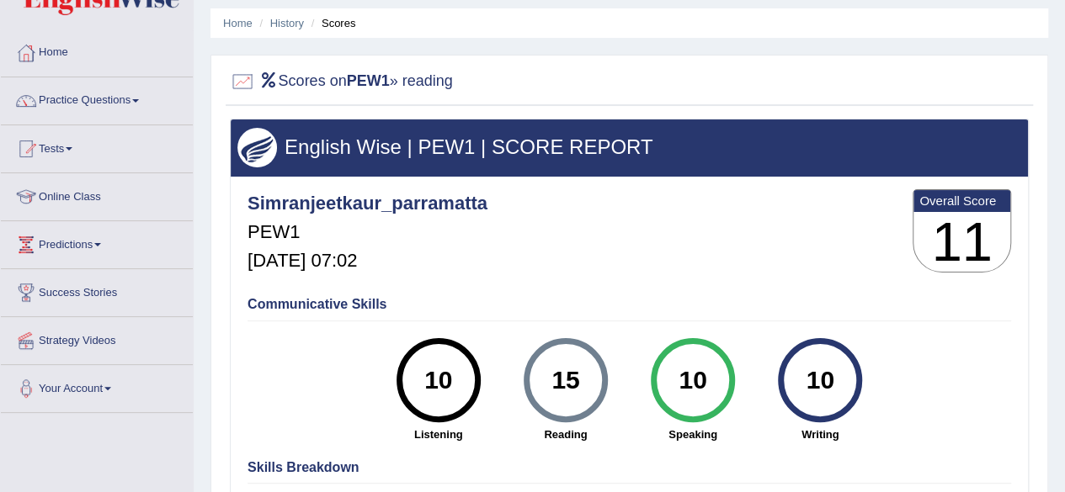
scroll to position [0, 0]
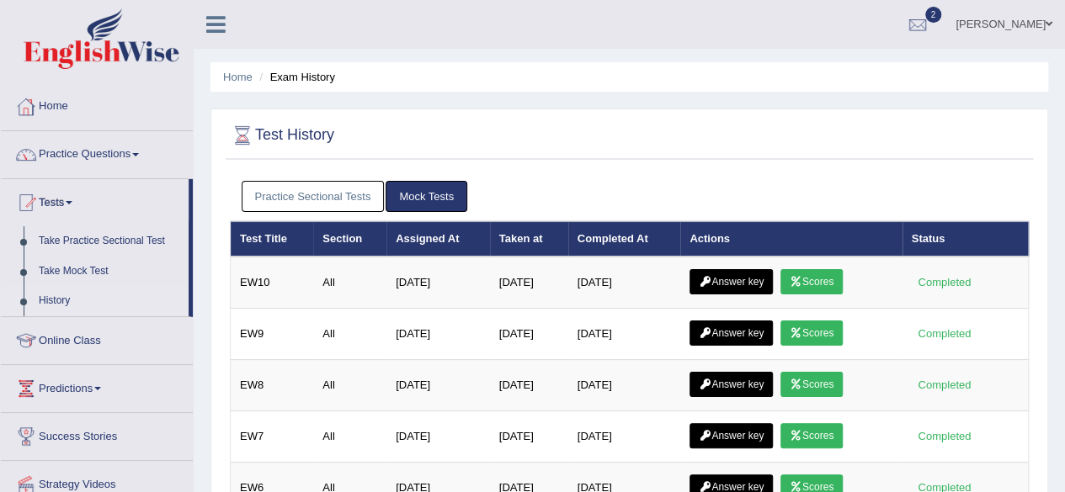
click at [270, 187] on link "Practice Sectional Tests" at bounding box center [313, 196] width 143 height 31
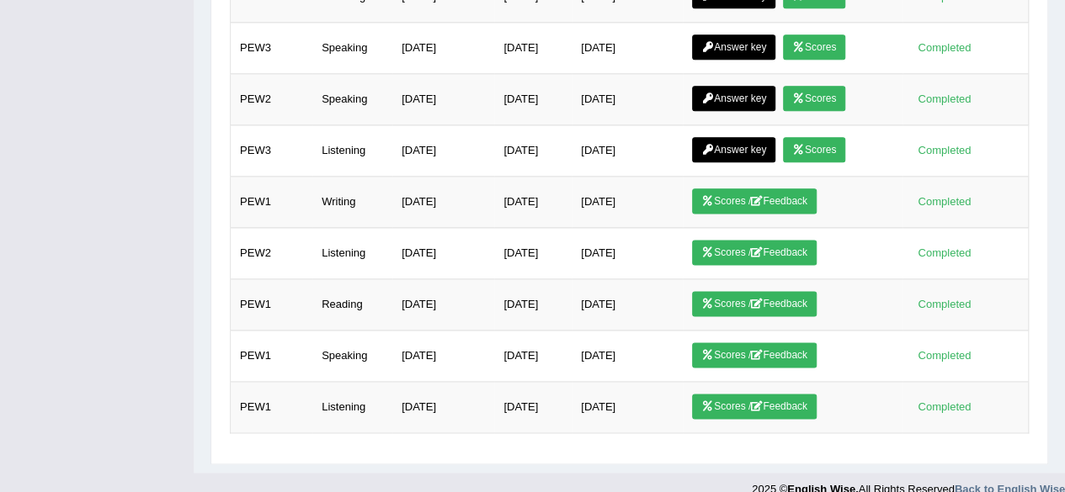
scroll to position [1006, 0]
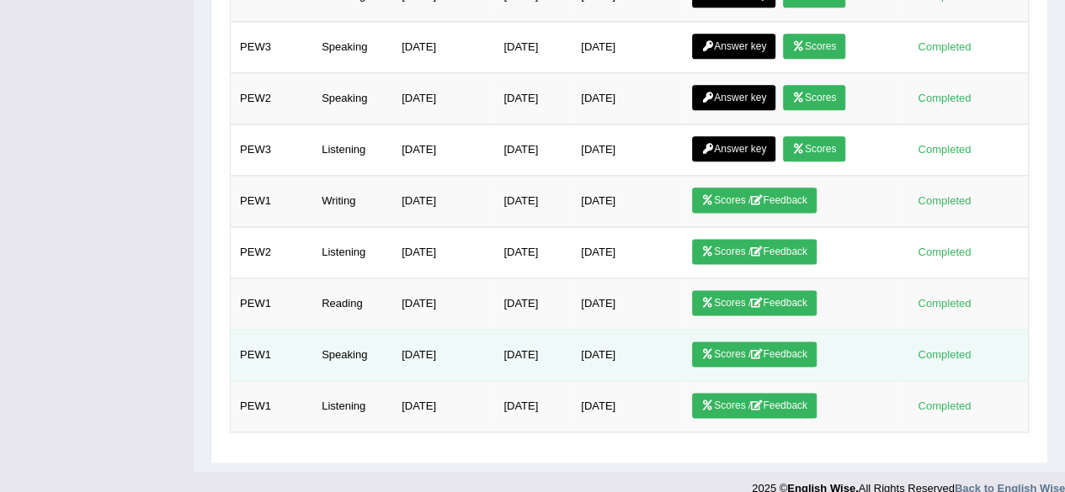
click at [747, 342] on link "Scores / Feedback" at bounding box center [754, 354] width 125 height 25
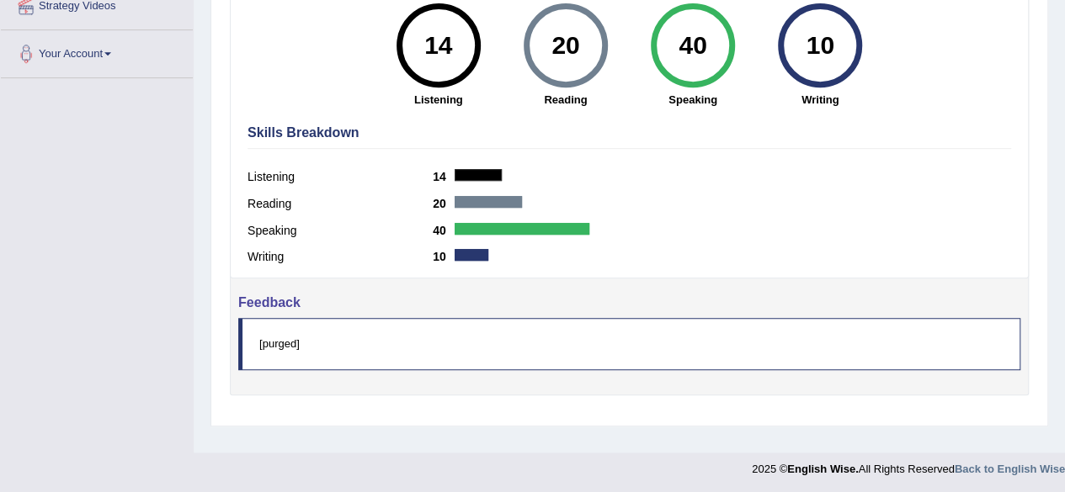
scroll to position [391, 0]
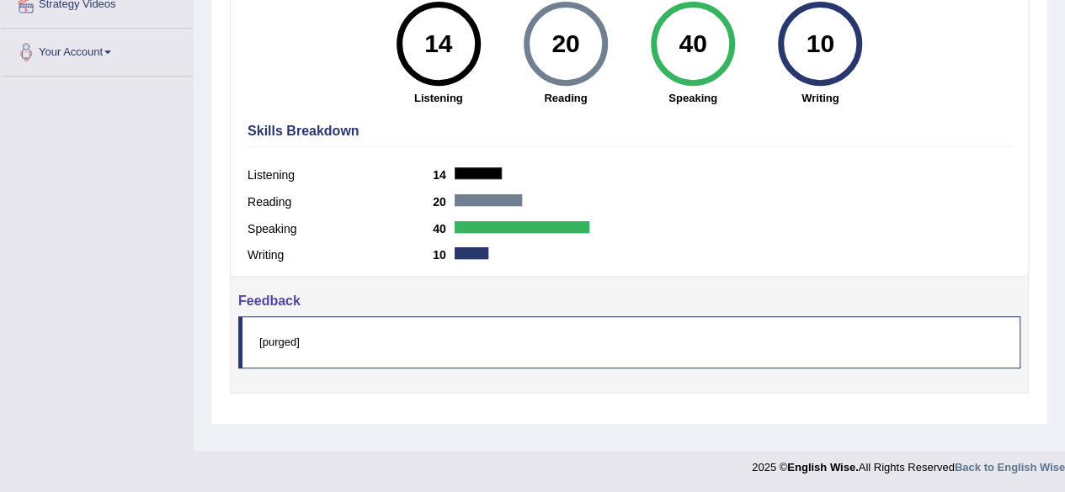
click at [283, 343] on blockquote "[purged]" at bounding box center [629, 341] width 782 height 51
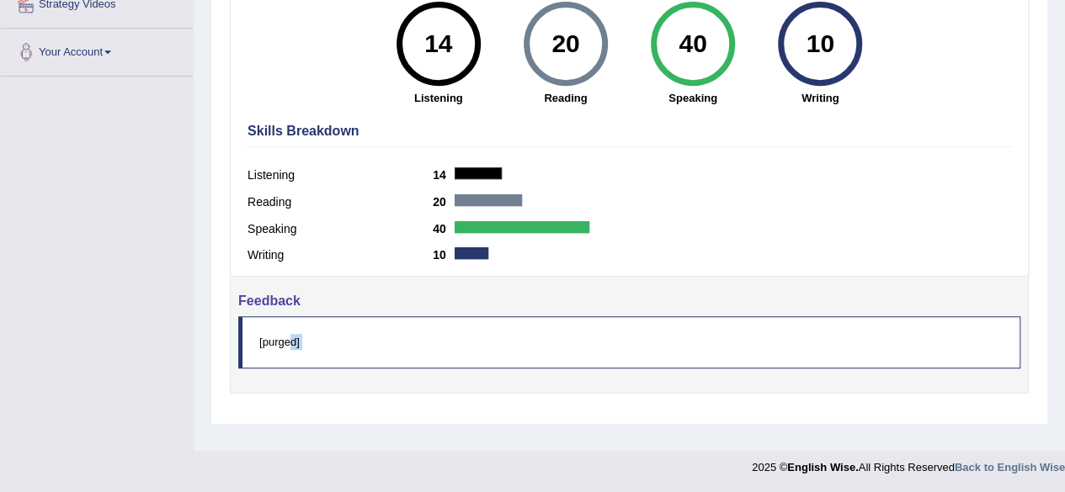
click at [283, 343] on blockquote "[purged]" at bounding box center [629, 341] width 782 height 51
drag, startPoint x: 283, startPoint y: 343, endPoint x: 369, endPoint y: 332, distance: 86.4
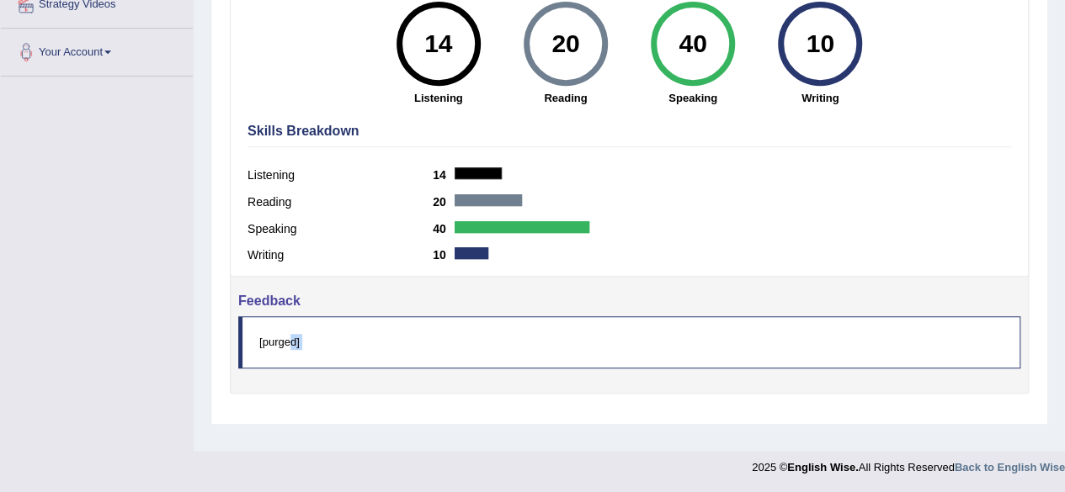
click at [369, 332] on blockquote "[purged]" at bounding box center [629, 341] width 782 height 51
click at [379, 223] on label "Speaking" at bounding box center [339, 230] width 185 height 18
drag, startPoint x: 554, startPoint y: 72, endPoint x: 1062, endPoint y: -9, distance: 514.8
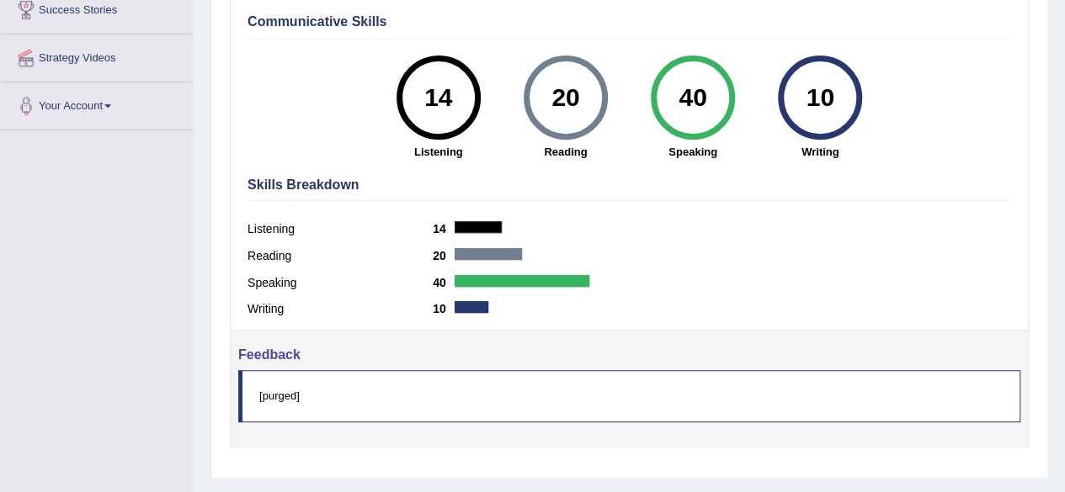
click at [1002, 159] on div "Communicative Skills 14 Listening 20 Reading 40 Speaking 10 Writing" at bounding box center [629, 85] width 772 height 159
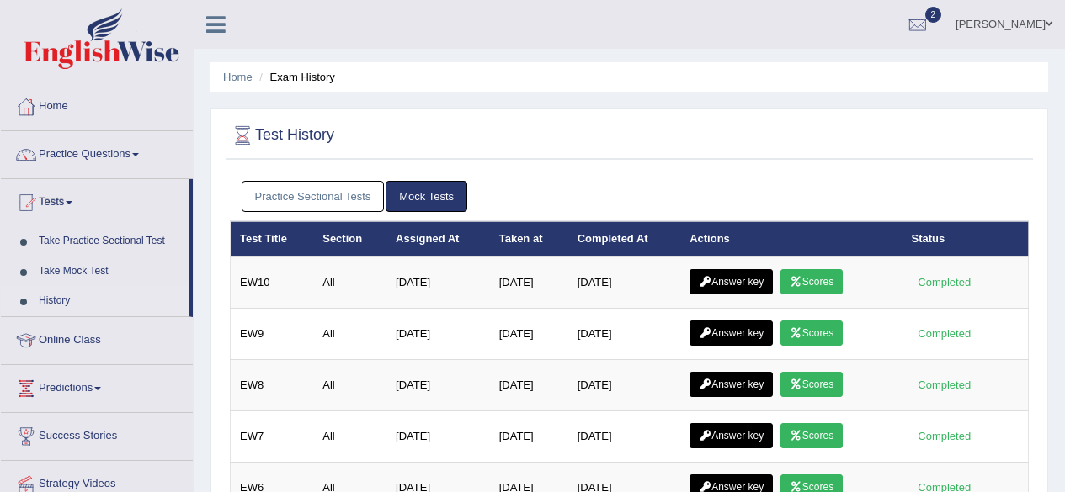
scroll to position [391, 0]
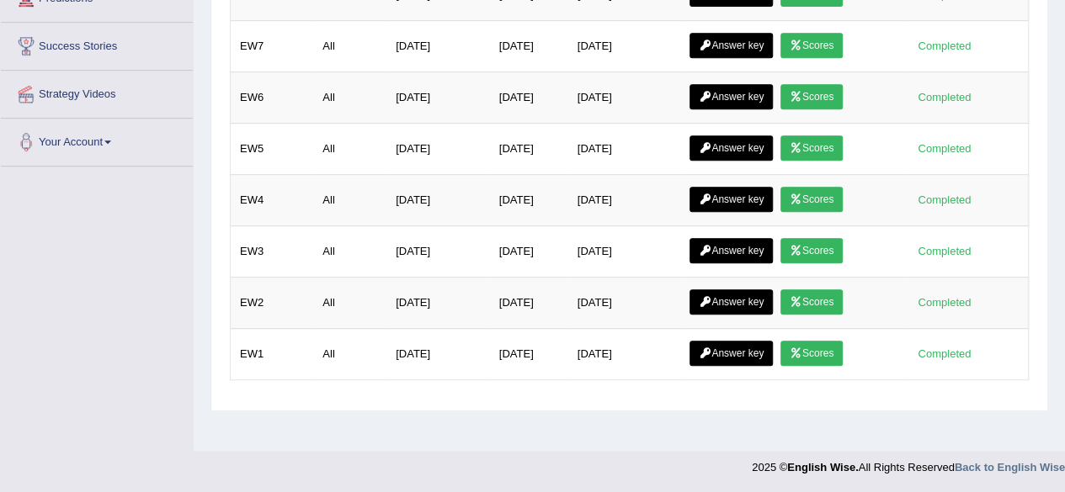
click at [328, 184] on td "All" at bounding box center [349, 200] width 73 height 51
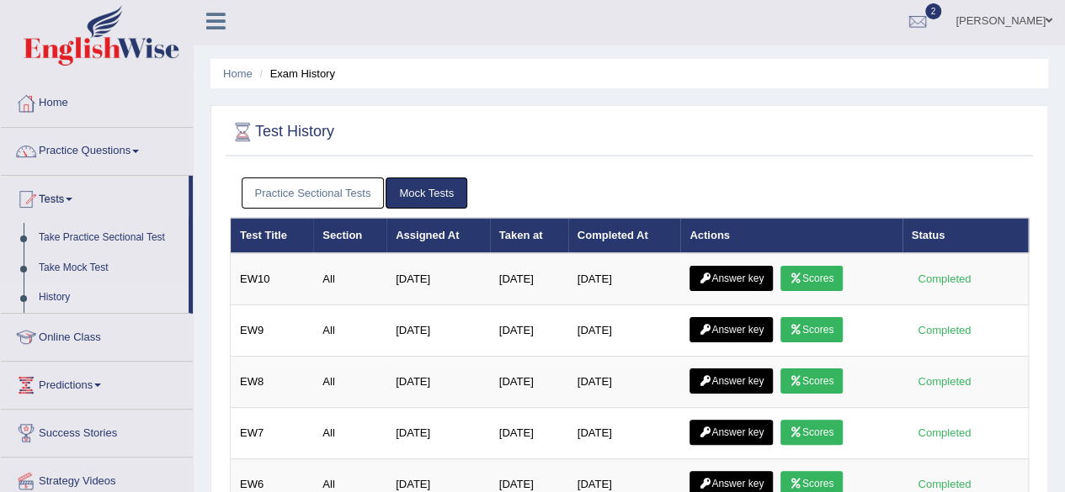
scroll to position [0, 0]
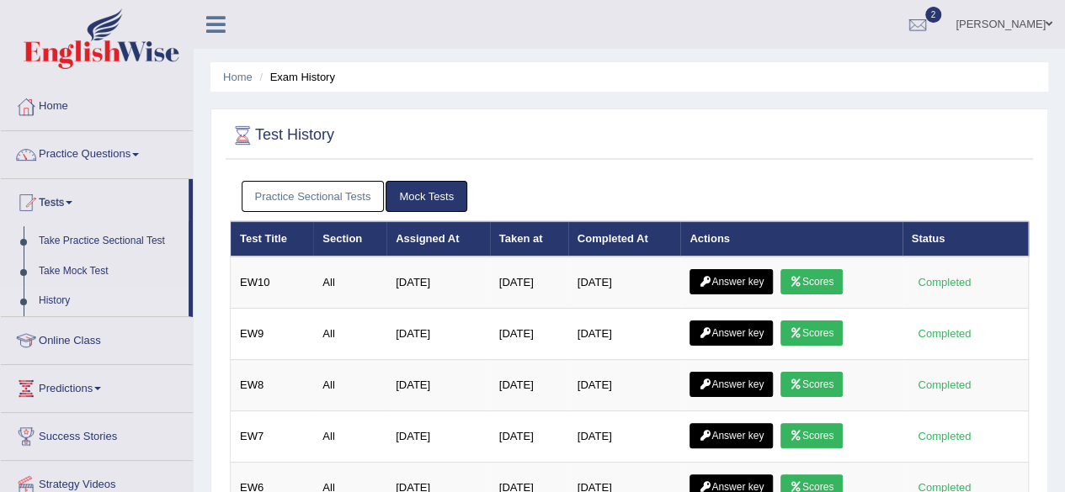
click at [328, 188] on link "Practice Sectional Tests" at bounding box center [313, 196] width 143 height 31
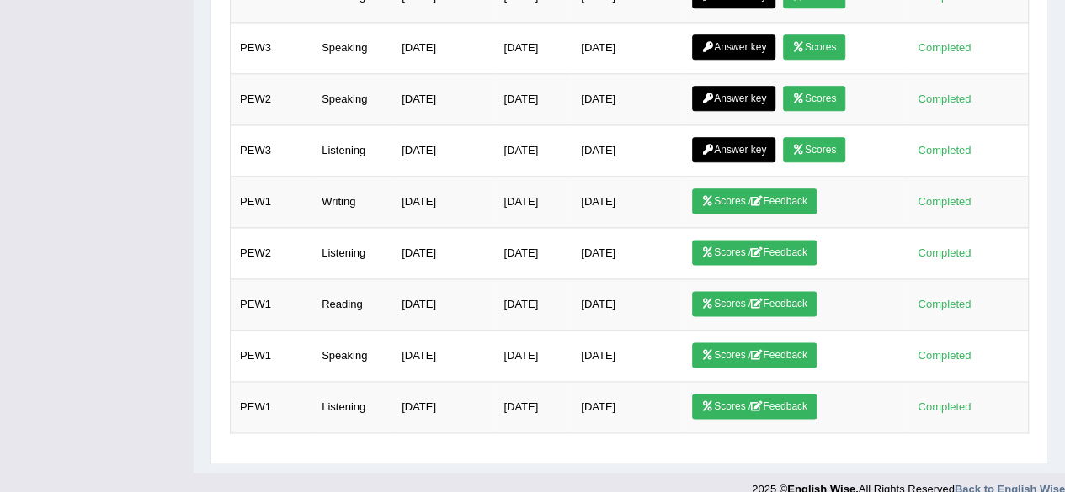
scroll to position [1006, 0]
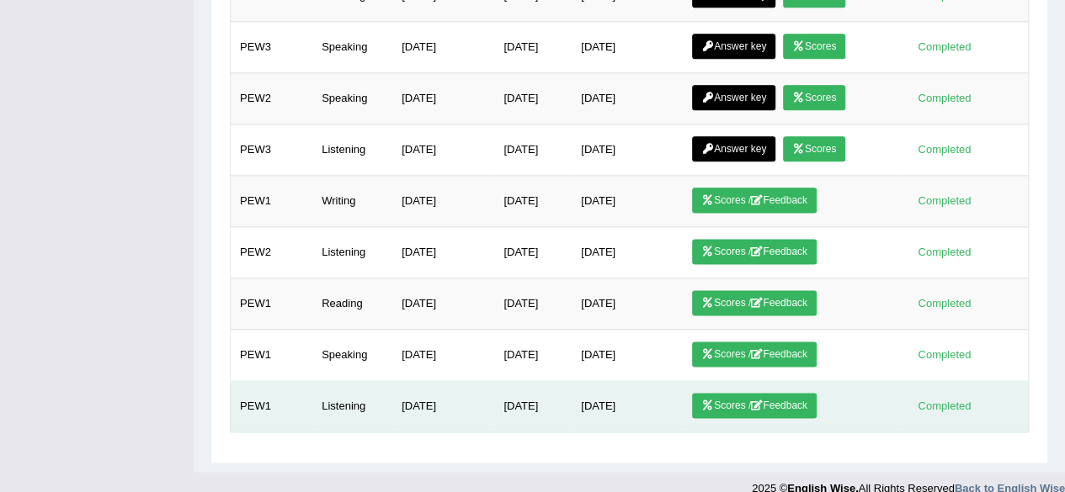
click at [763, 401] on icon at bounding box center [757, 406] width 12 height 10
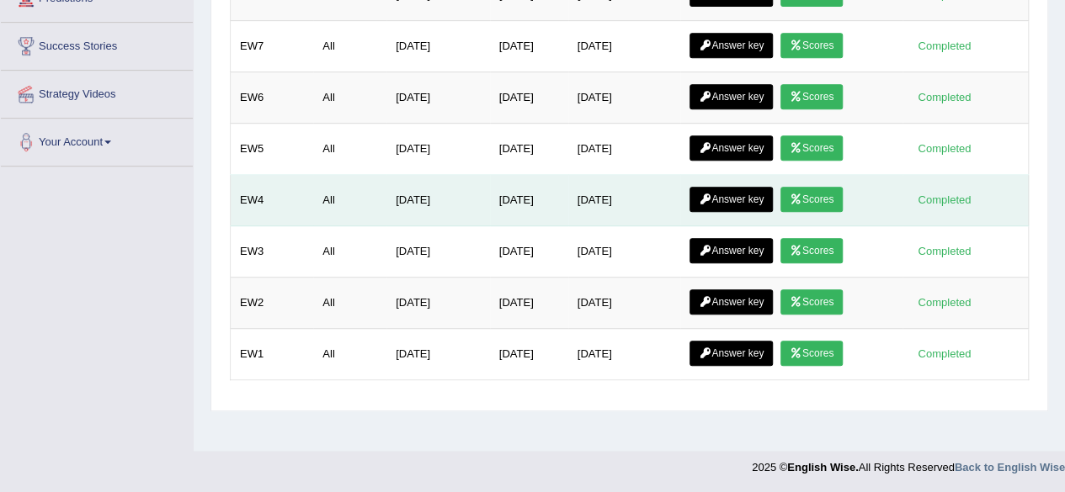
click at [356, 184] on td "All" at bounding box center [349, 200] width 73 height 51
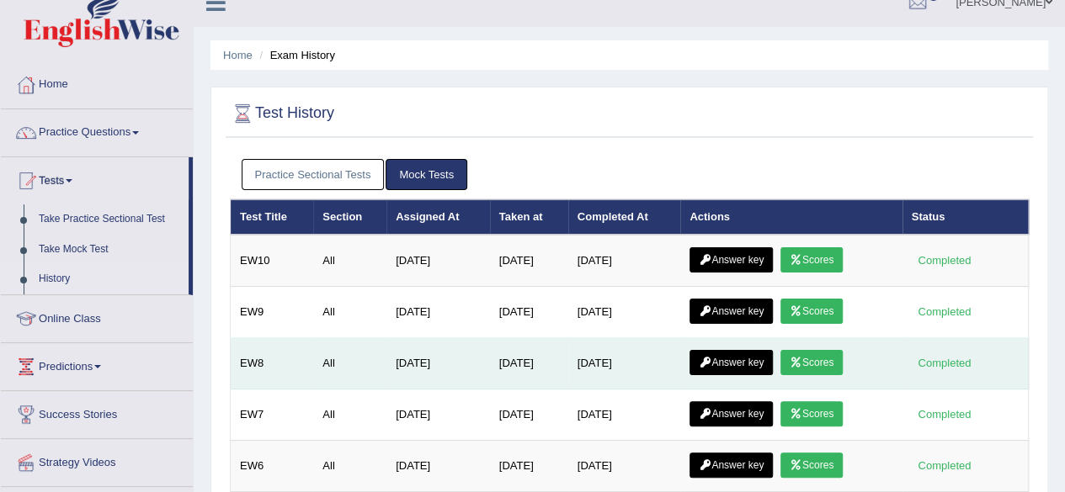
scroll to position [20, 0]
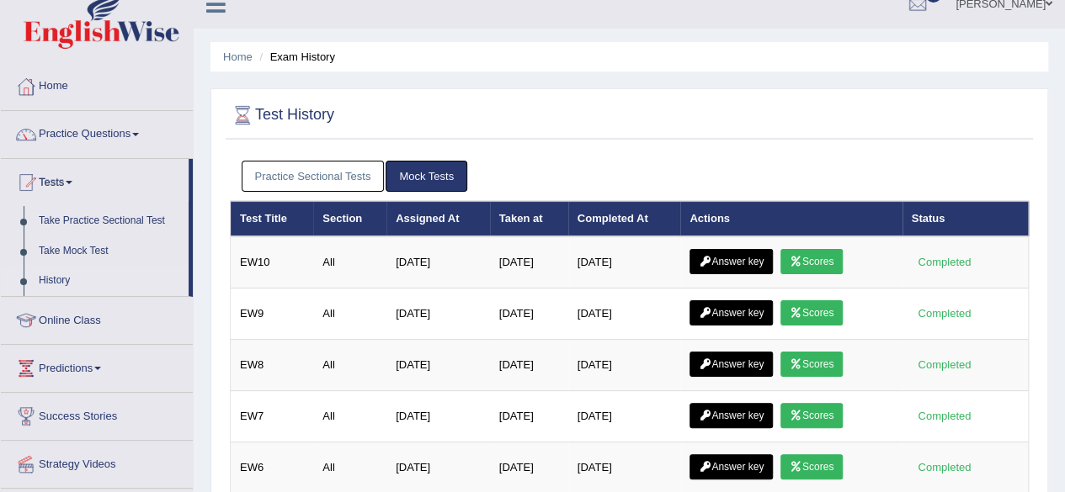
click at [359, 171] on link "Practice Sectional Tests" at bounding box center [313, 176] width 143 height 31
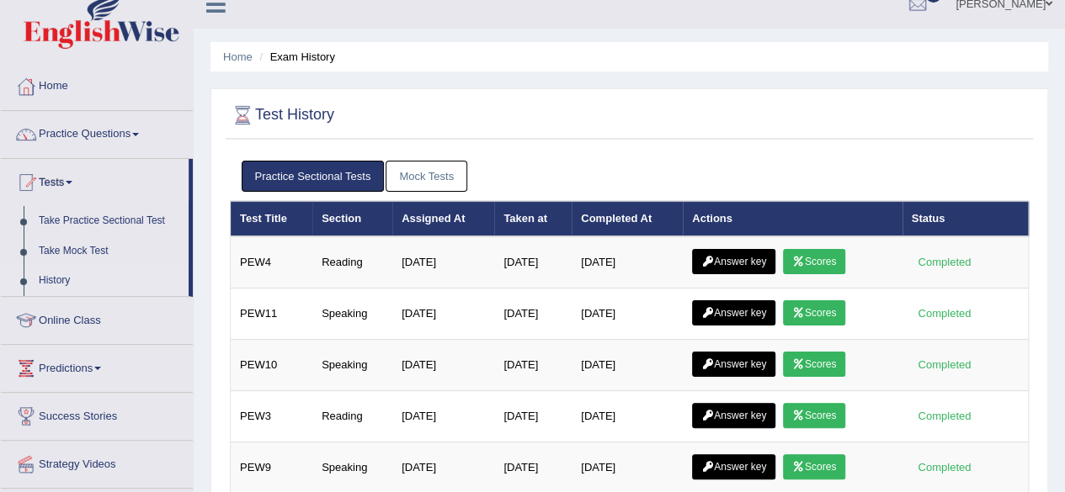
click at [793, 16] on ul "Simranjeet kaur Toggle navigation Username: simranjeetkaur_parramatta Access Ty…" at bounding box center [760, 4] width 610 height 48
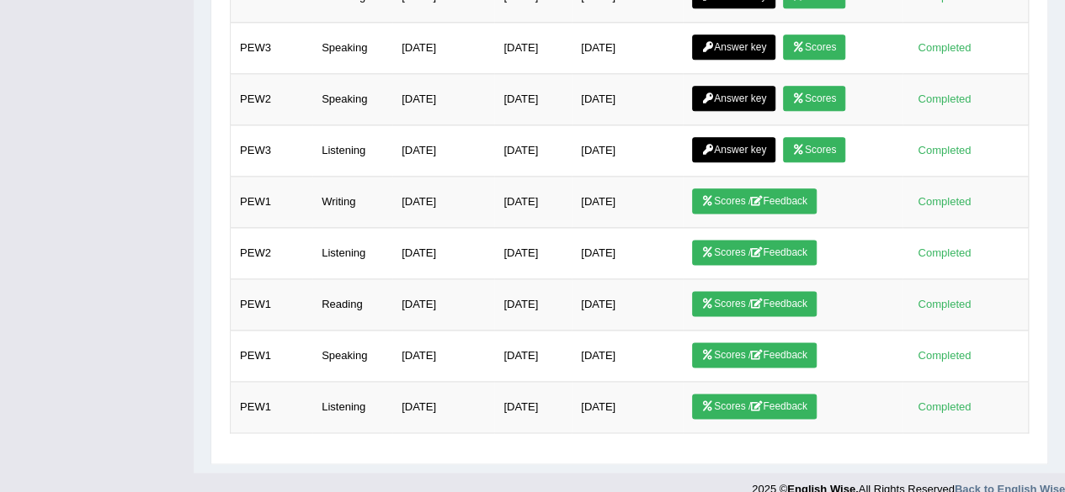
scroll to position [1006, 0]
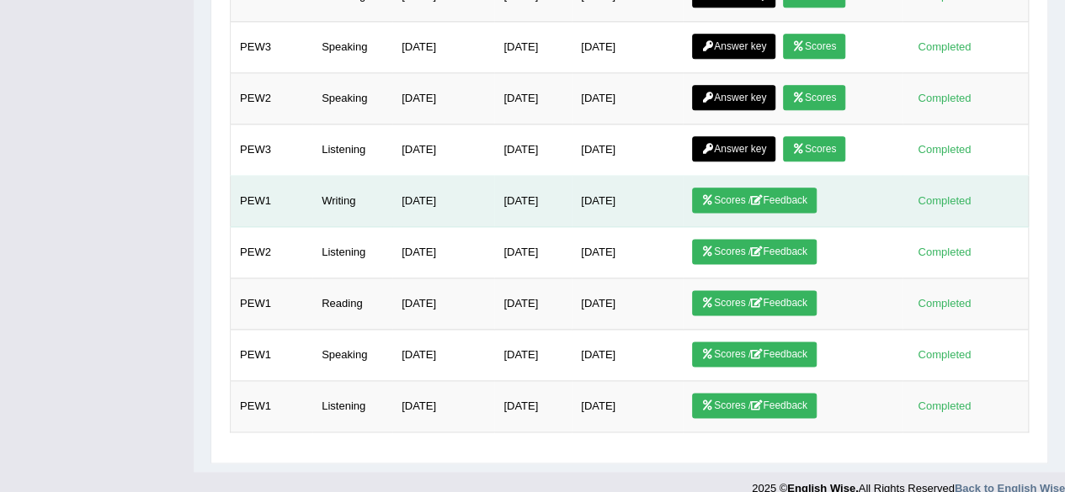
click at [729, 188] on link "Scores / Feedback" at bounding box center [754, 200] width 125 height 25
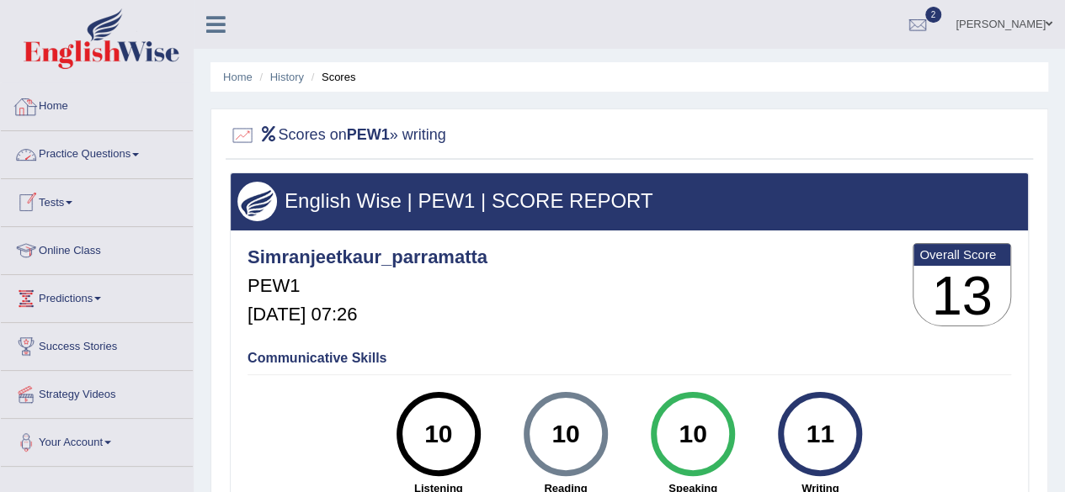
click at [46, 114] on link "Home" at bounding box center [97, 104] width 192 height 42
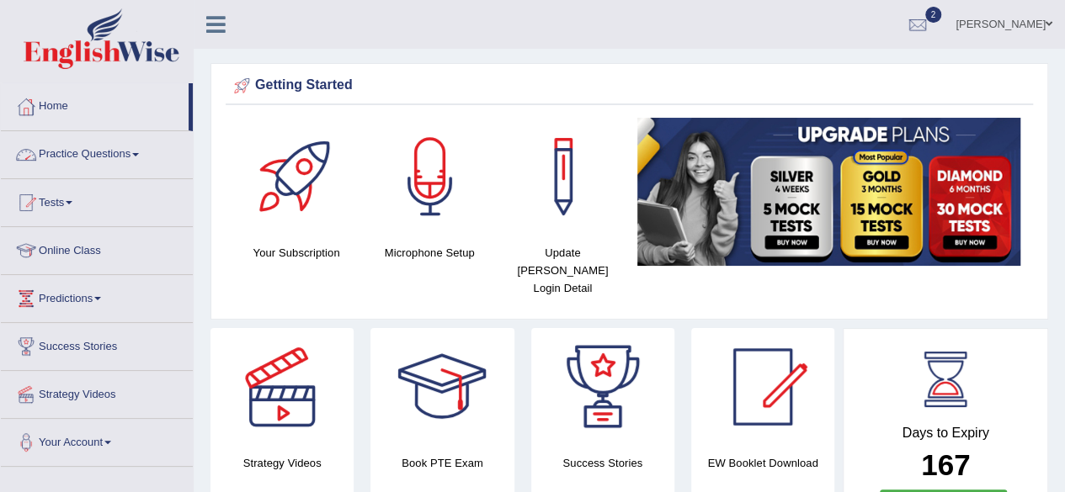
click at [80, 142] on link "Practice Questions" at bounding box center [97, 152] width 192 height 42
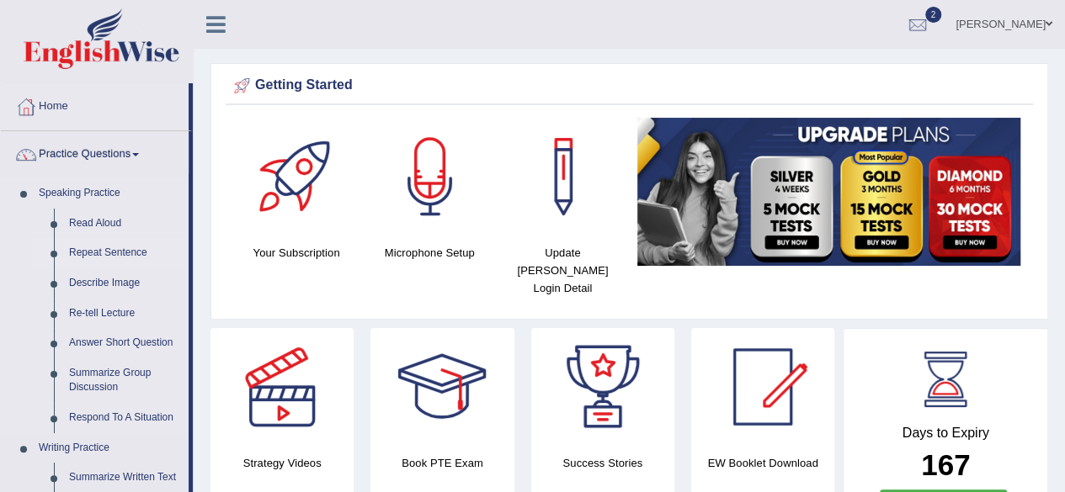
click at [118, 243] on link "Repeat Sentence" at bounding box center [124, 253] width 127 height 30
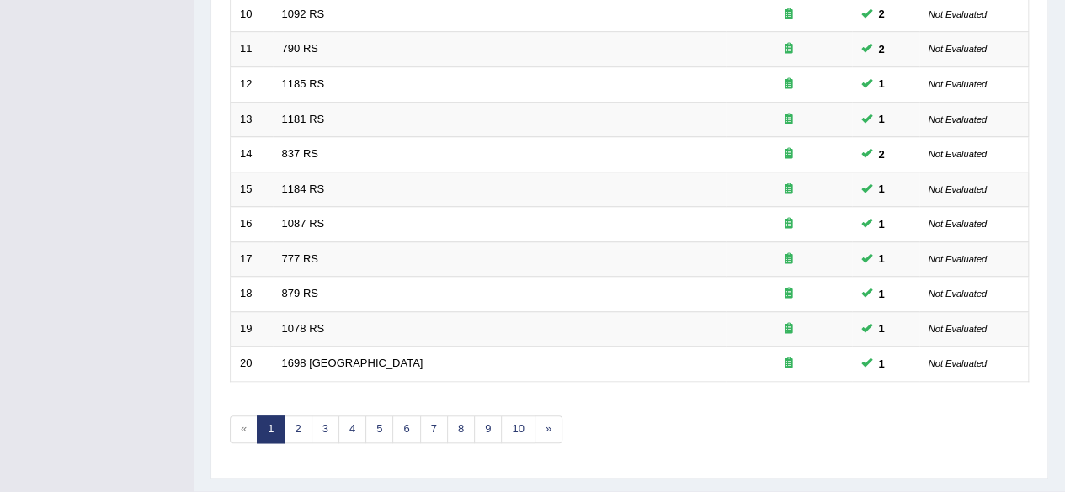
scroll to position [614, 0]
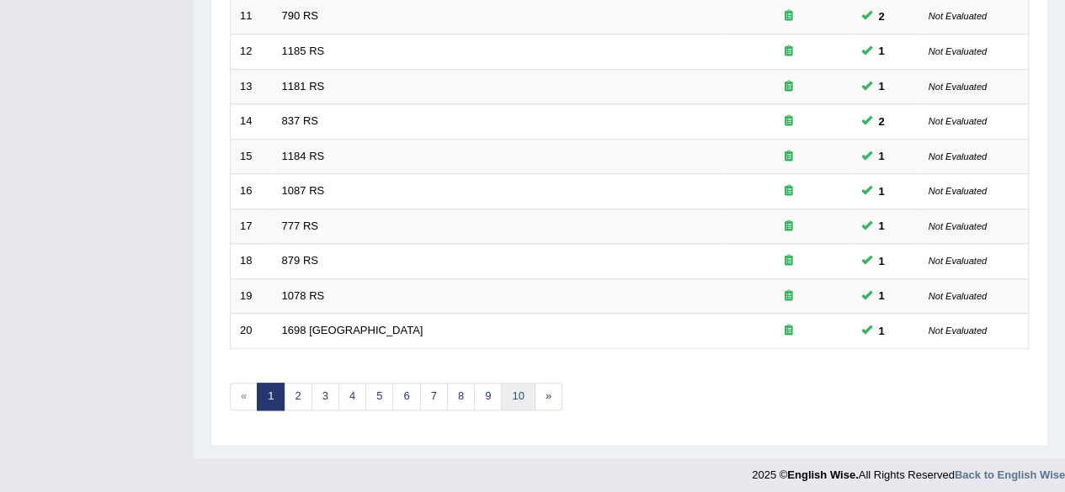
click at [515, 383] on link "10" at bounding box center [518, 397] width 34 height 28
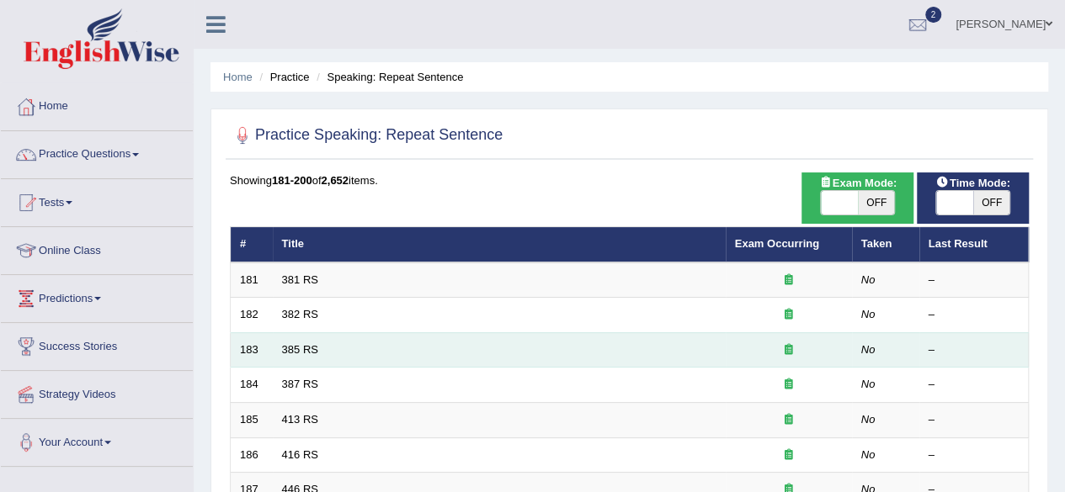
click at [497, 360] on td "385 RS" at bounding box center [499, 349] width 453 height 35
click at [300, 349] on link "385 RS" at bounding box center [300, 349] width 36 height 13
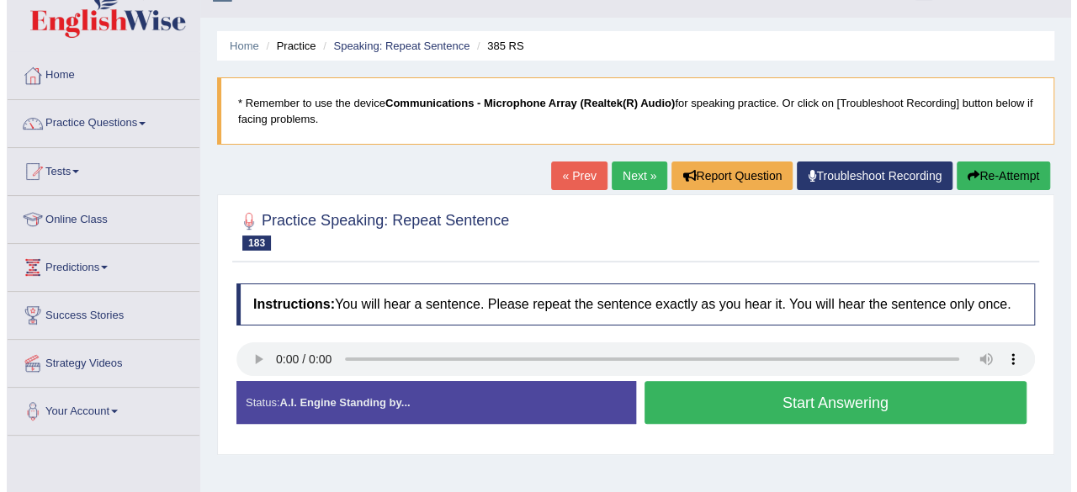
scroll to position [34, 0]
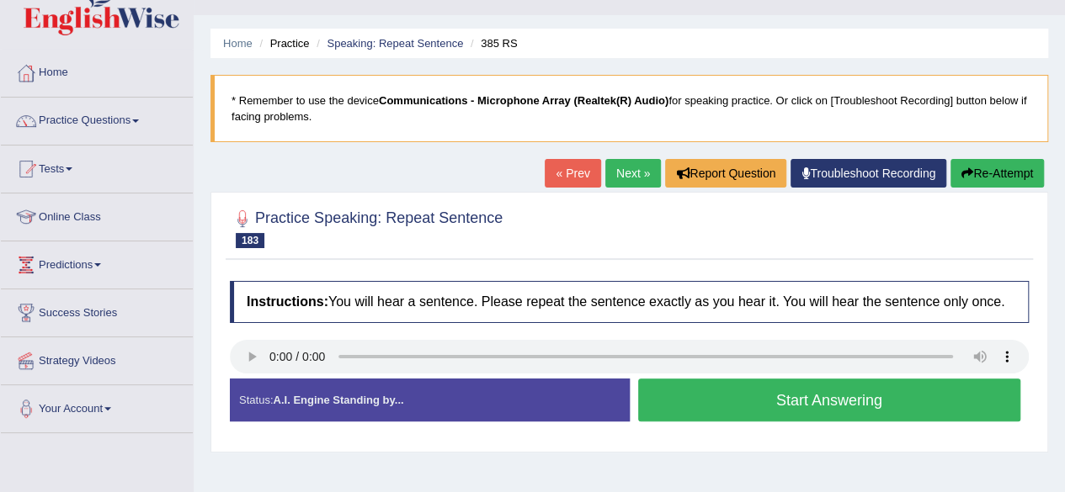
click at [745, 397] on button "Start Answering" at bounding box center [829, 400] width 383 height 43
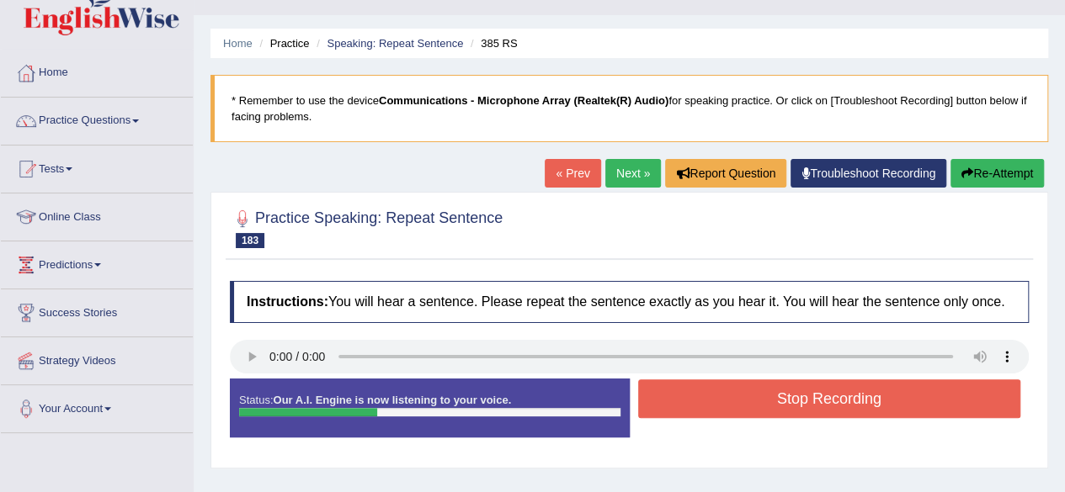
click at [745, 397] on button "Stop Recording" at bounding box center [829, 399] width 383 height 39
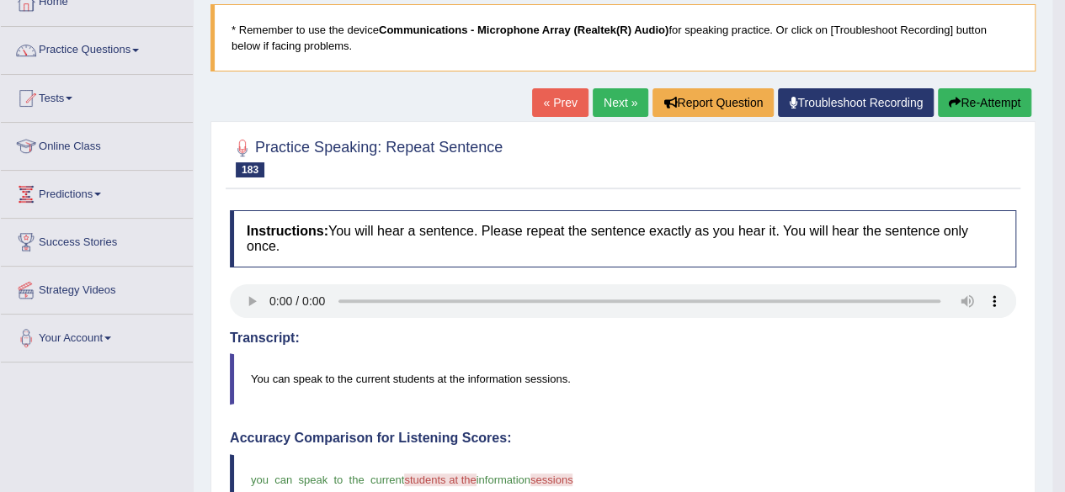
scroll to position [0, 0]
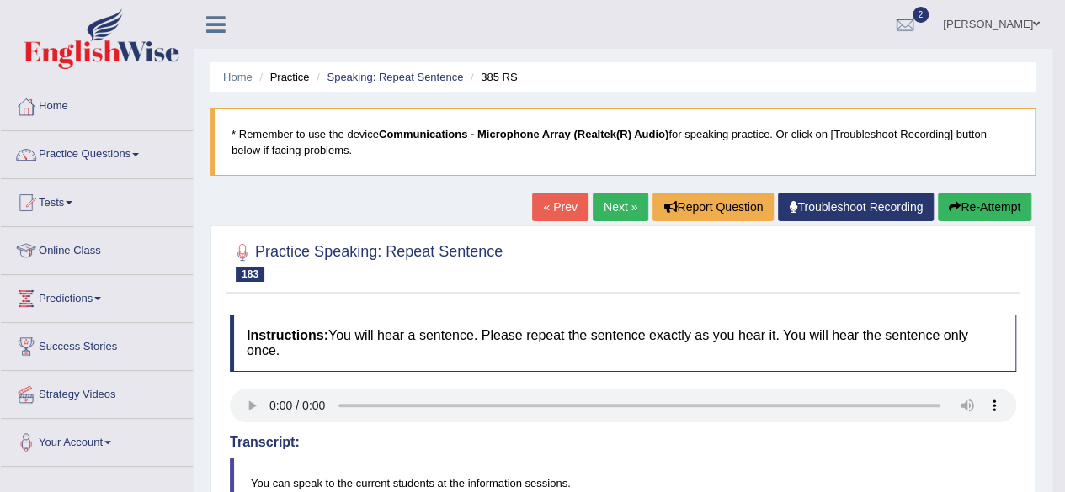
click at [621, 199] on link "Next »" at bounding box center [621, 207] width 56 height 29
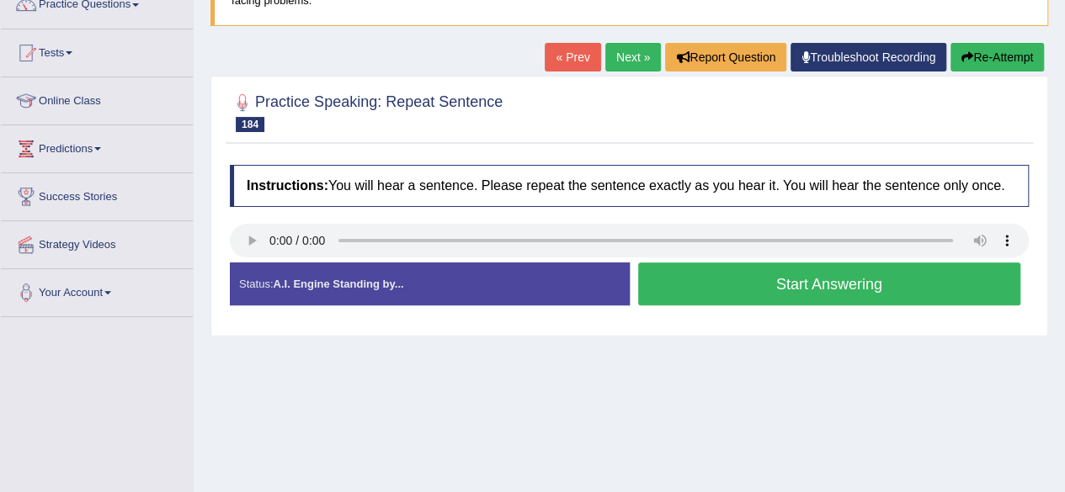
click at [665, 274] on button "Start Answering" at bounding box center [829, 284] width 383 height 43
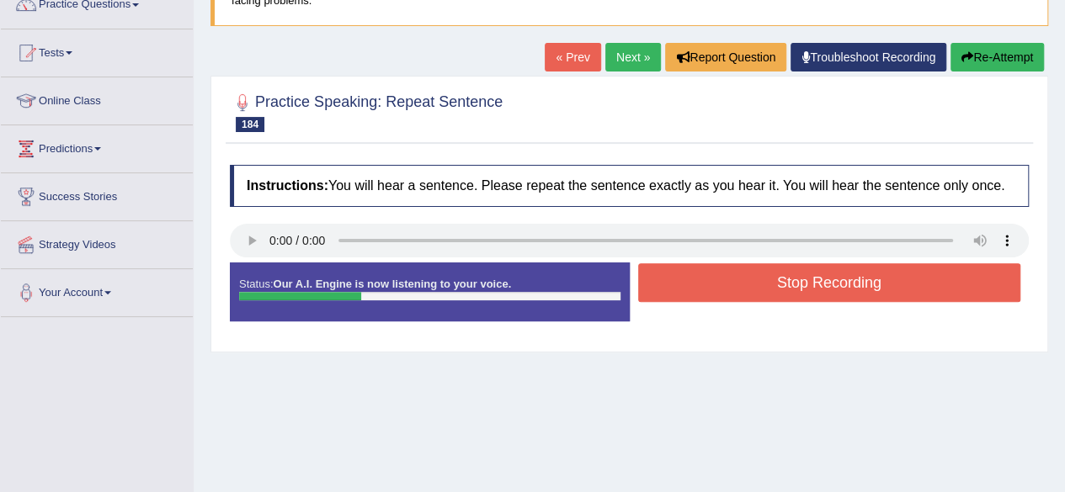
click at [665, 274] on button "Stop Recording" at bounding box center [829, 282] width 383 height 39
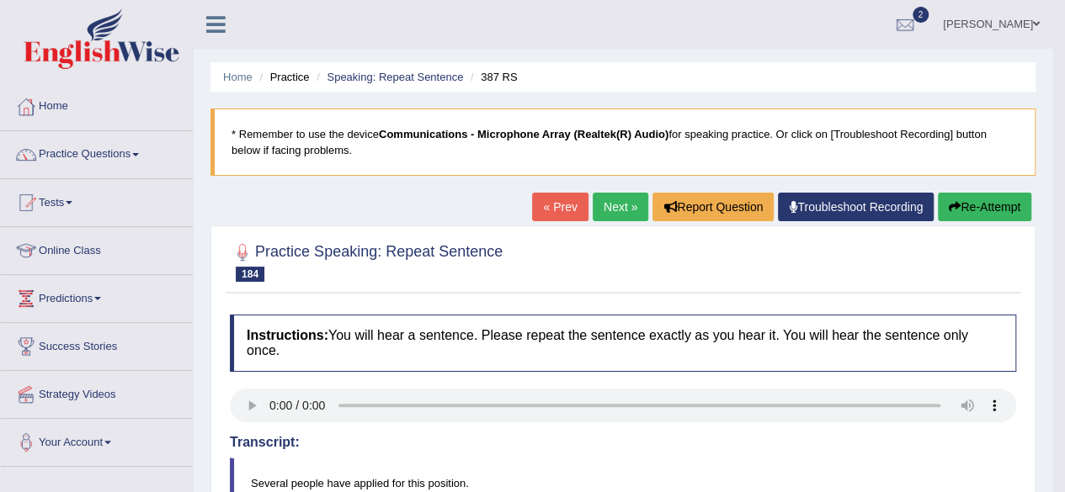
click at [622, 198] on link "Next »" at bounding box center [621, 207] width 56 height 29
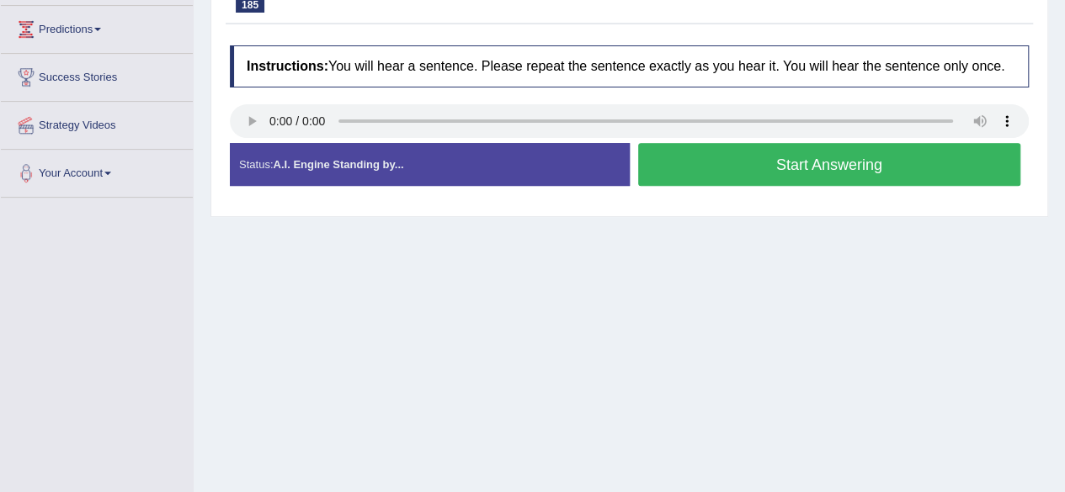
click at [675, 160] on button "Start Answering" at bounding box center [829, 164] width 383 height 43
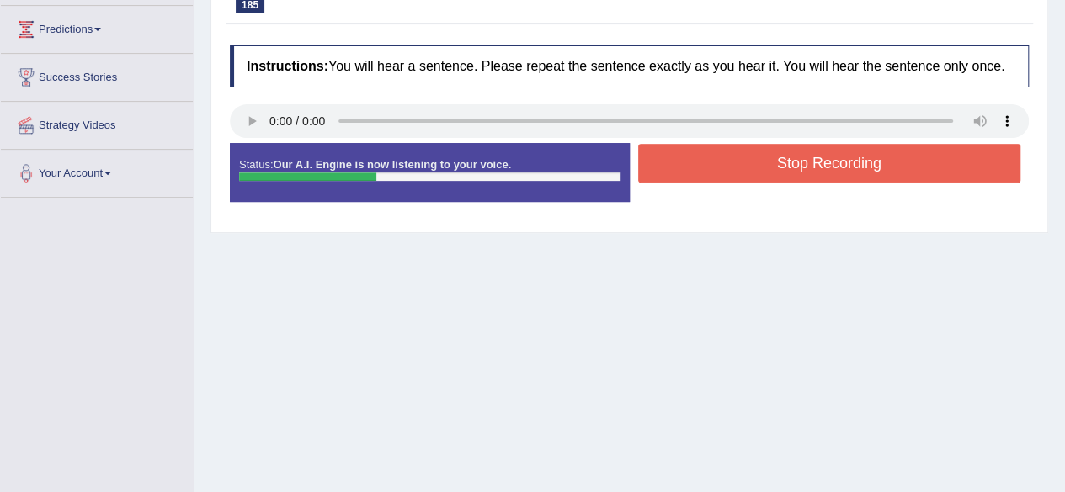
click at [675, 160] on button "Stop Recording" at bounding box center [829, 163] width 383 height 39
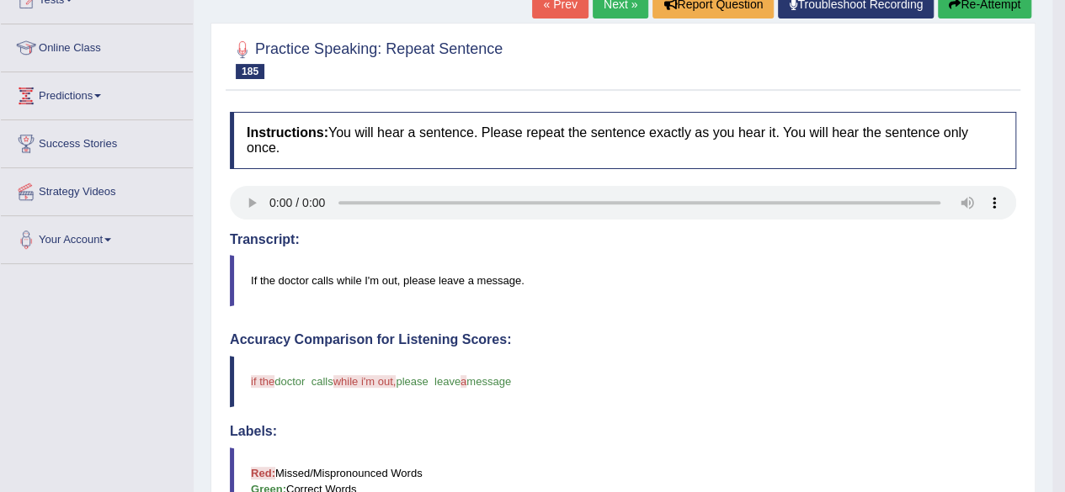
scroll to position [199, 0]
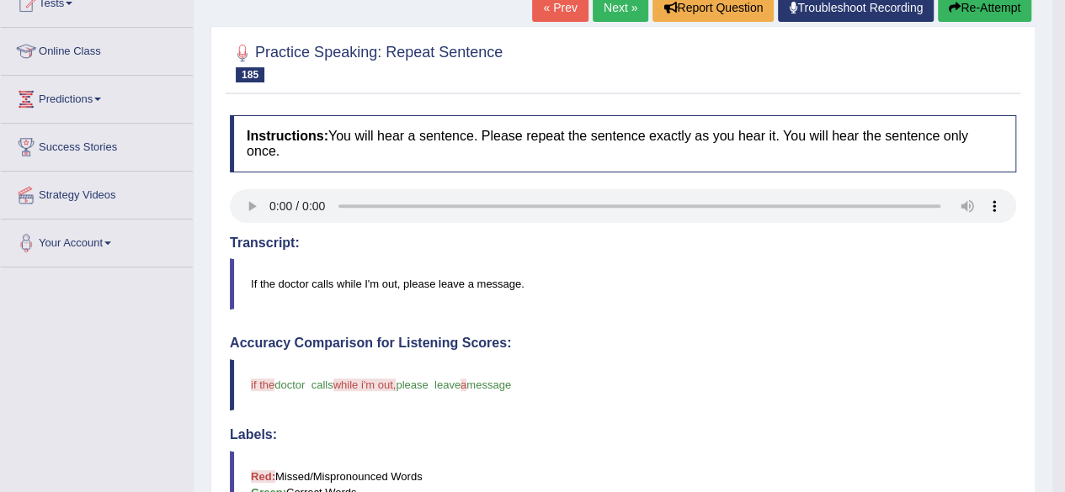
click at [615, 8] on link "Next »" at bounding box center [621, 7] width 56 height 29
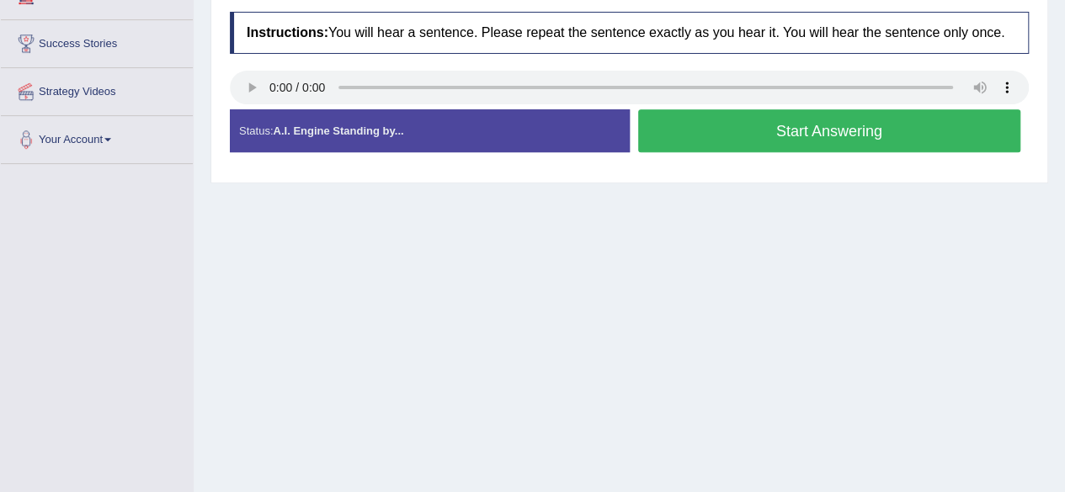
click at [845, 127] on button "Start Answering" at bounding box center [829, 130] width 383 height 43
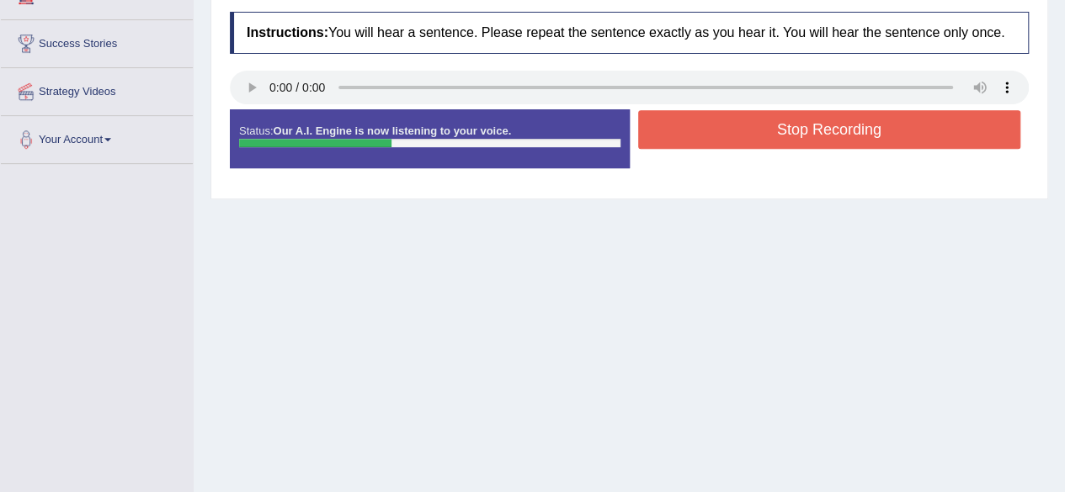
click at [845, 127] on button "Stop Recording" at bounding box center [829, 129] width 383 height 39
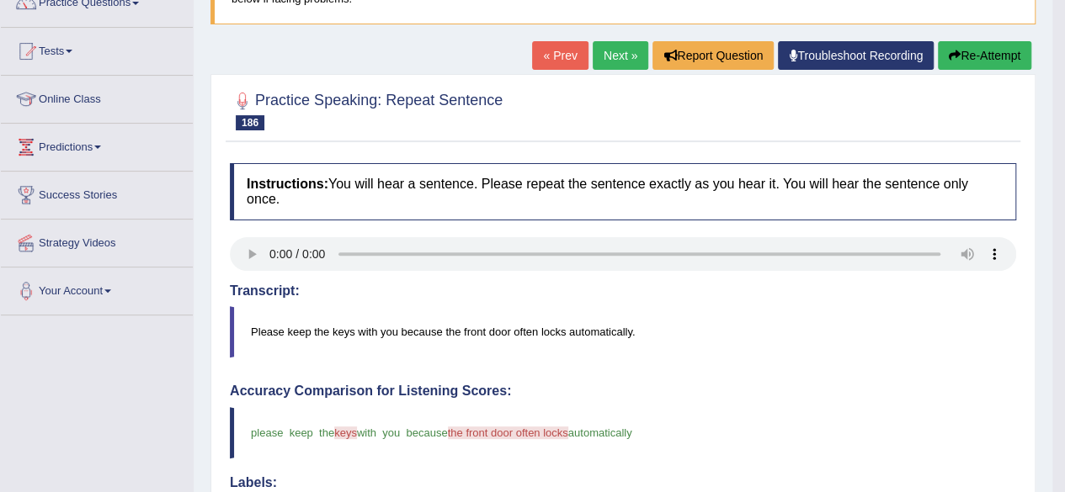
scroll to position [132, 0]
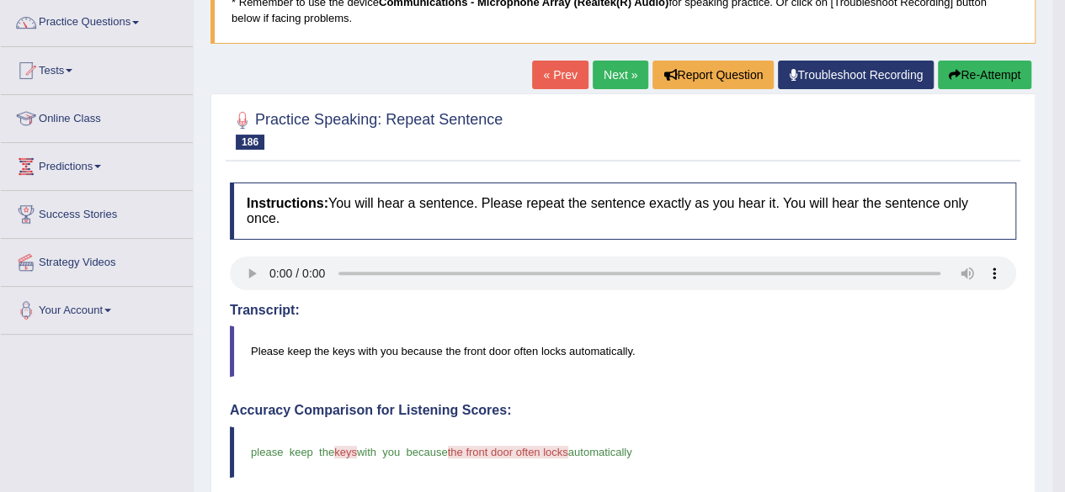
click at [613, 73] on link "Next »" at bounding box center [621, 75] width 56 height 29
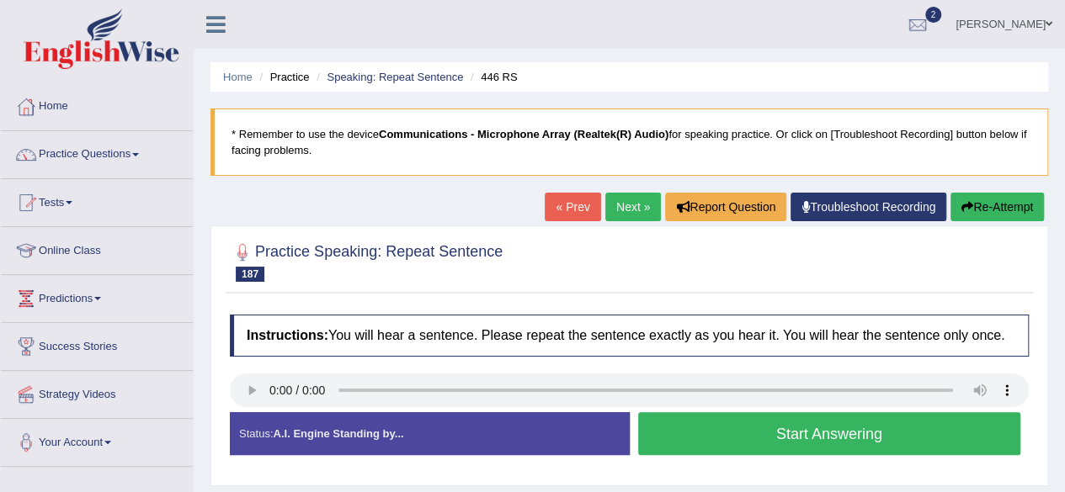
click at [791, 428] on button "Start Answering" at bounding box center [829, 433] width 383 height 43
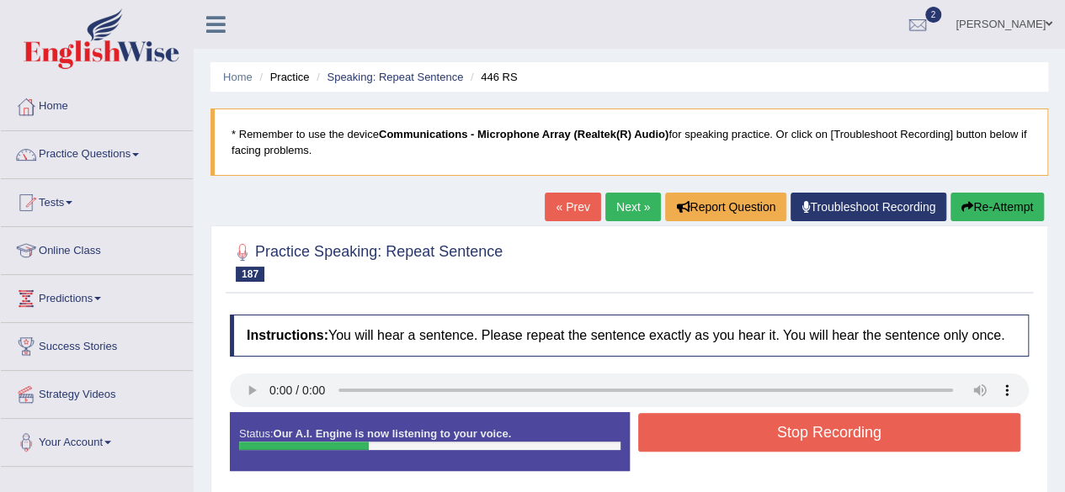
click at [791, 428] on button "Stop Recording" at bounding box center [829, 432] width 383 height 39
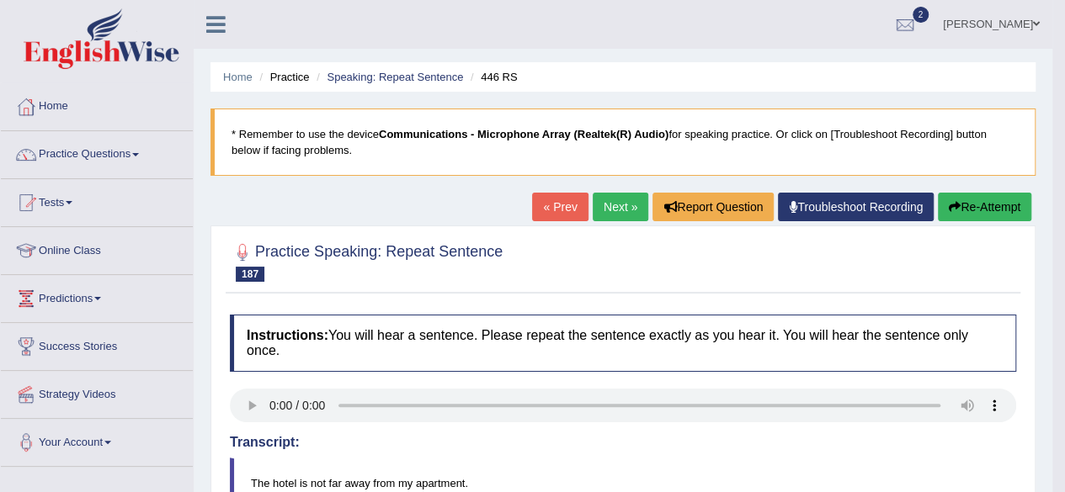
click at [613, 211] on link "Next »" at bounding box center [621, 207] width 56 height 29
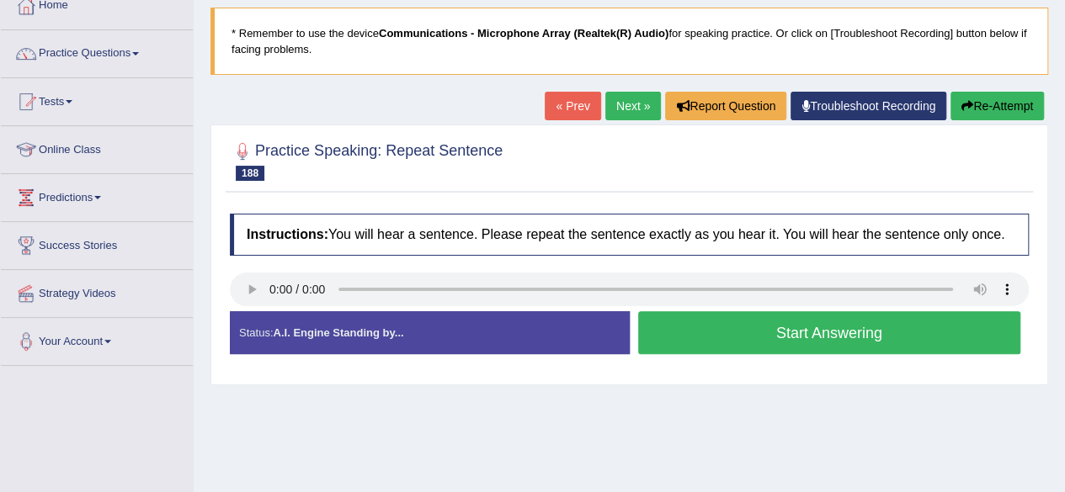
click at [662, 337] on button "Start Answering" at bounding box center [829, 332] width 383 height 43
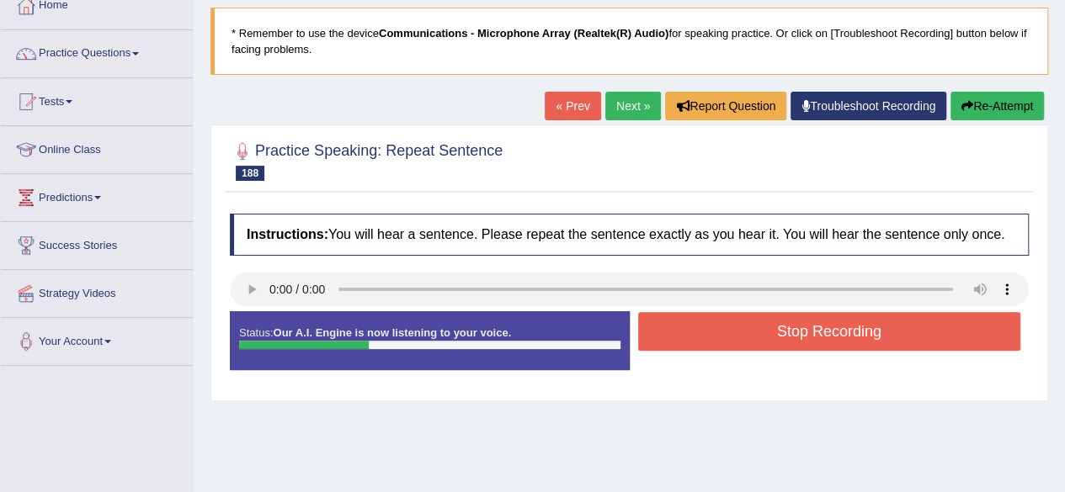
click at [662, 337] on button "Stop Recording" at bounding box center [829, 331] width 383 height 39
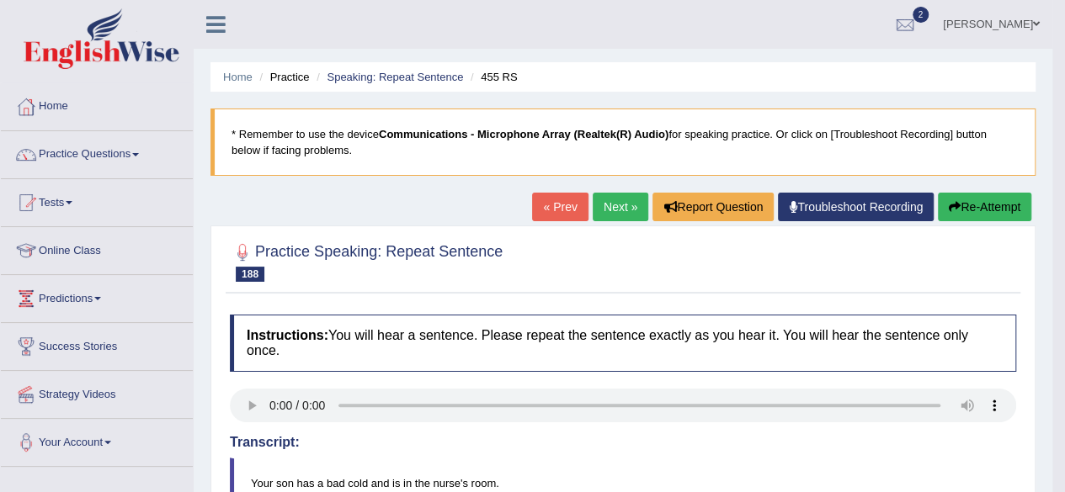
click at [618, 194] on link "Next »" at bounding box center [621, 207] width 56 height 29
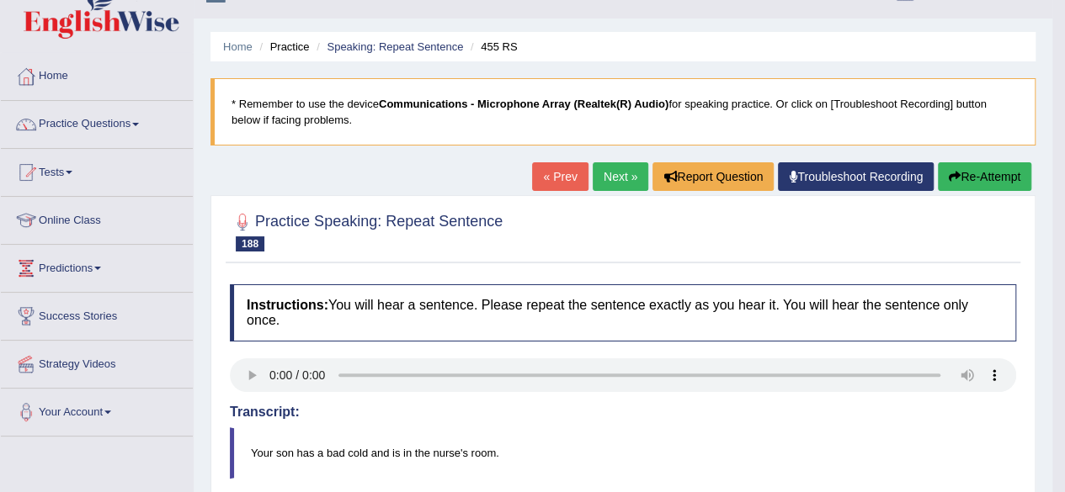
scroll to position [34, 0]
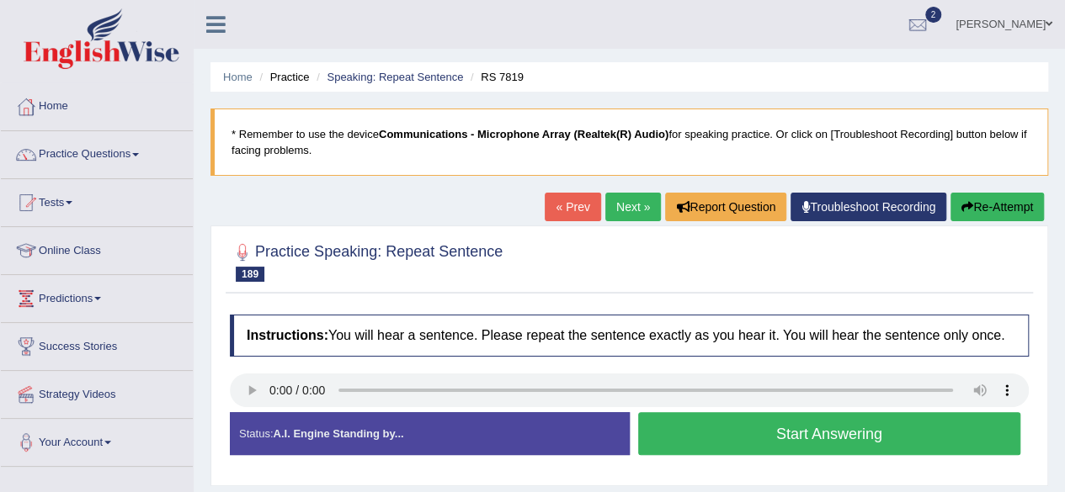
click at [885, 442] on button "Start Answering" at bounding box center [829, 433] width 383 height 43
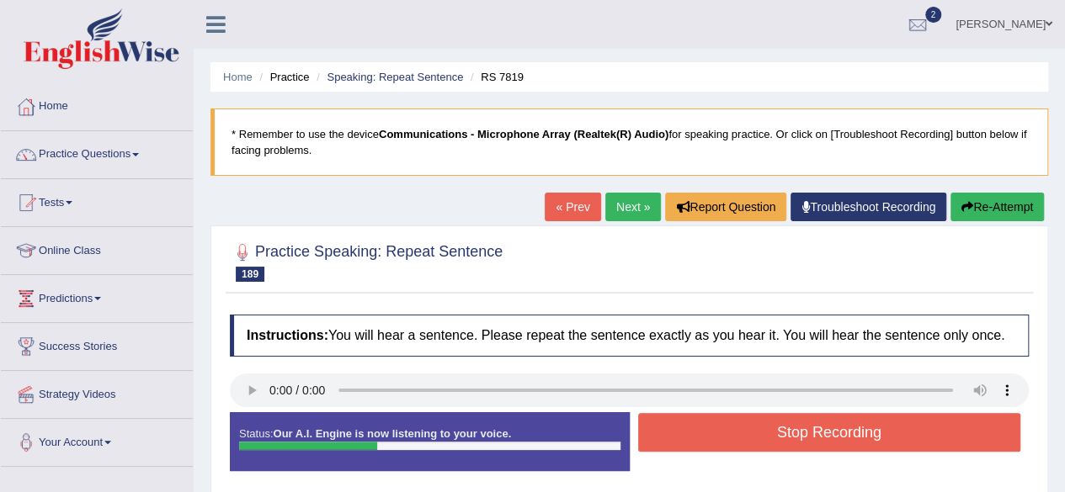
click at [885, 442] on button "Stop Recording" at bounding box center [829, 432] width 383 height 39
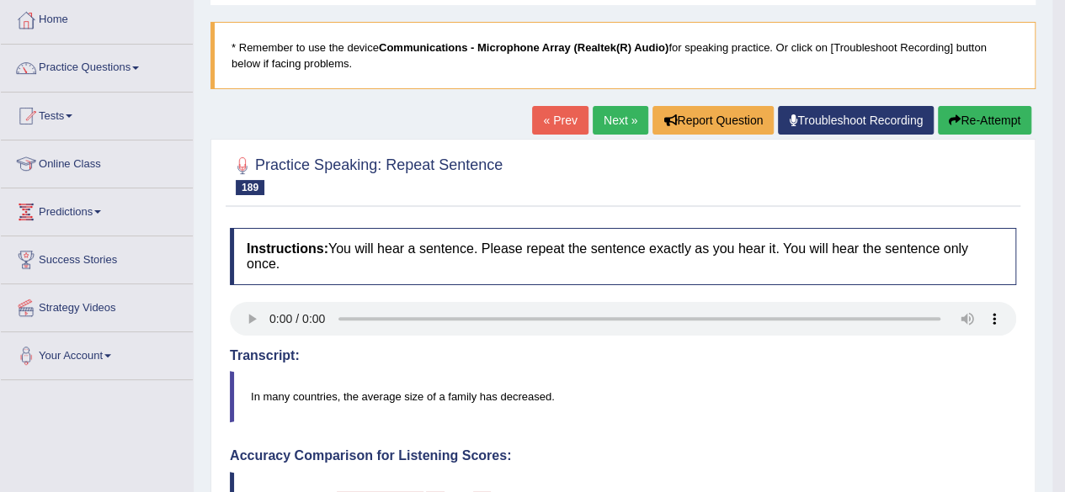
scroll to position [67, 0]
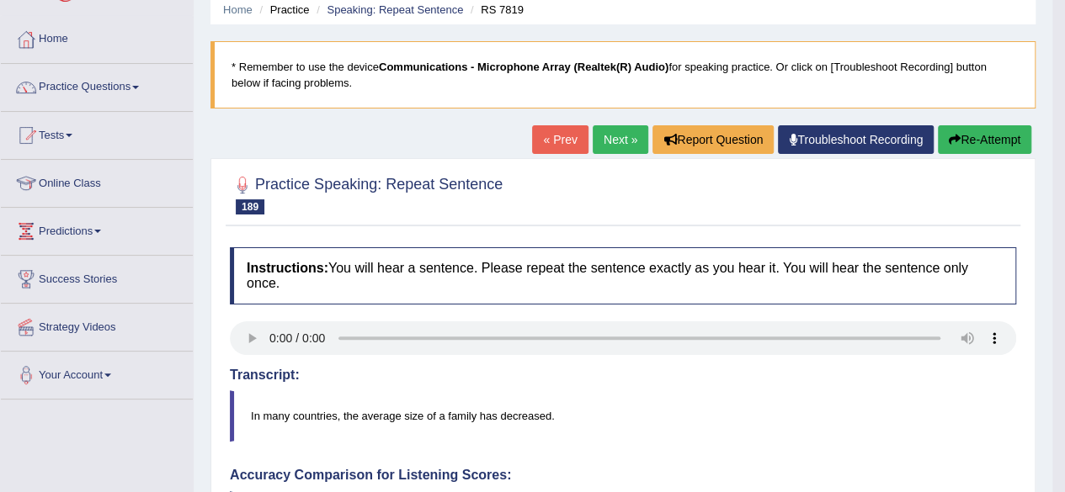
click at [599, 144] on link "Next »" at bounding box center [621, 139] width 56 height 29
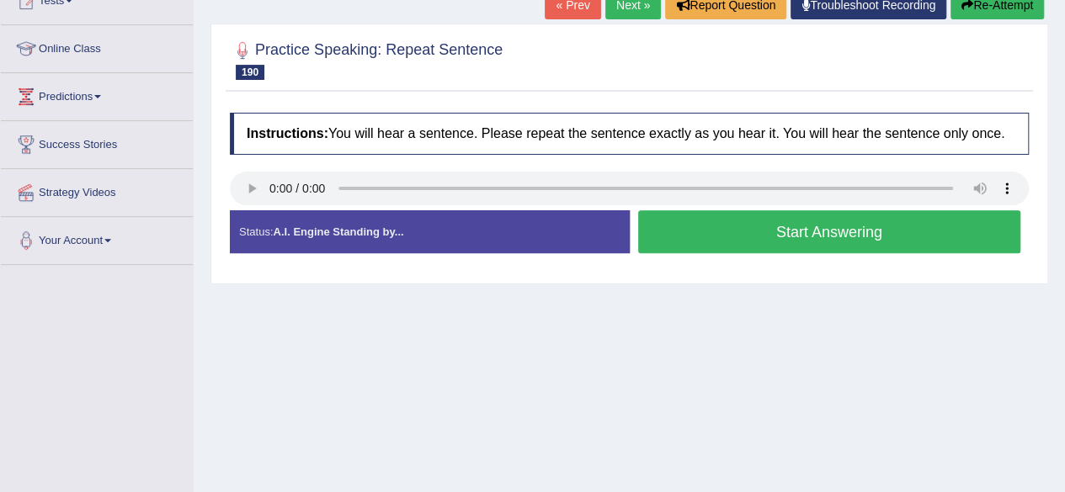
click at [710, 238] on button "Start Answering" at bounding box center [829, 231] width 383 height 43
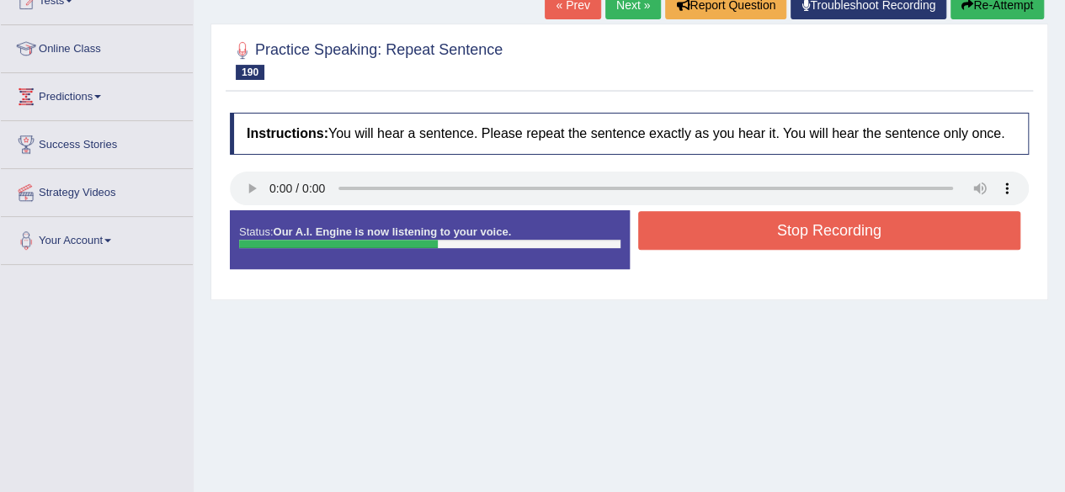
click at [729, 234] on button "Stop Recording" at bounding box center [829, 230] width 383 height 39
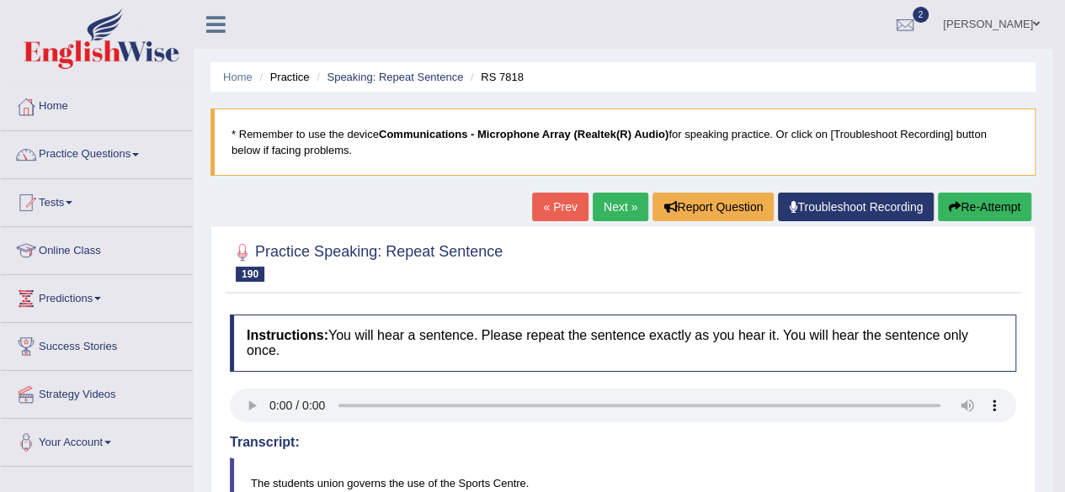
click at [984, 215] on button "Re-Attempt" at bounding box center [984, 207] width 93 height 29
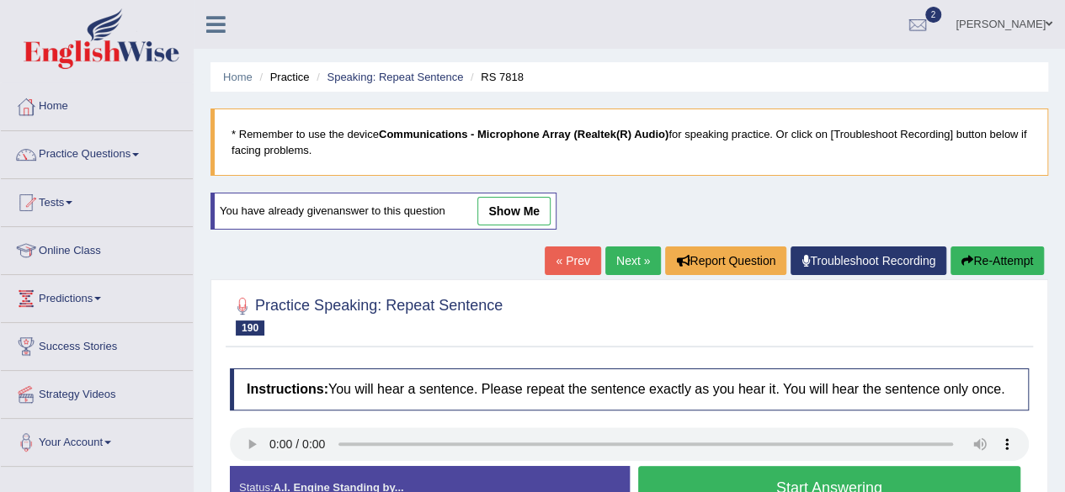
click at [726, 477] on button "Start Answering" at bounding box center [829, 487] width 383 height 43
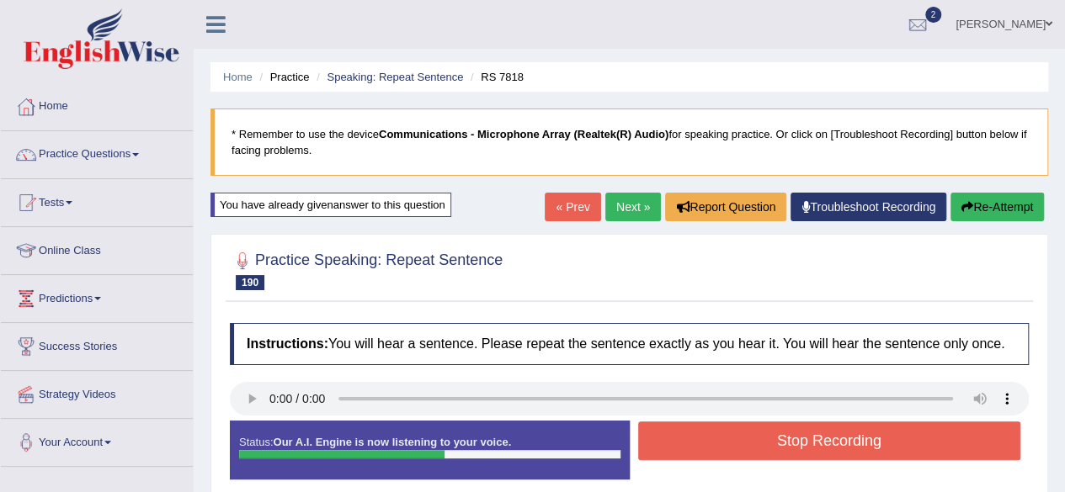
click at [779, 423] on button "Stop Recording" at bounding box center [829, 441] width 383 height 39
